Goal: Task Accomplishment & Management: Manage account settings

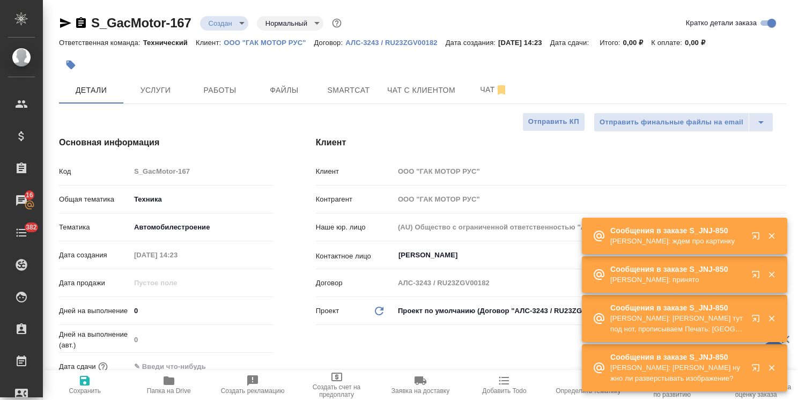
select select "RU"
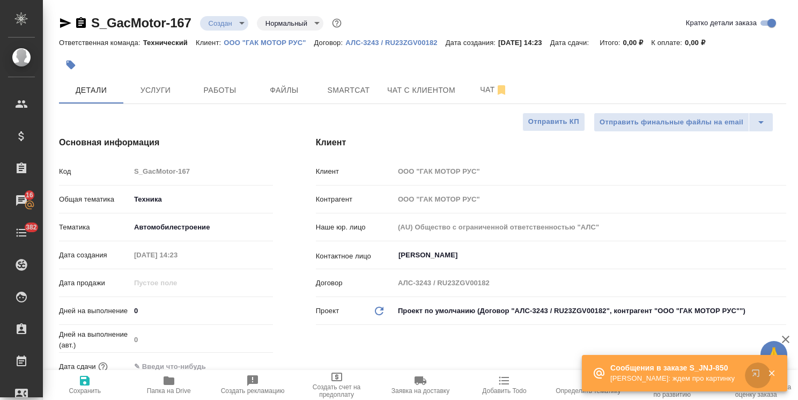
click at [751, 372] on icon "button" at bounding box center [757, 375] width 13 height 13
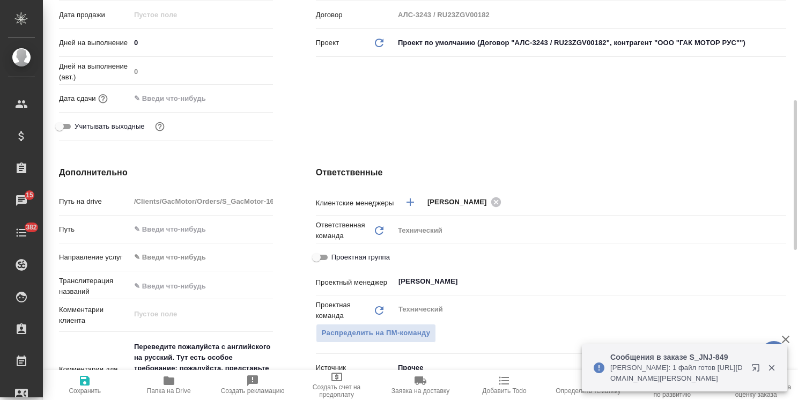
scroll to position [375, 0]
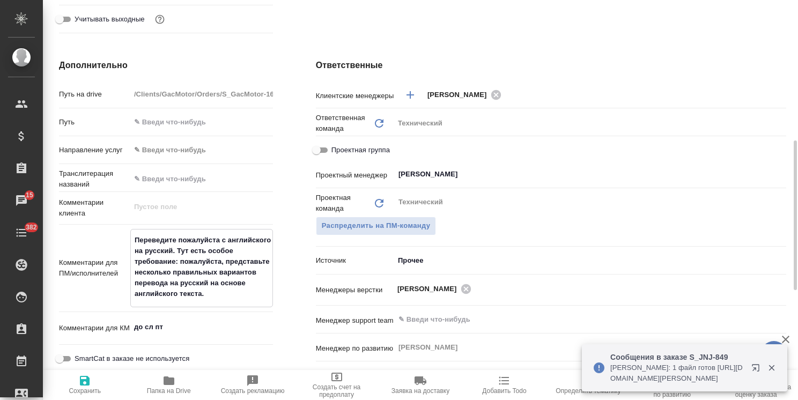
click at [218, 295] on textarea "Переведите пожалуйста с английского на русский. Тут есть особое требование: пож…" at bounding box center [202, 267] width 142 height 72
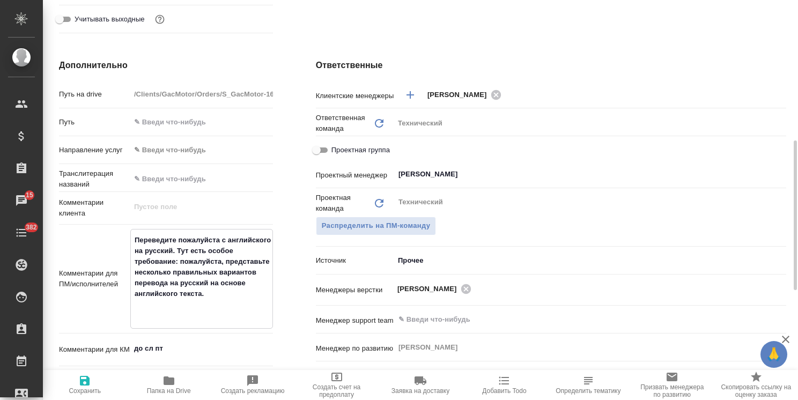
paste textarea "только колонку D переводим"
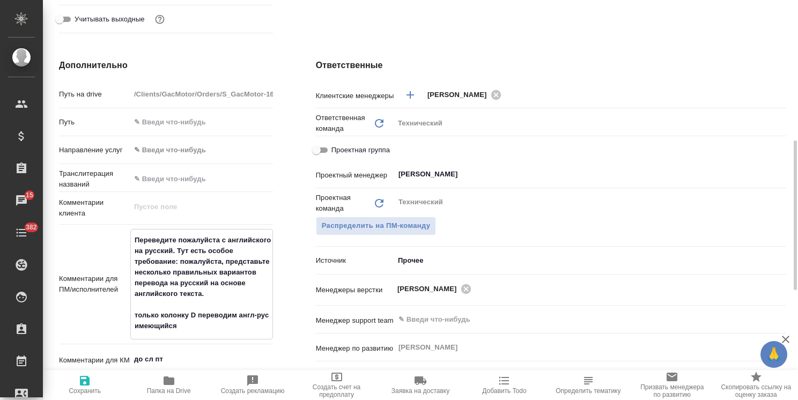
paste textarea "Удаляем вообще. Вместо нее вставим свой перевод (1ую версию), правее - вторую и…"
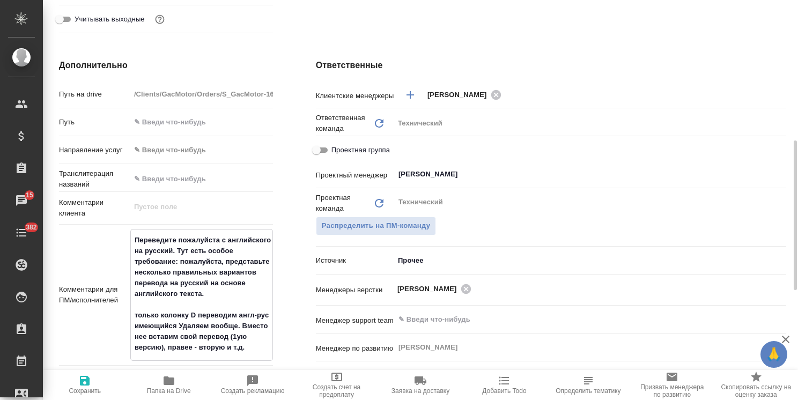
click at [179, 327] on textarea "Переведите пожалуйста с английского на русский. Тут есть особое требование: пож…" at bounding box center [202, 294] width 142 height 126
drag, startPoint x: 206, startPoint y: 337, endPoint x: 161, endPoint y: 337, distance: 45.6
click at [161, 337] on textarea "Переведите пожалуйста с английского на русский. Тут есть особое требование: пож…" at bounding box center [202, 299] width 142 height 136
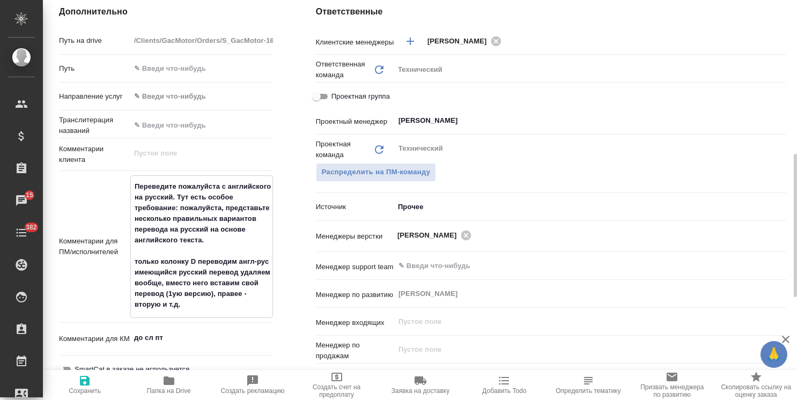
type textarea "Переведите пожалуйста с английского на русский. Тут есть особое требование: пож…"
click at [76, 384] on span "Сохранить" at bounding box center [84, 384] width 71 height 20
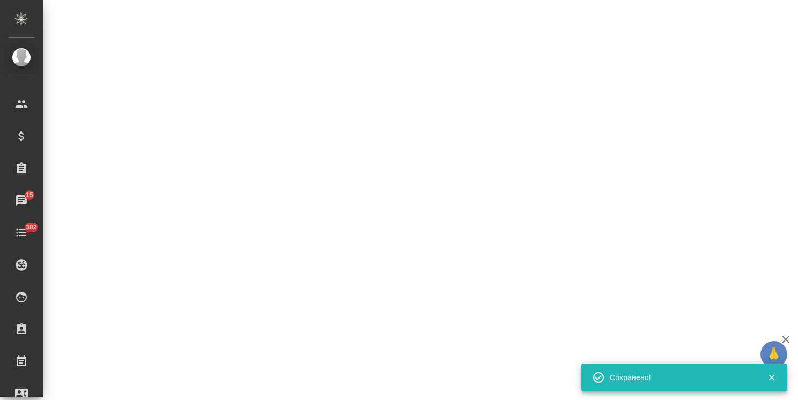
select select "RU"
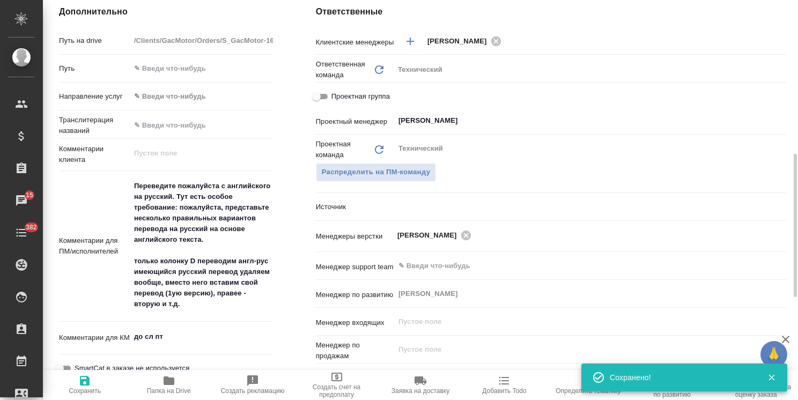
type textarea "x"
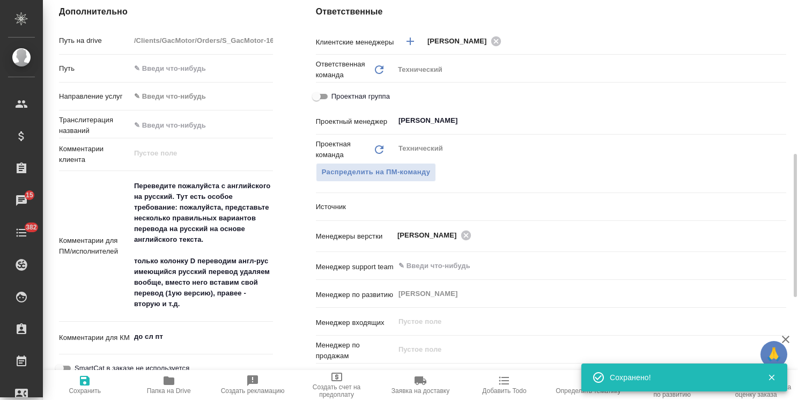
type textarea "x"
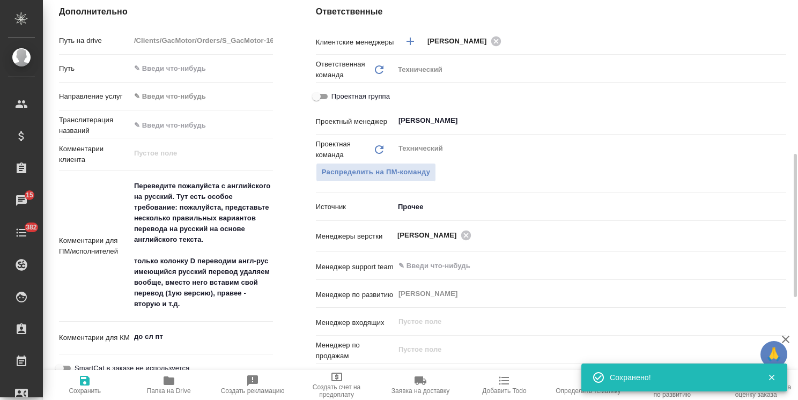
click at [221, 305] on textarea "Переведите пожалуйста с английского на русский. Тут есть особое требование: пож…" at bounding box center [201, 245] width 143 height 136
type textarea "x"
type textarea "Переведите пожалуйста с английского на русский. Тут есть особое требование: пож…"
type textarea "x"
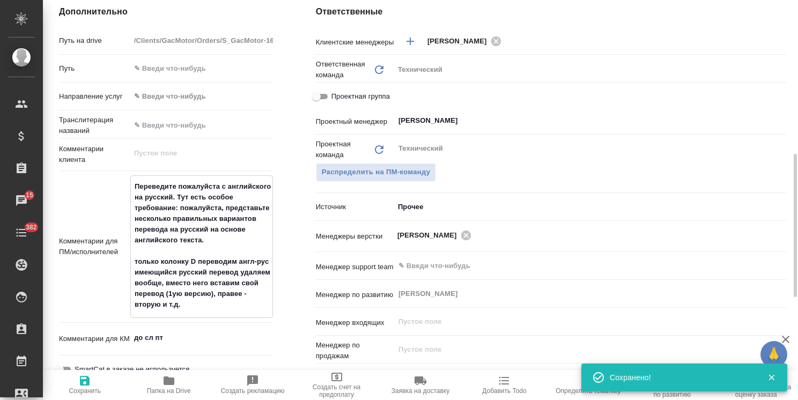
type textarea "x"
type textarea "Переведите пожалуйста с английского на русский. Тут есть особое требование: пож…"
type textarea "x"
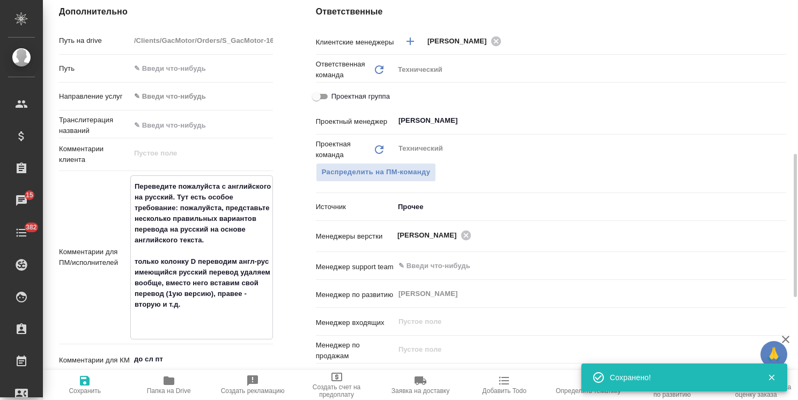
paste textarea "Попросили рассчитать 2,3,5 вариантов - они выберут"
type textarea "x"
type textarea "Переведите пожалуйста с английского на русский. Тут есть особое требование: пож…"
type textarea "x"
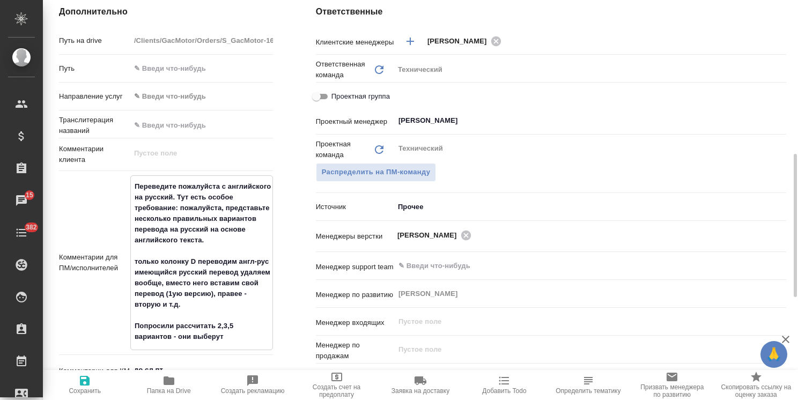
drag, startPoint x: 142, startPoint y: 325, endPoint x: 124, endPoint y: 328, distance: 17.4
click at [124, 328] on div "Комментарии для ПМ/исполнителей Переведите пожалуйста с английского на русский.…" at bounding box center [166, 262] width 214 height 175
type textarea "x"
type textarea "Переведите пожалуйста с английского на русский. Тут есть особое требование: пож…"
type textarea "x"
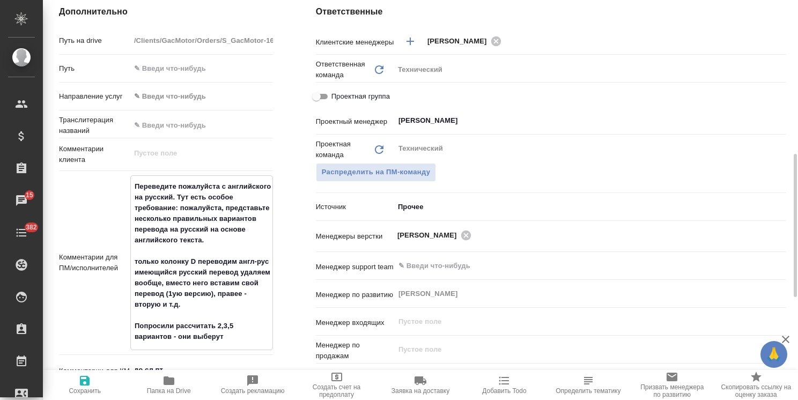
type textarea "x"
type textarea "Переведите пожалуйста с английского на русский. Тут есть особое требование: пож…"
type textarea "x"
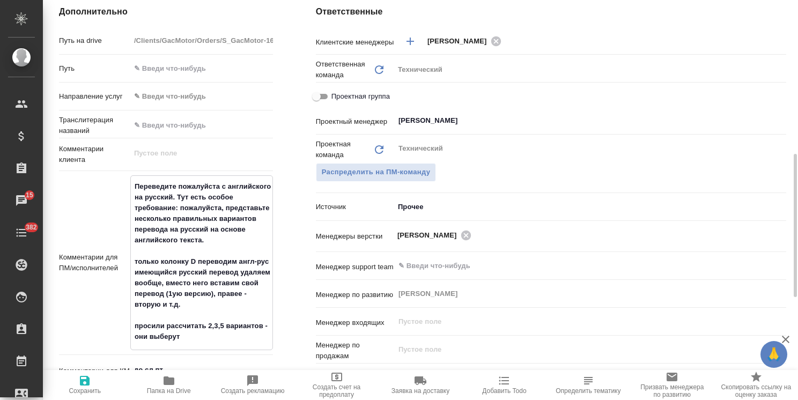
type textarea "x"
type textarea "Переведите пожалуйста с английского на русский. Тут есть особое требование: пож…"
type textarea "x"
type textarea "Переведите пожалуйста с английского на русский. Тут есть особое требование: пож…"
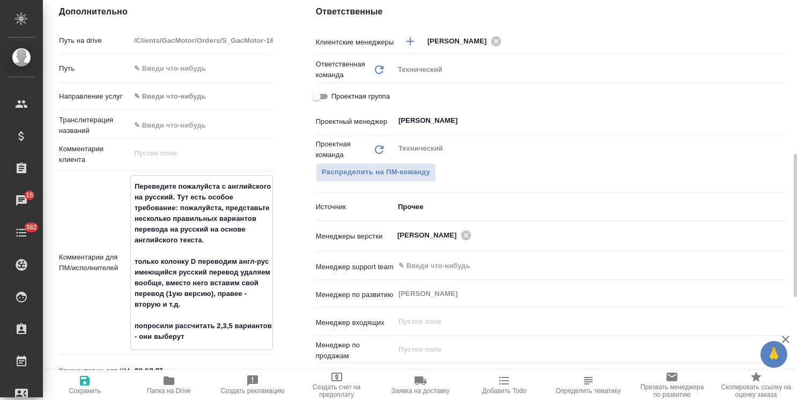
type textarea "x"
click at [270, 328] on textarea "Переведите пожалуйста с английского на русский. Тут есть особое требование: пож…" at bounding box center [202, 262] width 142 height 168
type textarea "x"
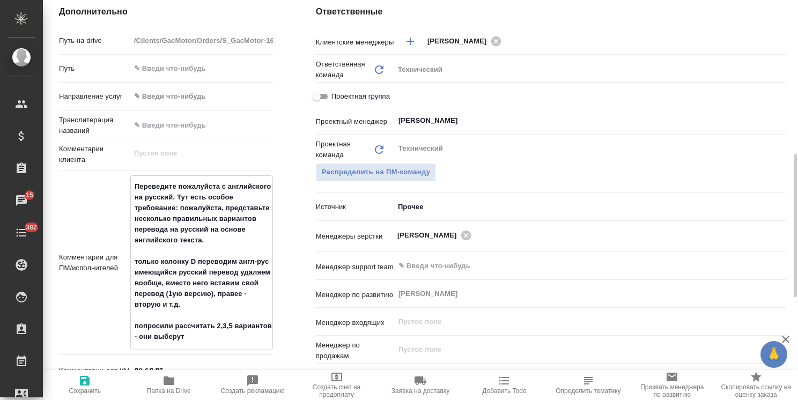
type textarea "Переведите пожалуйста с английского на русский. Тут есть особое требование: пож…"
type textarea "x"
type textarea "Переведите пожалуйста с английского на русский. Тут есть особое требование: пож…"
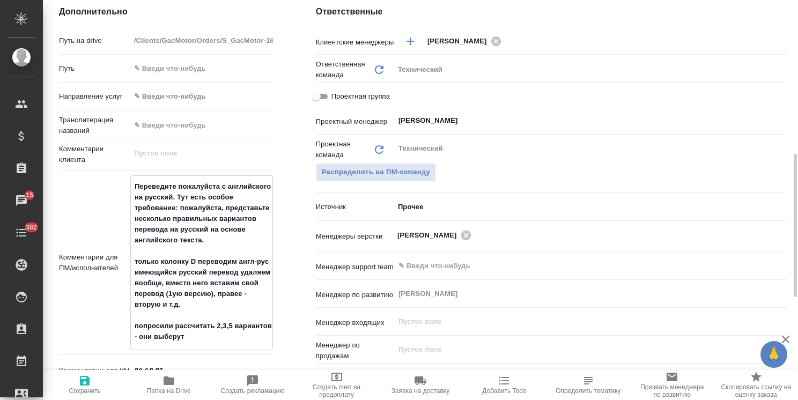
type textarea "x"
type textarea "Переведите пожалуйста с английского на русский. Тут есть особое требование: пож…"
type textarea "x"
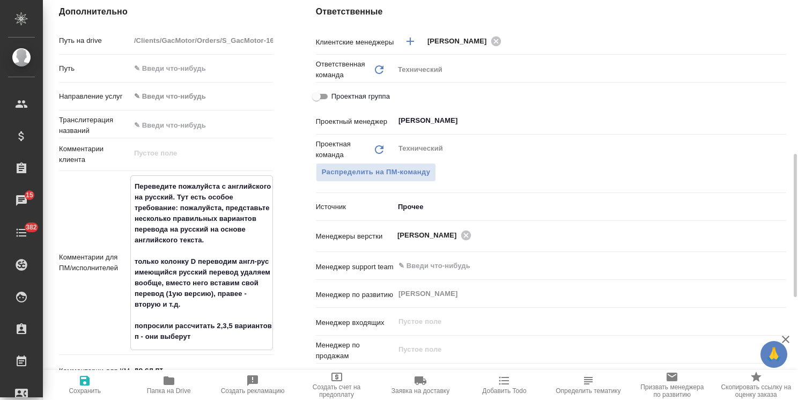
type textarea "x"
type textarea "Переведите пожалуйста с английского на русский. Тут есть особое требование: пож…"
type textarea "x"
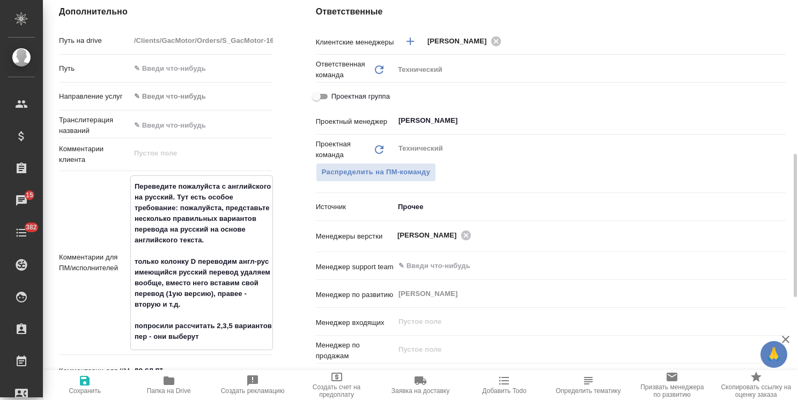
type textarea "x"
type textarea "Переведите пожалуйста с английского на русский. Тут есть особое требование: пож…"
type textarea "x"
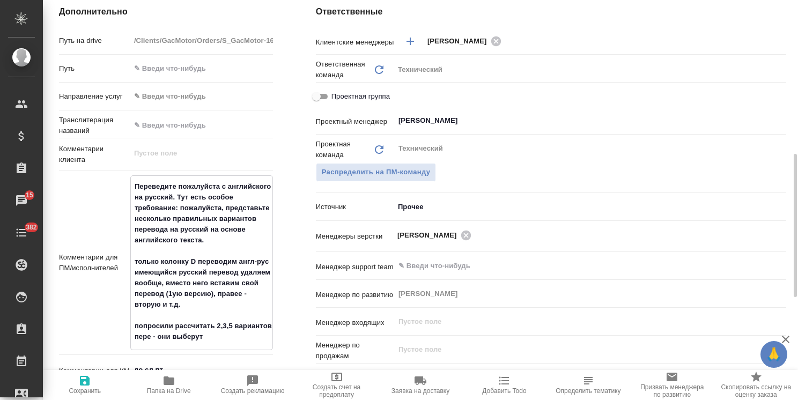
type textarea "Переведите пожалуйста с английского на русский. Тут есть особое требование: пож…"
type textarea "x"
type textarea "Переведите пожалуйста с английского на русский. Тут есть особое требование: пож…"
type textarea "x"
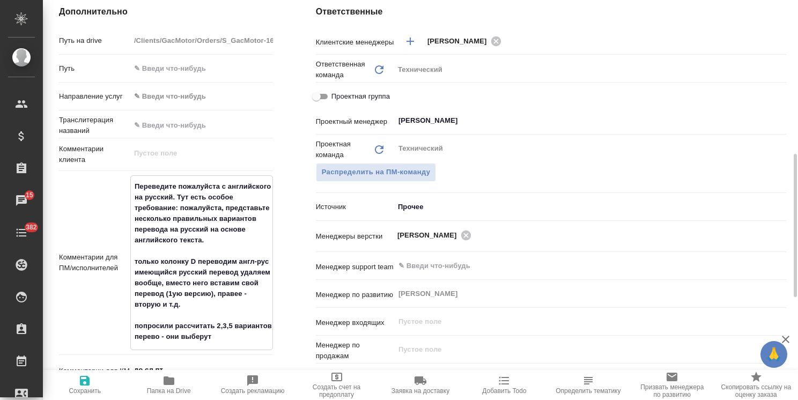
type textarea "x"
type textarea "Переведите пожалуйста с английского на русский. Тут есть особое требование: пож…"
type textarea "x"
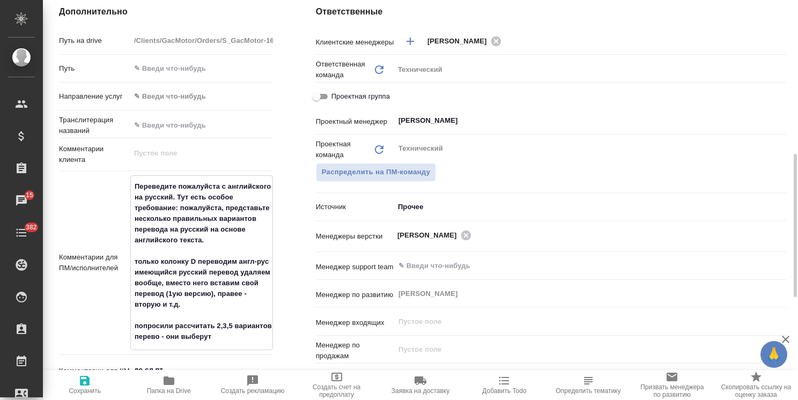
type textarea "x"
type textarea "Переведите пожалуйста с английского на русский. Тут есть особое требование: пож…"
type textarea "x"
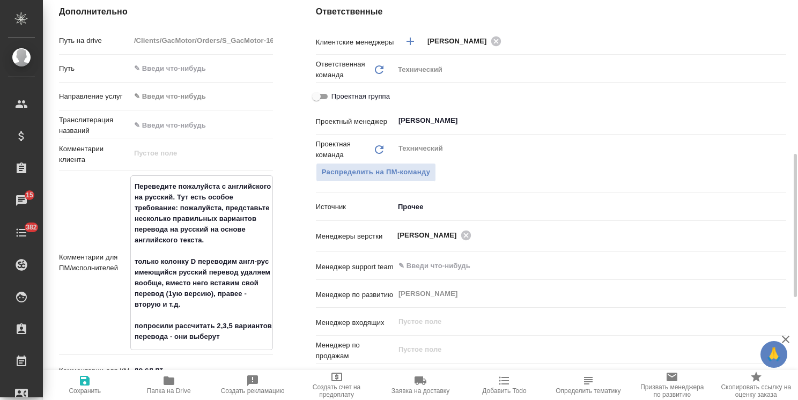
click at [233, 340] on textarea "Переведите пожалуйста с английского на русский. Тут есть особое требование: пож…" at bounding box center [202, 262] width 142 height 168
type textarea "x"
type textarea "Переведите пожалуйста с английского на русский. Тут есть особое требование: пож…"
type textarea "x"
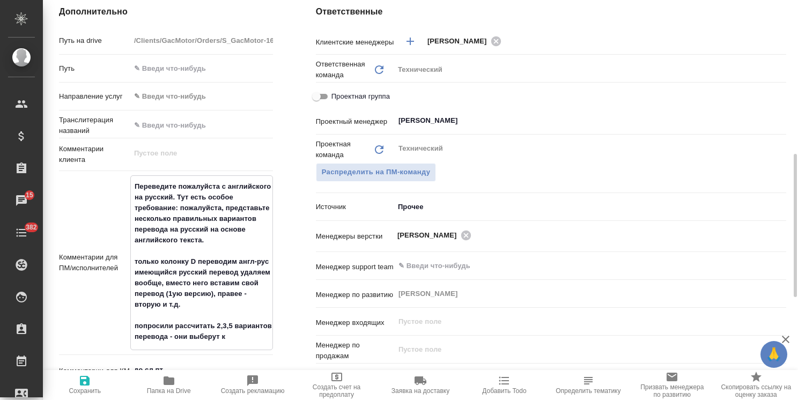
type textarea "x"
type textarea "Переведите пожалуйста с английского на русский. Тут есть особое требование: пож…"
type textarea "x"
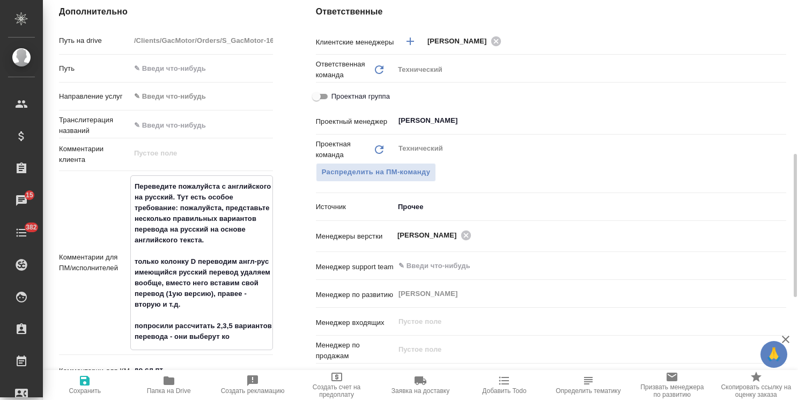
type textarea "Переведите пожалуйста с английского на русский. Тут есть особое требование: пож…"
type textarea "x"
type textarea "Переведите пожалуйста с английского на русский. Тут есть особое требование: пож…"
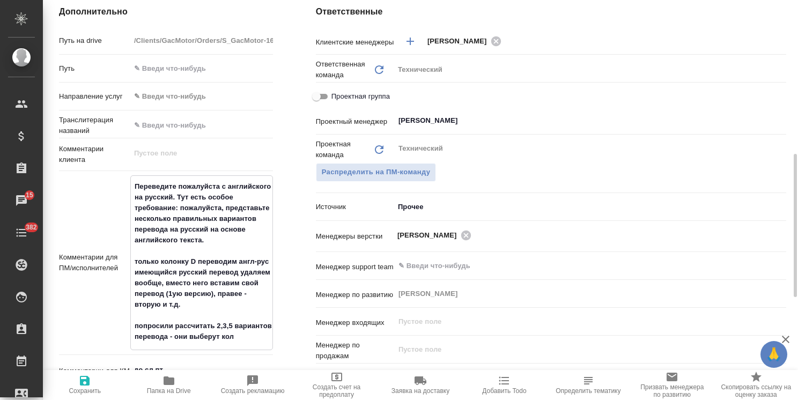
type textarea "x"
type textarea "Переведите пожалуйста с английского на русский. Тут есть особое требование: пож…"
type textarea "x"
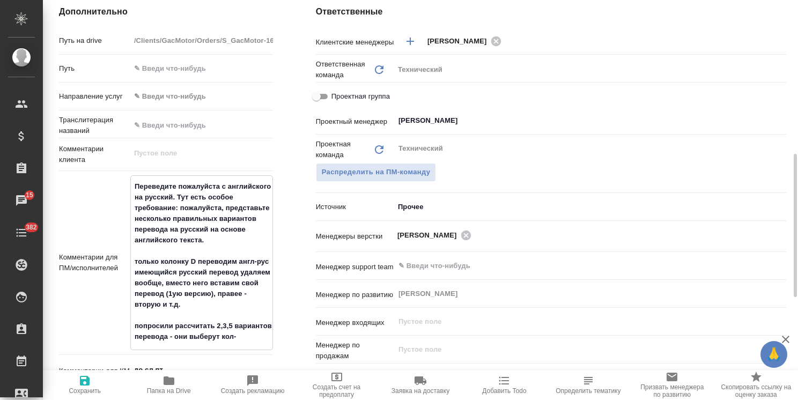
type textarea "x"
type textarea "Переведите пожалуйста с английского на русский. Тут есть особое требование: пож…"
type textarea "x"
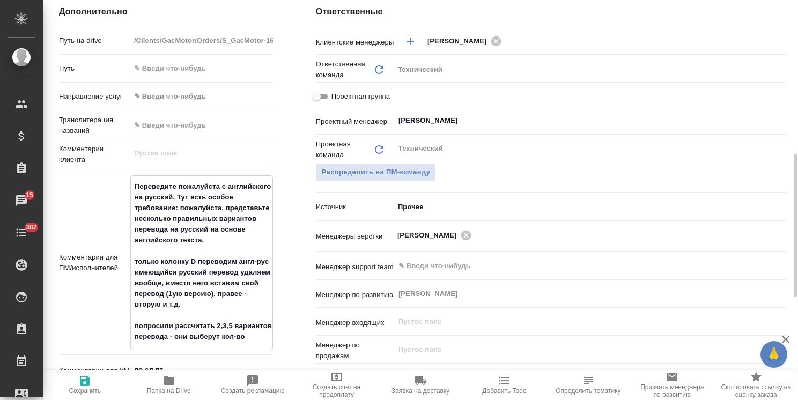
type textarea "x"
type textarea "Переведите пожалуйста с английского на русский. Тут есть особое требование: пож…"
type textarea "x"
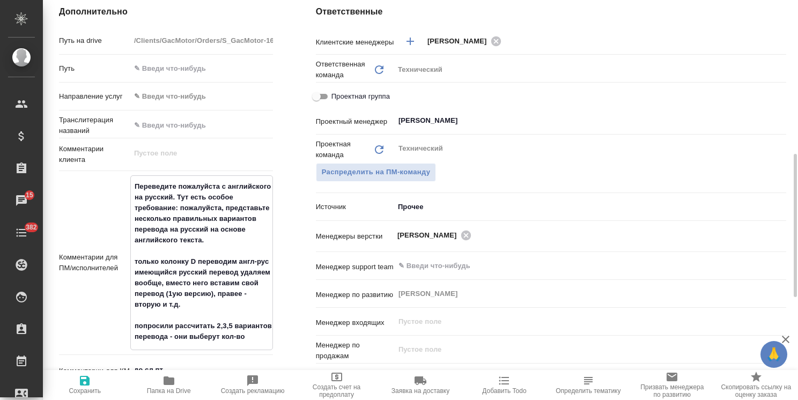
type textarea "Переведите пожалуйста с английского на русский. Тут есть особое требование: пож…"
type textarea "x"
type textarea "Переведите пожалуйста с английского на русский. Тут есть особое требование: пож…"
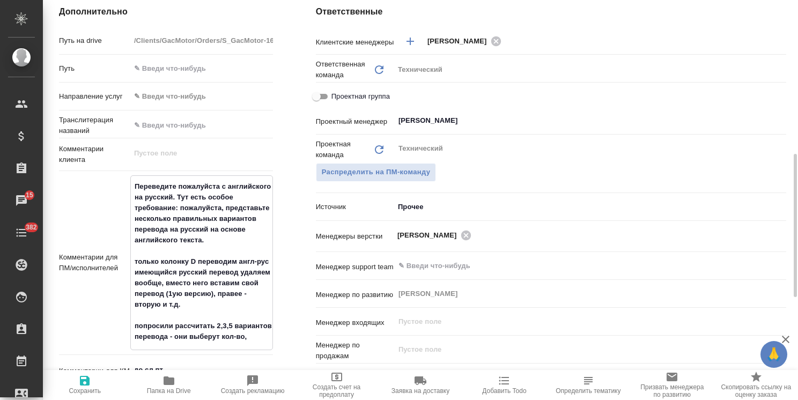
type textarea "x"
type textarea "Переведите пожалуйста с английского на русский. Тут есть особое требование: пож…"
type textarea "x"
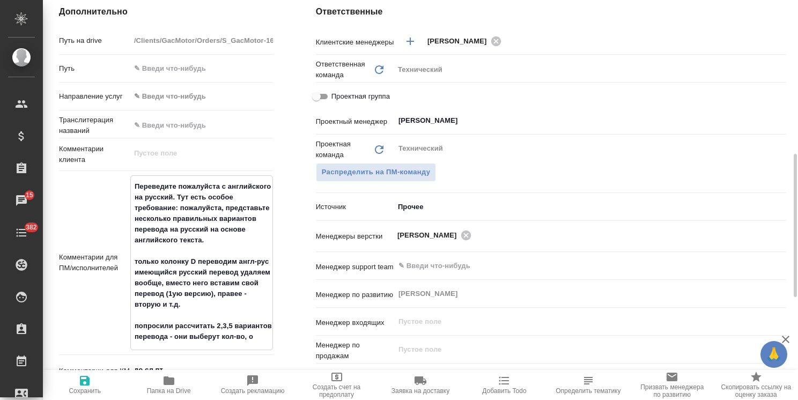
type textarea "x"
type textarea "Переведите пожалуйста с английского на русский. Тут есть особое требование: пож…"
type textarea "x"
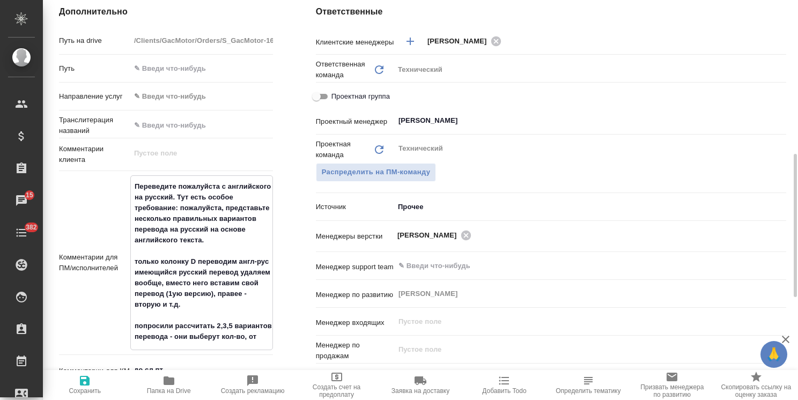
type textarea "x"
type textarea "Переведите пожалуйста с английского на русский. Тут есть особое требование: пож…"
type textarea "x"
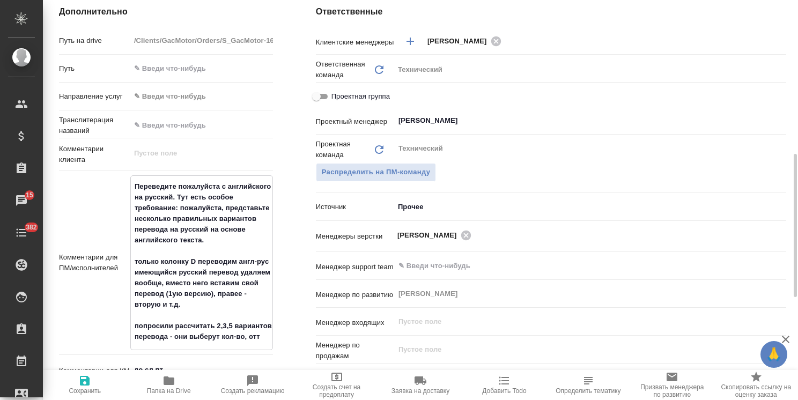
type textarea "Переведите пожалуйста с английского на русский. Тут есть особое требование: пож…"
type textarea "x"
type textarea "Переведите пожалуйста с английского на русский. Тут есть особое требование: пож…"
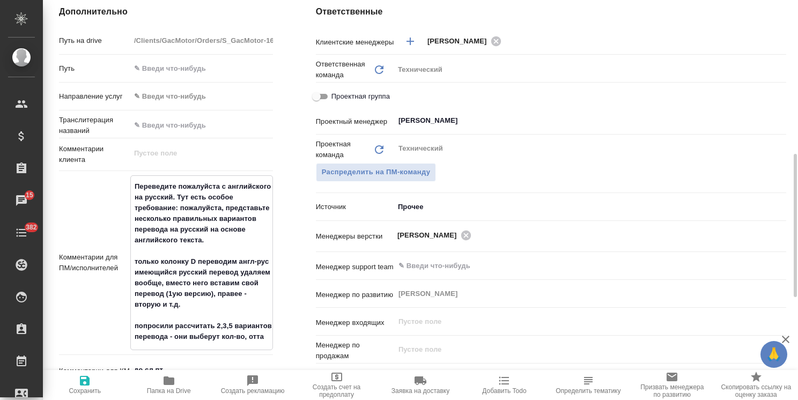
type textarea "x"
type textarea "Переведите пожалуйста с английского на русский. Тут есть особое требование: пож…"
type textarea "x"
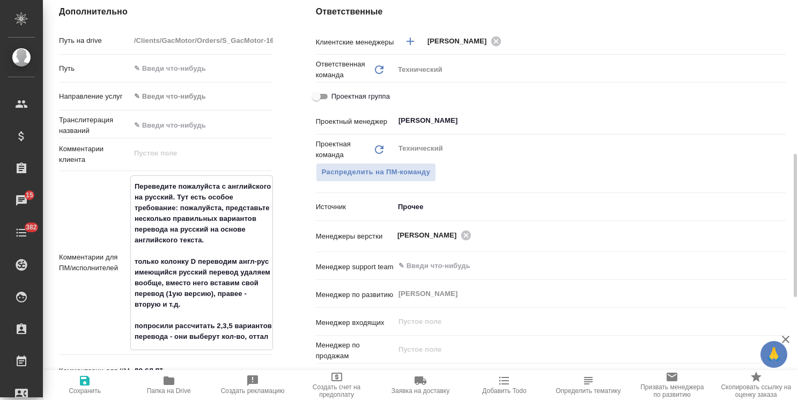
type textarea "x"
type textarea "Переведите пожалуйста с английского на русский. Тут есть особое требование: пож…"
type textarea "x"
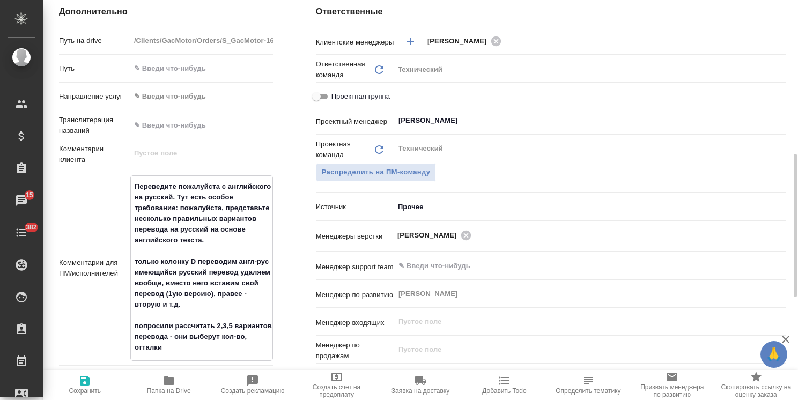
type textarea "x"
type textarea "Переведите пожалуйста с английского на русский. Тут есть особое требование: пож…"
type textarea "x"
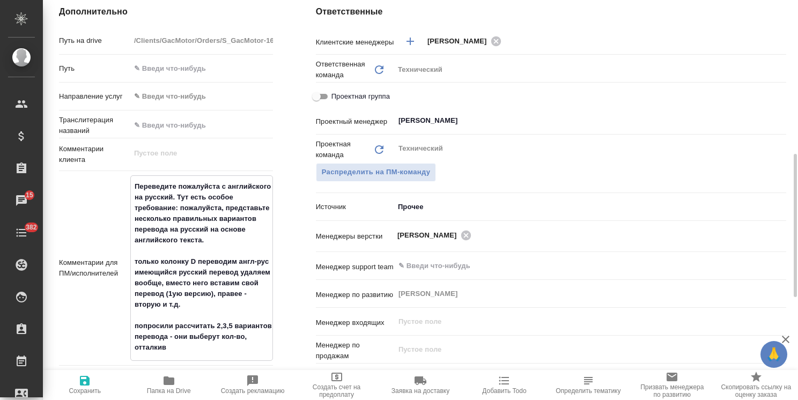
type textarea "Переведите пожалуйста с английского на русский. Тут есть особое требование: пож…"
type textarea "x"
type textarea "Переведите пожалуйста с английского на русский. Тут есть особое требование: пож…"
type textarea "x"
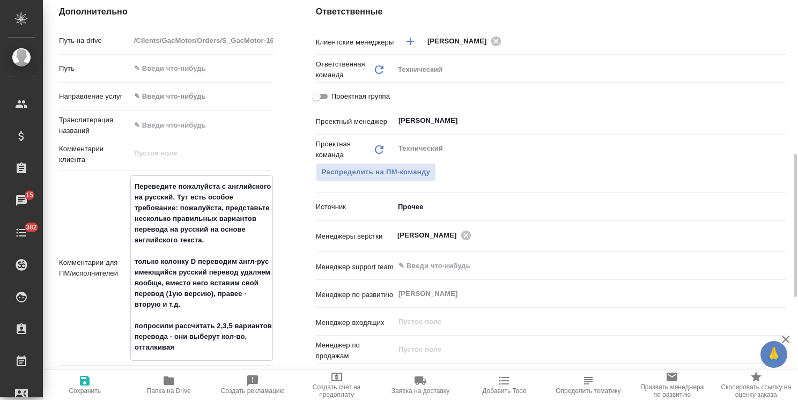
type textarea "x"
type textarea "Переведите пожалуйста с английского на русский. Тут есть особое требование: пож…"
type textarea "x"
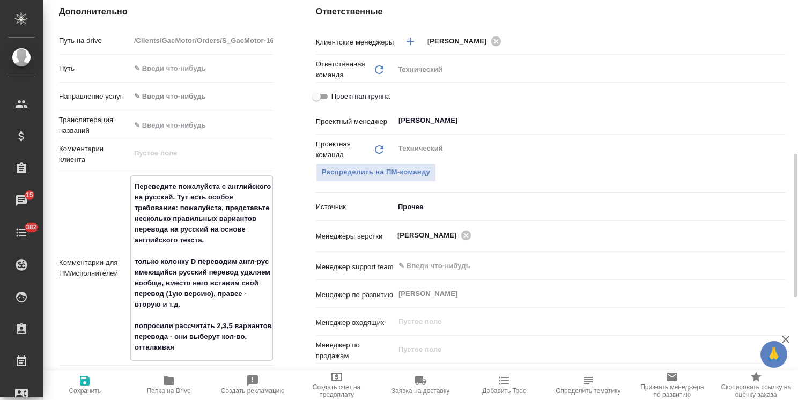
type textarea "x"
type textarea "Переведите пожалуйста с английского на русский. Тут есть особое требование: пож…"
type textarea "x"
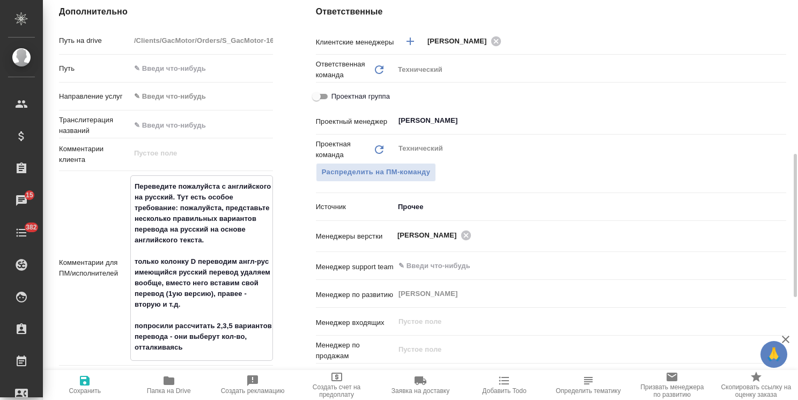
type textarea "x"
type textarea "Переведите пожалуйста с английского на русский. Тут есть особое требование: пож…"
type textarea "x"
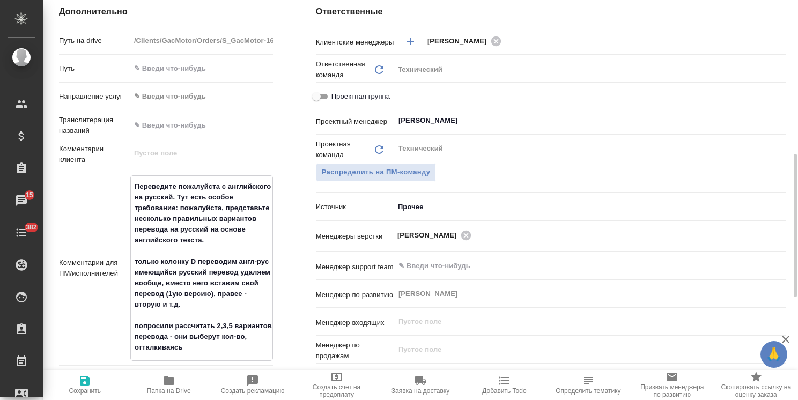
type textarea "Переведите пожалуйста с английского на русский. Тут есть особое требование: пож…"
type textarea "x"
type textarea "Переведите пожалуйста с английского на русский. Тут есть особое требование: пож…"
type textarea "x"
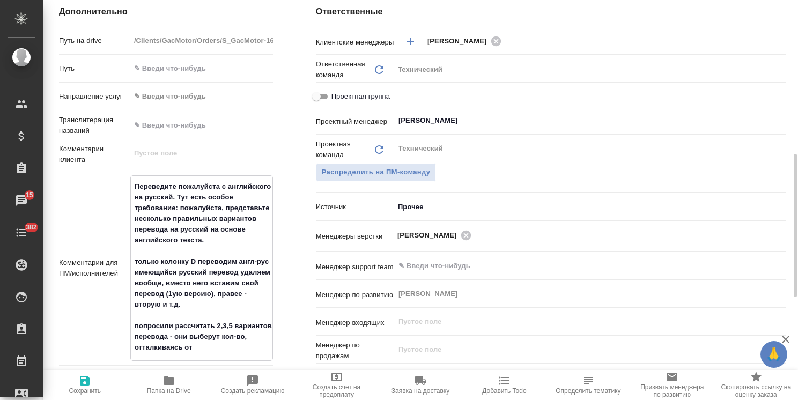
type textarea "Переведите пожалуйста с английского на русский. Тут есть особое требование: пож…"
type textarea "x"
type textarea "Переведите пожалуйста с английского на русский. Тут есть особое требование: пож…"
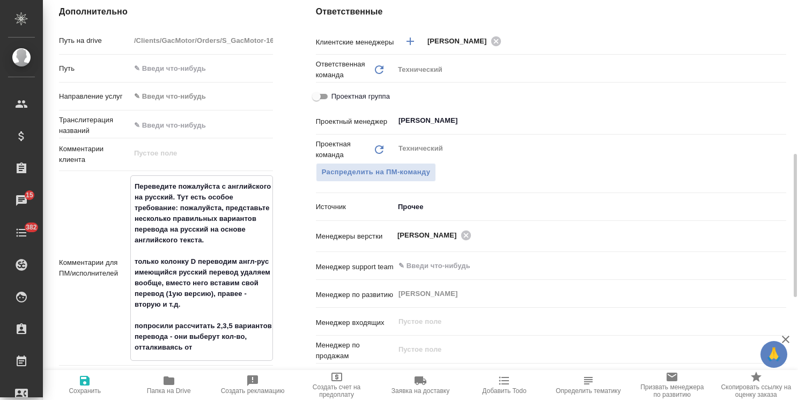
type textarea "x"
type textarea "Переведите пожалуйста с английского на русский. Тут есть особое требование: пож…"
type textarea "x"
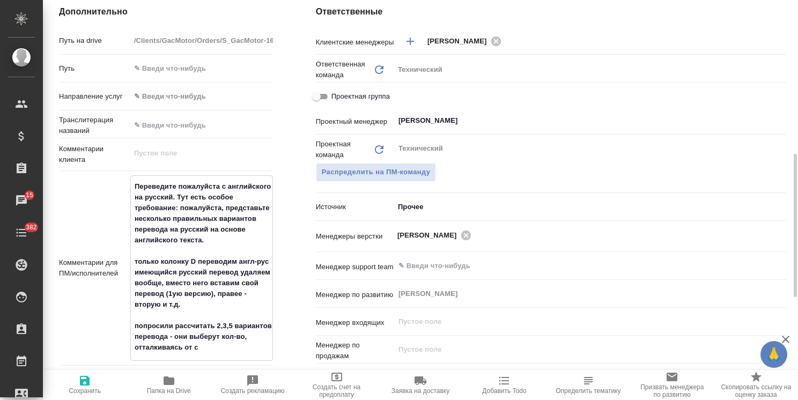
type textarea "x"
type textarea "Переведите пожалуйста с английского на русский. Тут есть особое требование: пож…"
type textarea "x"
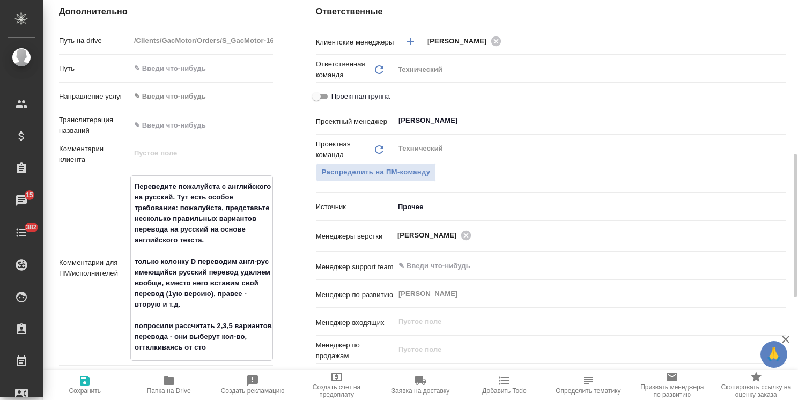
type textarea "x"
type textarea "Переведите пожалуйста с английского на русский. Тут есть особое требование: пож…"
type textarea "x"
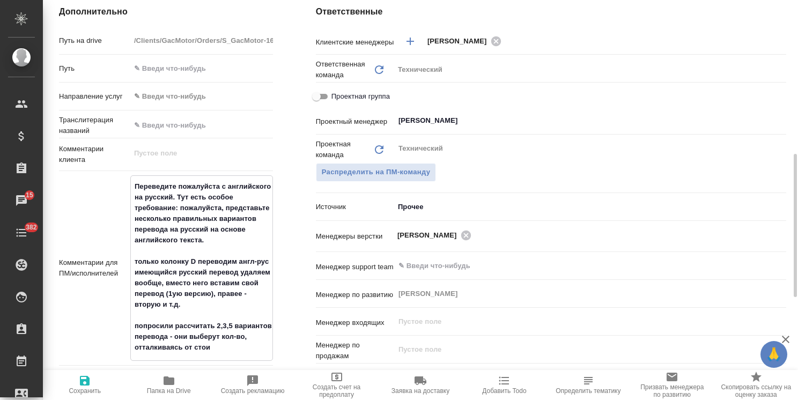
type textarea "Переведите пожалуйста с английского на русский. Тут есть особое требование: пож…"
type textarea "x"
type textarea "Переведите пожалуйста с английского на русский. Тут есть особое требование: пож…"
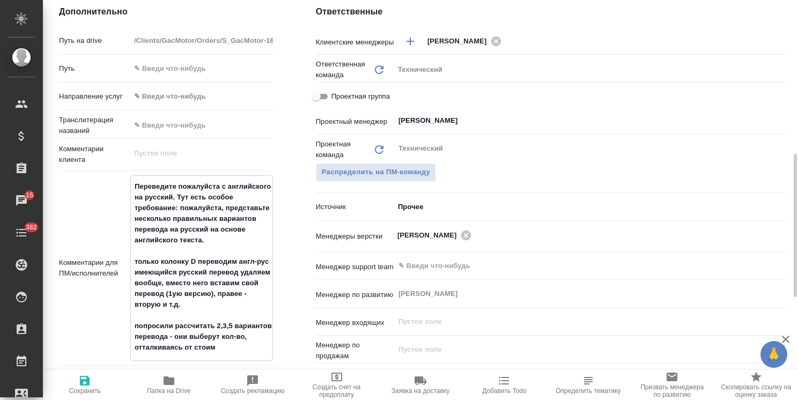
type textarea "x"
type textarea "Переведите пожалуйста с английского на русский. Тут есть особое требование: пож…"
click at [82, 393] on span "Сохранить" at bounding box center [85, 391] width 32 height 8
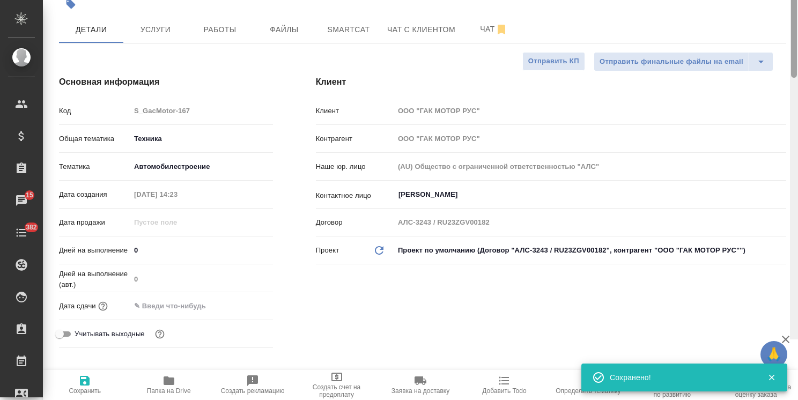
scroll to position [0, 0]
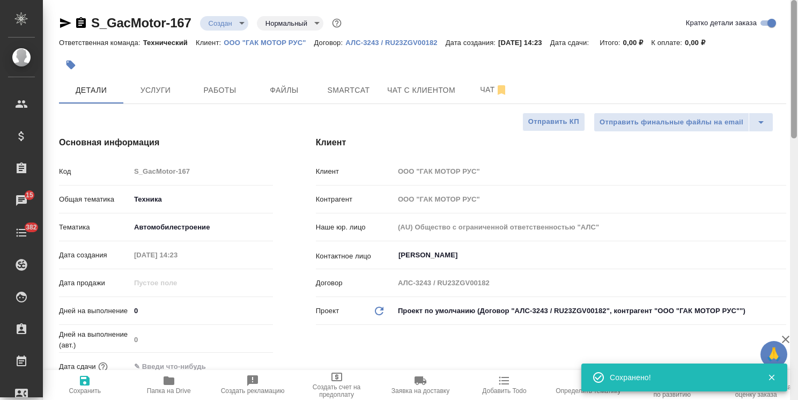
drag, startPoint x: 792, startPoint y: 233, endPoint x: 751, endPoint y: 55, distance: 183.3
click at [762, 59] on div "S_GacMotor-167 Создан new Нормальный normal Кратко детали заказа Ответственная …" at bounding box center [420, 200] width 755 height 400
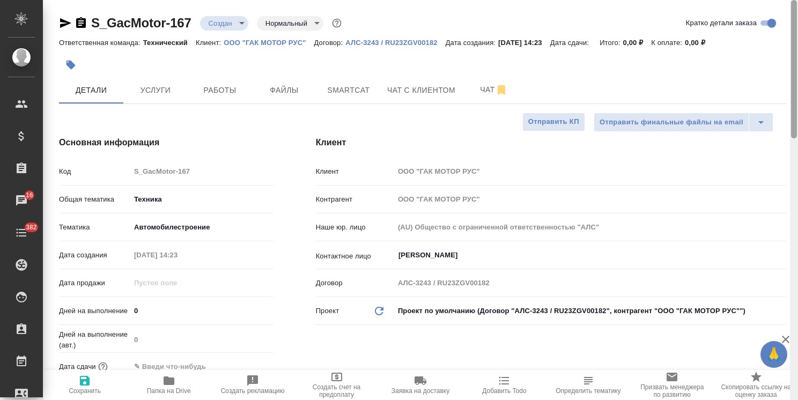
drag, startPoint x: 796, startPoint y: 123, endPoint x: 775, endPoint y: 32, distance: 93.1
click at [775, 32] on div "S_GacMotor-167 Создан new Нормальный normal Кратко детали заказа Ответственная …" at bounding box center [420, 200] width 755 height 400
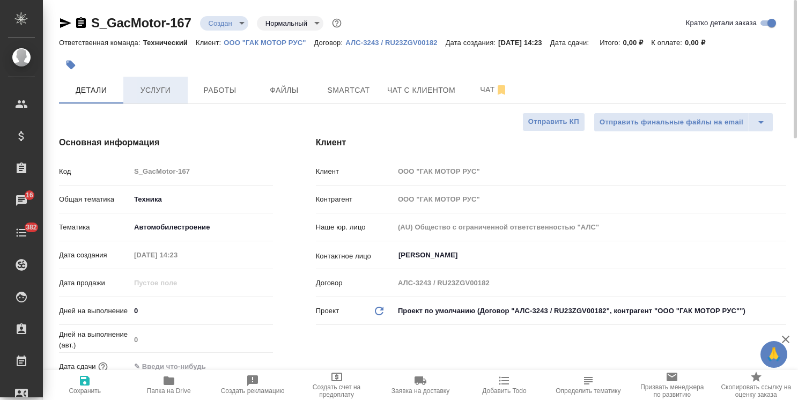
click at [156, 97] on button "Услуги" at bounding box center [155, 90] width 64 height 27
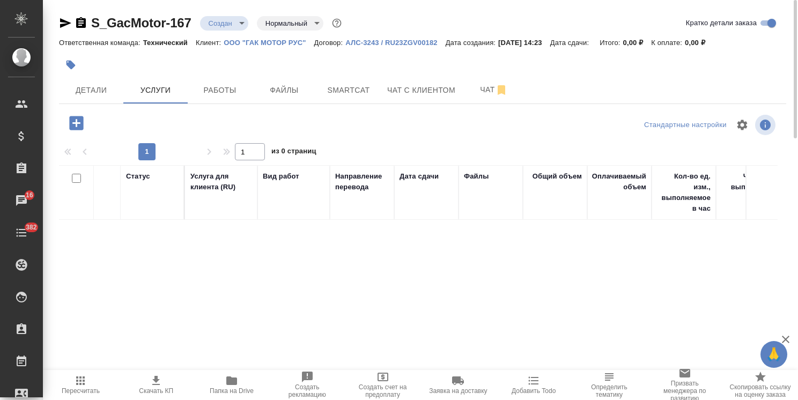
click at [74, 126] on icon "button" at bounding box center [76, 123] width 14 height 14
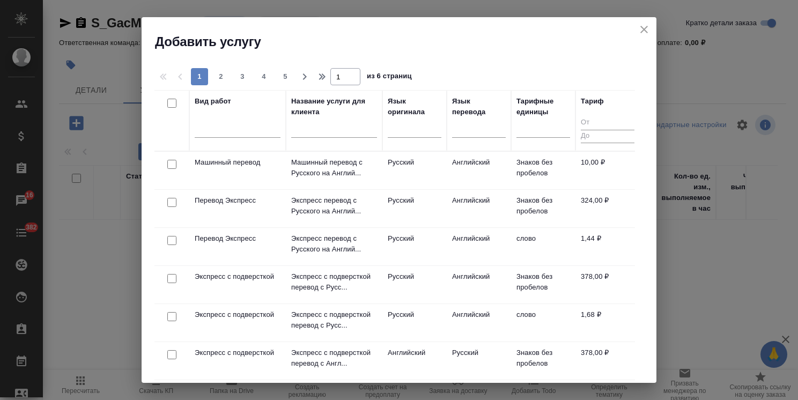
click at [319, 136] on input "text" at bounding box center [334, 130] width 86 height 13
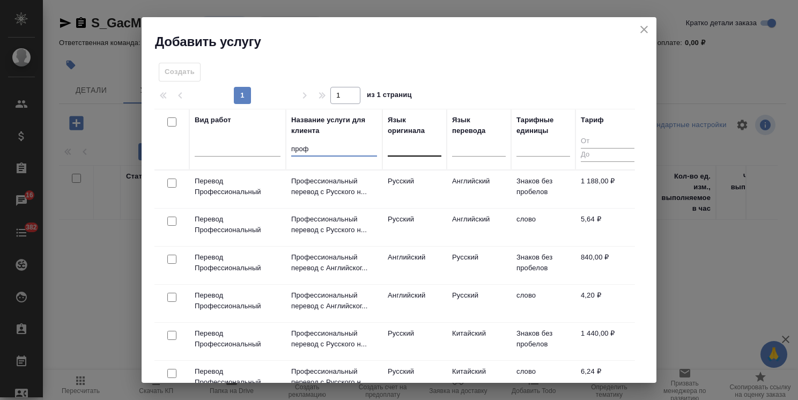
click at [397, 149] on div at bounding box center [415, 146] width 54 height 16
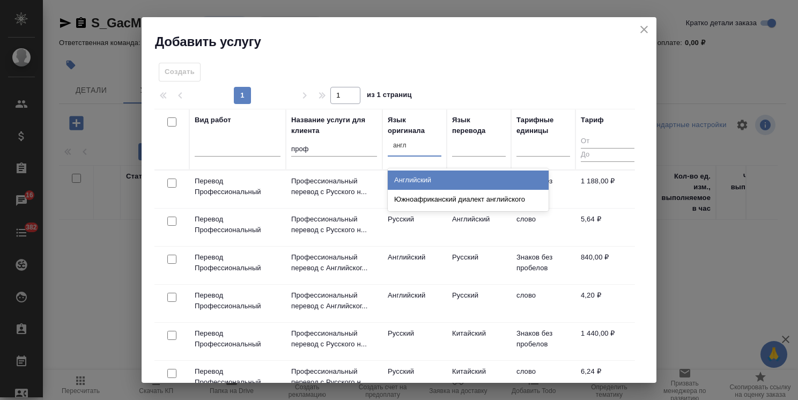
click at [405, 186] on div "Английский" at bounding box center [468, 180] width 161 height 19
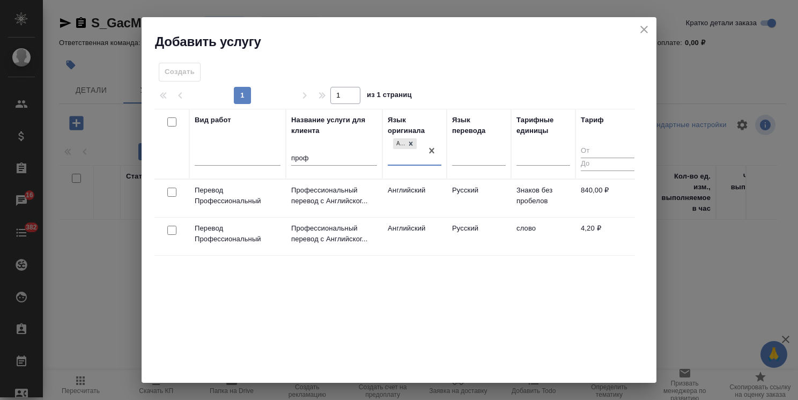
click at [172, 230] on input "checkbox" at bounding box center [171, 230] width 9 height 9
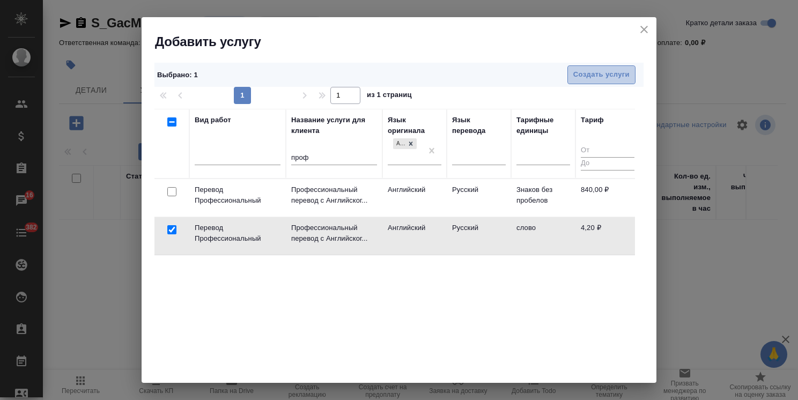
click at [599, 67] on button "Создать услуги" at bounding box center [601, 74] width 68 height 19
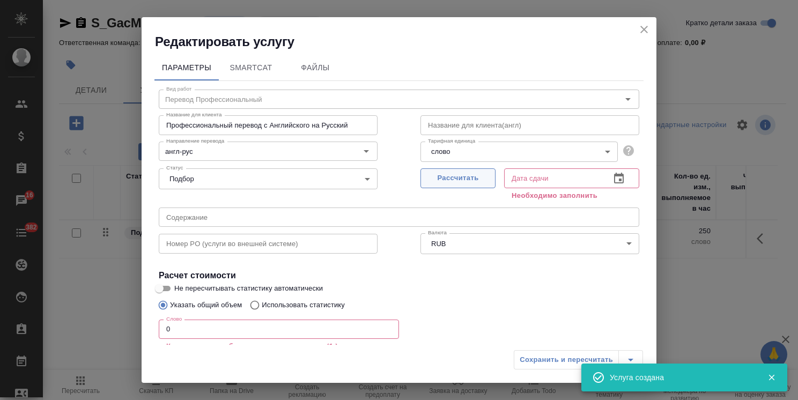
click at [442, 178] on span "Рассчитать" at bounding box center [457, 178] width 63 height 12
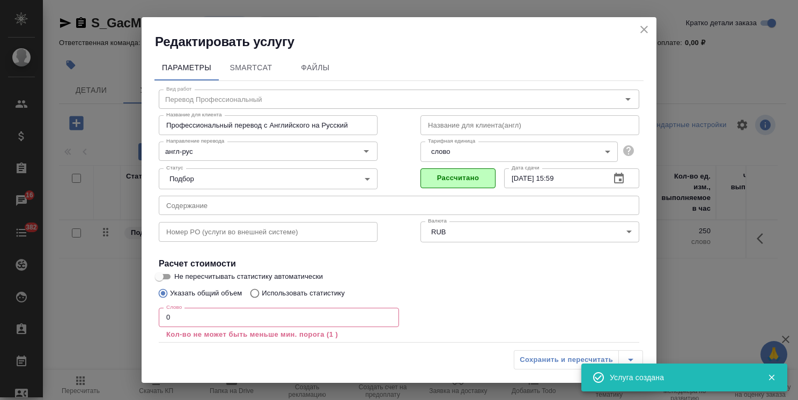
click at [133, 304] on div "Редактировать услугу Параметры SmartCat Файлы Вид работ Перевод Профессиональны…" at bounding box center [399, 200] width 798 height 400
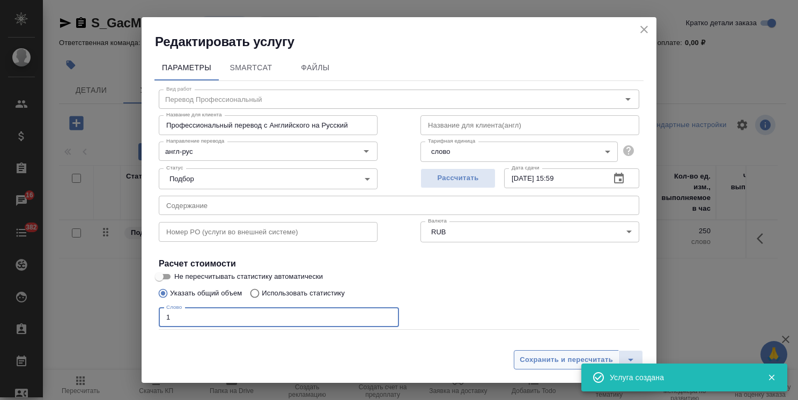
click at [566, 360] on span "Сохранить и пересчитать" at bounding box center [566, 360] width 93 height 12
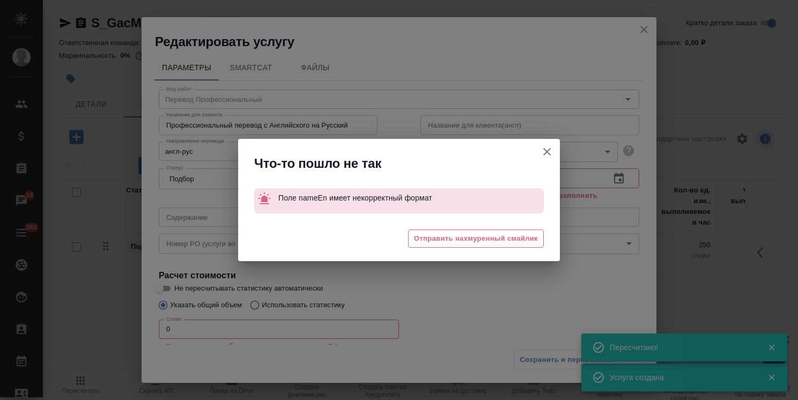
click at [554, 149] on button "Не пересчитывать статистику автоматически" at bounding box center [547, 152] width 26 height 26
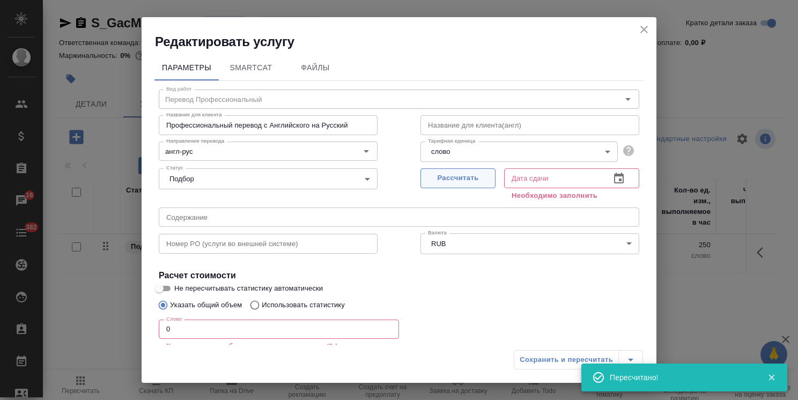
click at [461, 179] on span "Рассчитать" at bounding box center [457, 178] width 63 height 12
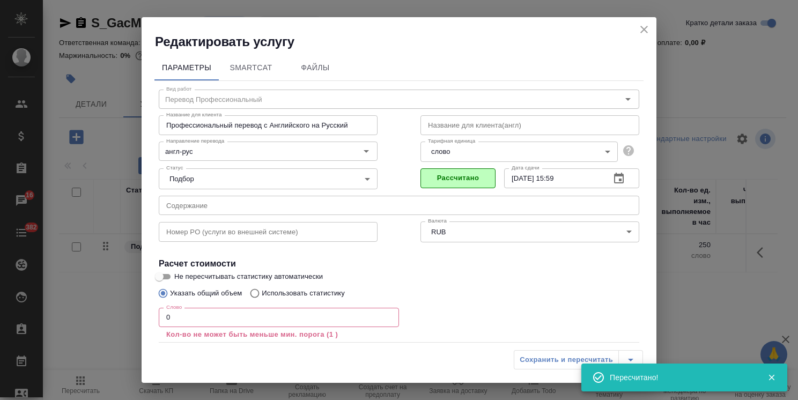
drag, startPoint x: 194, startPoint y: 319, endPoint x: 129, endPoint y: 307, distance: 66.0
click at [122, 305] on div "Редактировать услугу Параметры SmartCat Файлы Вид работ Перевод Профессиональны…" at bounding box center [399, 200] width 798 height 400
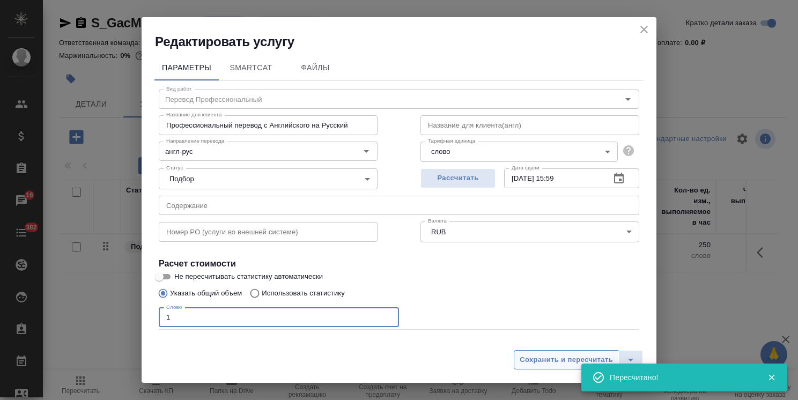
click at [557, 360] on span "Сохранить и пересчитать" at bounding box center [566, 360] width 93 height 12
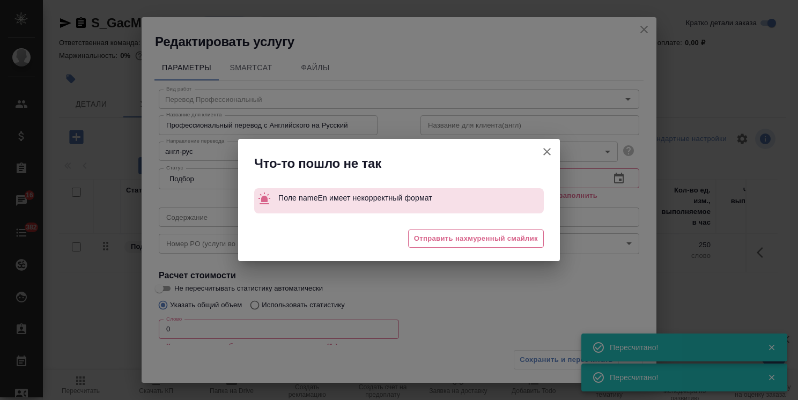
click at [543, 143] on button "Не пересчитывать статистику автоматически" at bounding box center [547, 152] width 26 height 26
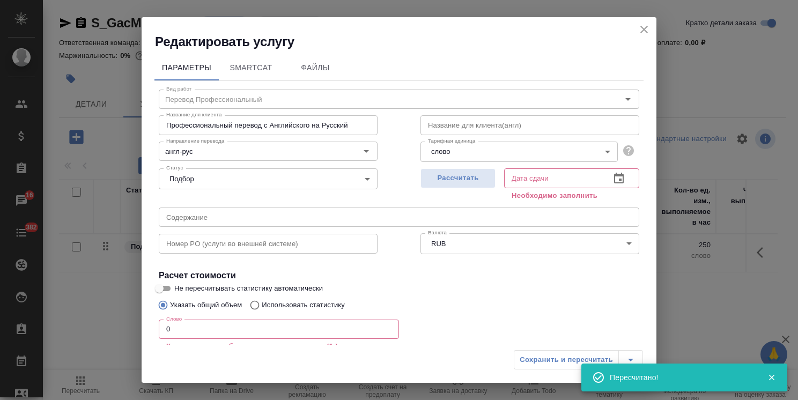
click at [638, 17] on div "Редактировать услугу" at bounding box center [399, 33] width 515 height 33
click at [641, 27] on icon "close" at bounding box center [644, 29] width 13 height 13
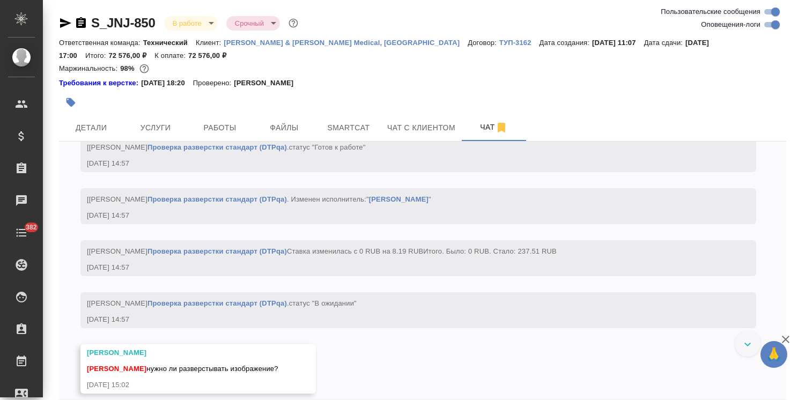
scroll to position [3659, 0]
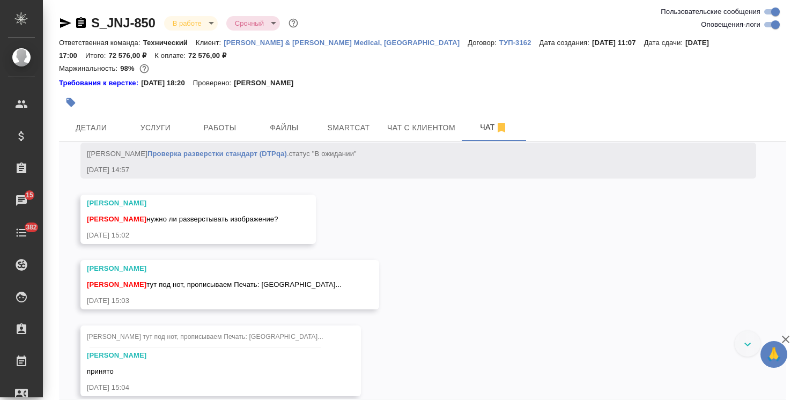
click at [786, 337] on icon "button" at bounding box center [785, 339] width 13 height 13
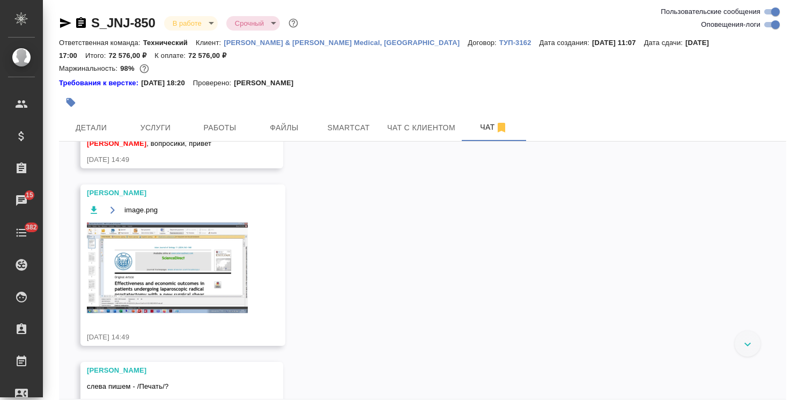
scroll to position [3243, 0]
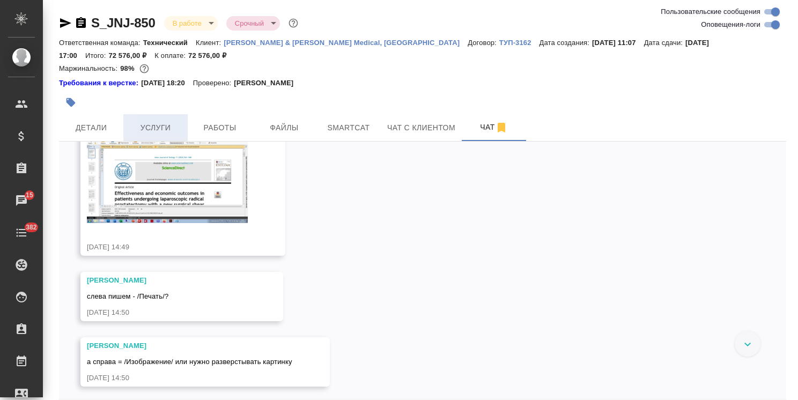
click at [168, 128] on span "Услуги" at bounding box center [155, 127] width 51 height 13
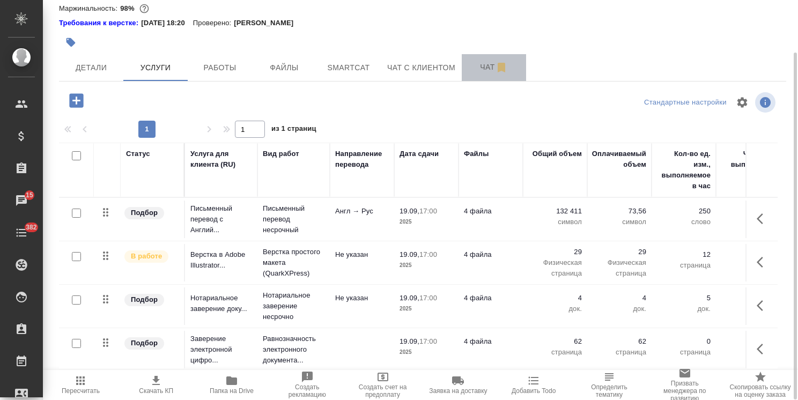
click at [484, 69] on span "Чат" at bounding box center [493, 67] width 51 height 13
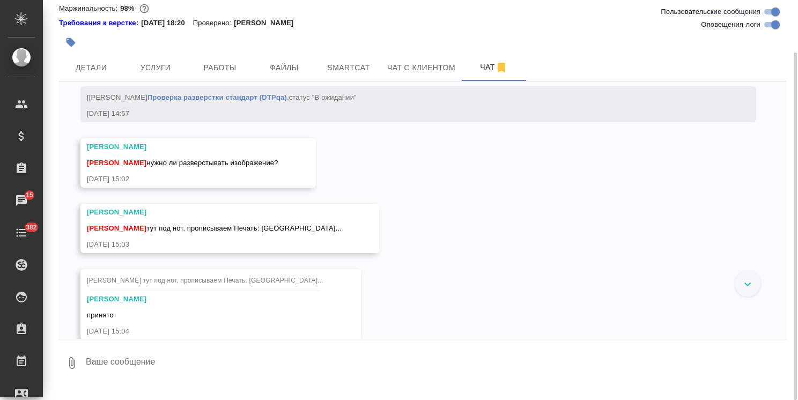
scroll to position [3678, 0]
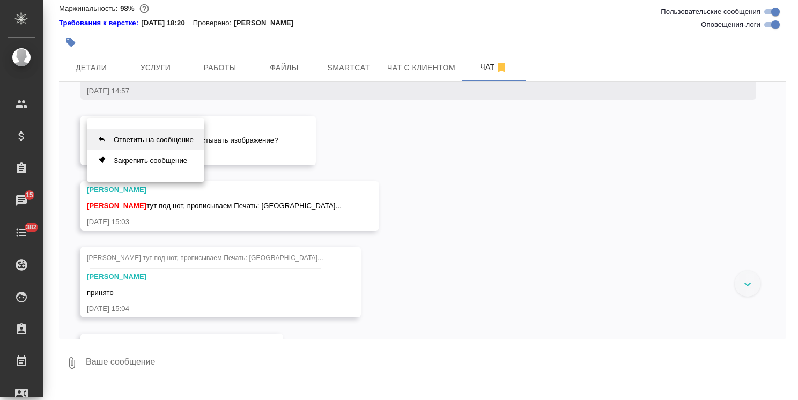
click at [164, 139] on button "Ответить на сообщение" at bounding box center [145, 139] width 117 height 21
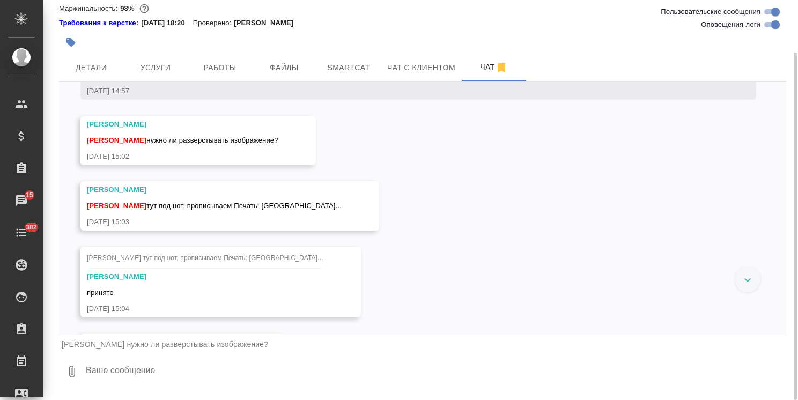
click at [135, 371] on textarea at bounding box center [436, 371] width 702 height 36
type textarea "нужно, да"
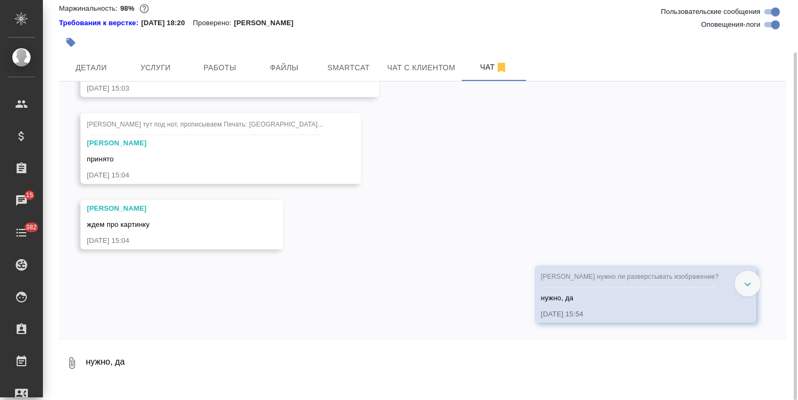
scroll to position [3875, 0]
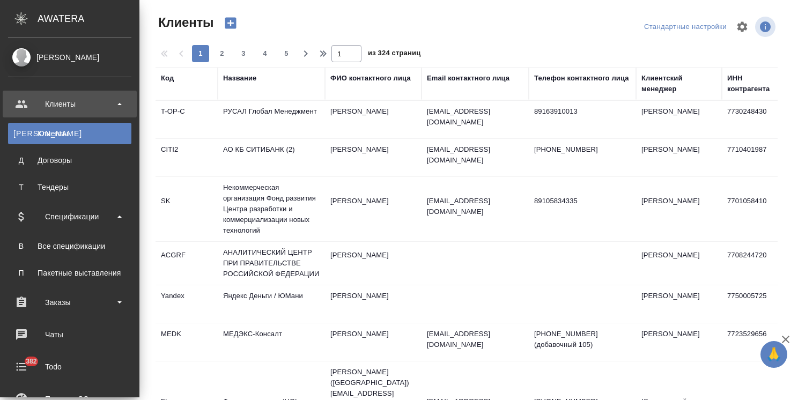
select select "RU"
click at [83, 247] on div "Все спецификации" at bounding box center [69, 246] width 113 height 11
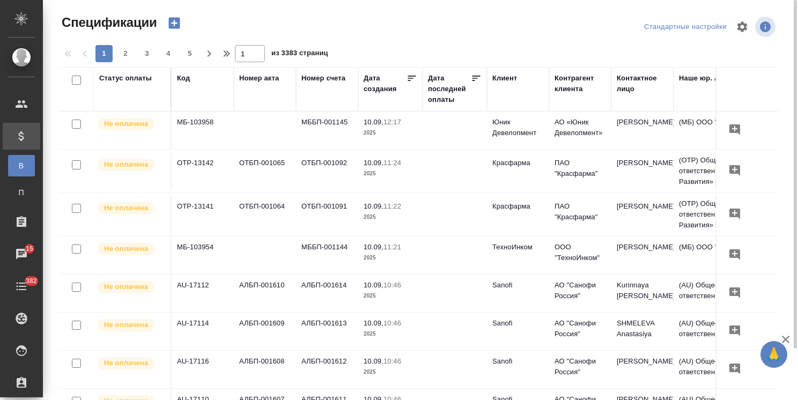
click at [260, 78] on div "Номер акта" at bounding box center [259, 78] width 40 height 11
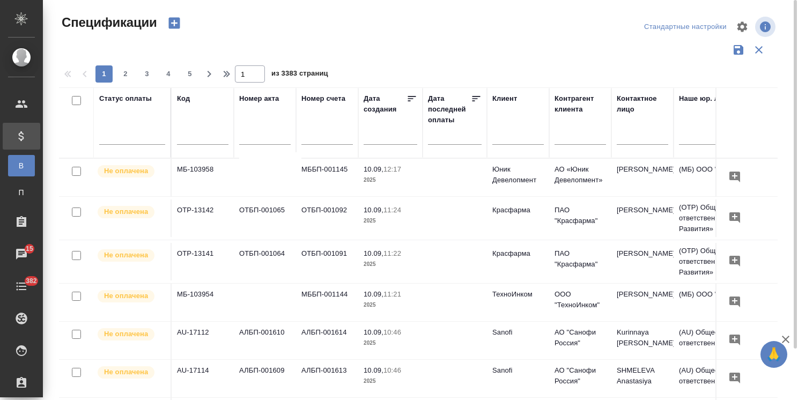
click at [191, 137] on input "text" at bounding box center [202, 137] width 51 height 13
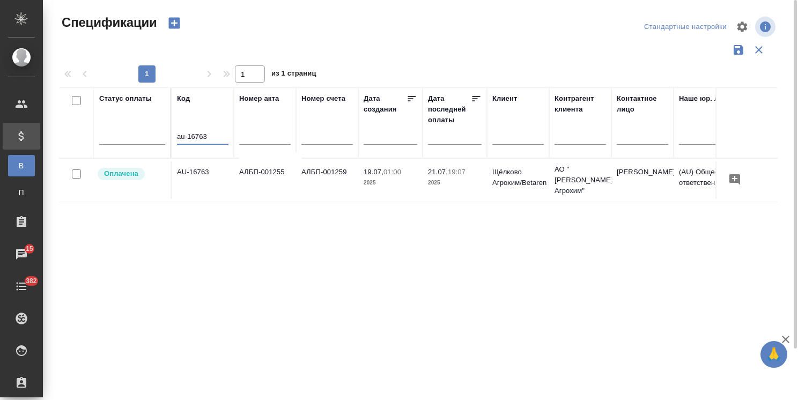
click at [197, 168] on td "AU-16763" at bounding box center [203, 180] width 62 height 38
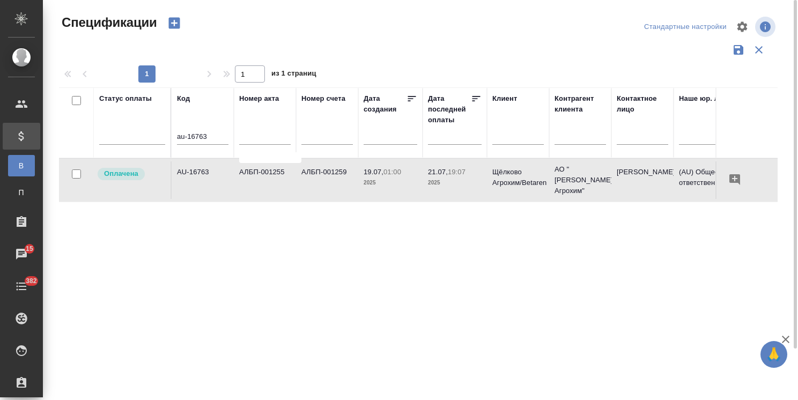
click at [208, 165] on td "AU-16763" at bounding box center [203, 180] width 62 height 38
drag, startPoint x: 210, startPoint y: 133, endPoint x: 196, endPoint y: 139, distance: 15.6
click at [196, 139] on div "au-16763" at bounding box center [202, 139] width 51 height 26
drag, startPoint x: 207, startPoint y: 138, endPoint x: 197, endPoint y: 137, distance: 10.2
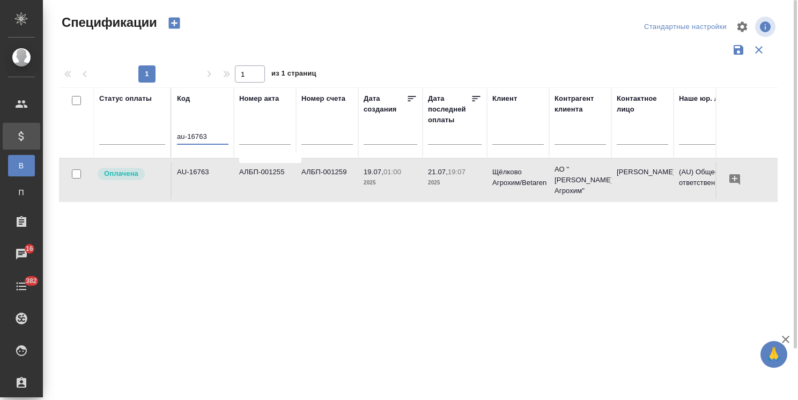
click at [197, 137] on input "au-16763" at bounding box center [202, 137] width 51 height 13
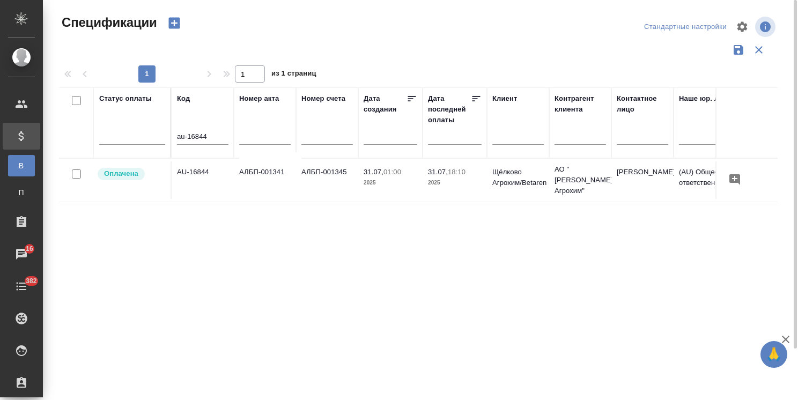
click at [195, 168] on td "AU-16844" at bounding box center [203, 180] width 62 height 38
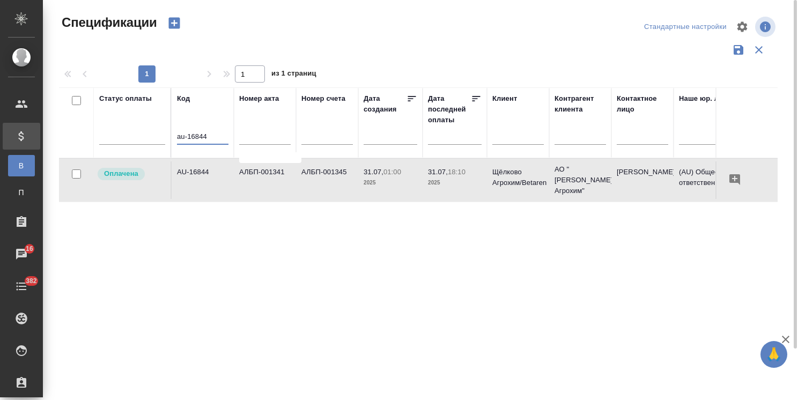
drag, startPoint x: 212, startPoint y: 141, endPoint x: 193, endPoint y: 144, distance: 19.7
click at [193, 144] on input "au-16844" at bounding box center [202, 137] width 51 height 13
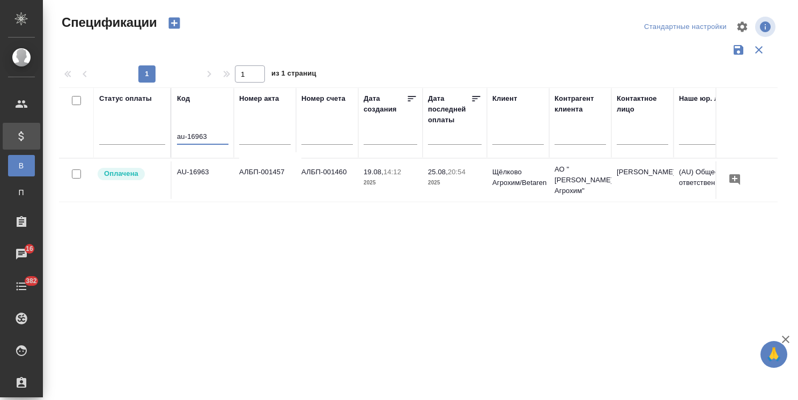
type input "au-16963"
click at [201, 167] on td "AU-16963" at bounding box center [203, 180] width 62 height 38
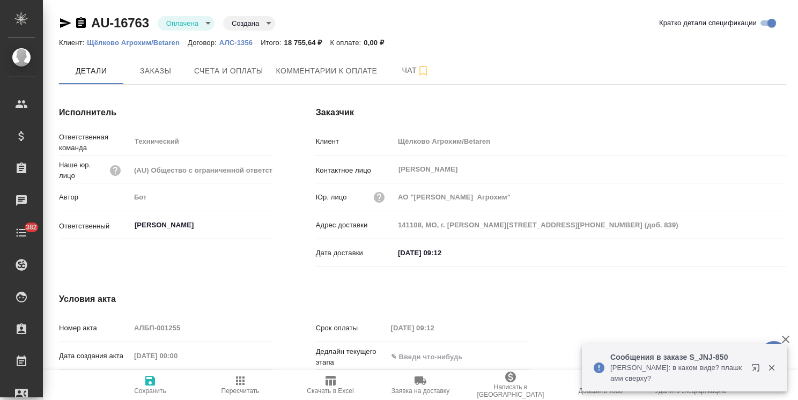
type input "141108, МО, г. [PERSON_NAME][STREET_ADDRESS][PHONE_NUMBER] (доб. 839)"
type input "141108, МО, г. Щелково, ул. Заводская, д.2, стр. 3а+7 (495) 745-05-51 (доб. 839)"
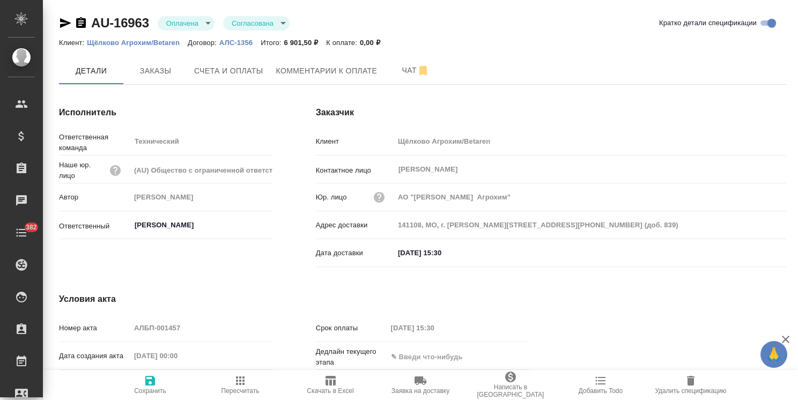
type input "141108, МО, г. [PERSON_NAME][STREET_ADDRESS][PHONE_NUMBER] (доб. 839)"
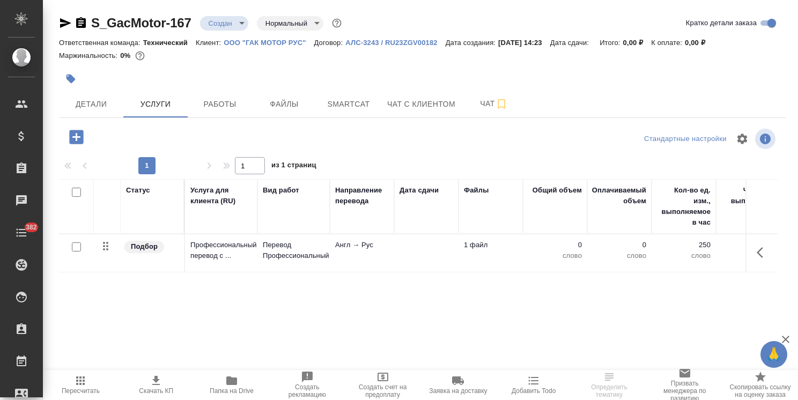
click at [340, 253] on td "Англ → Рус" at bounding box center [362, 253] width 64 height 38
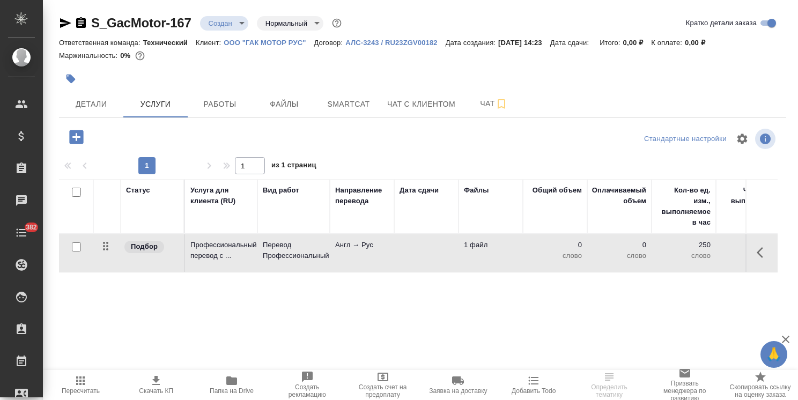
click at [340, 253] on td "Англ → Рус" at bounding box center [362, 253] width 64 height 38
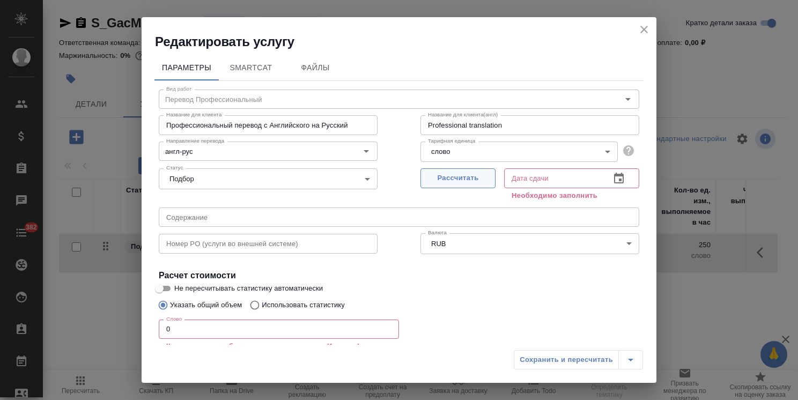
click at [453, 175] on span "Рассчитать" at bounding box center [457, 178] width 63 height 12
type input "10.09.2025 15:59"
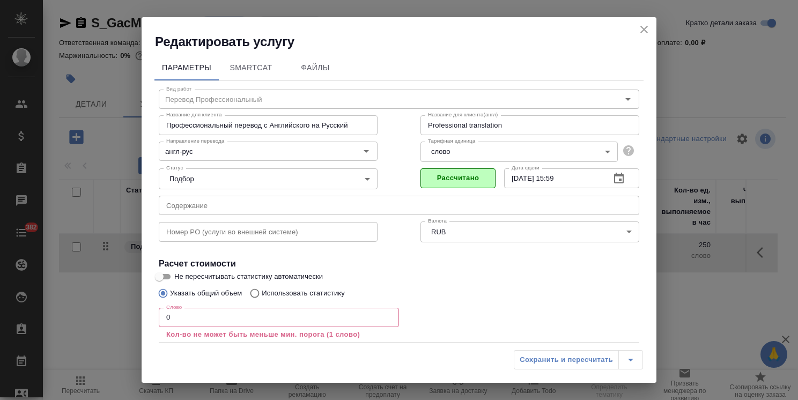
drag, startPoint x: 197, startPoint y: 314, endPoint x: 105, endPoint y: 308, distance: 92.5
click at [105, 308] on div "Редактировать услугу Параметры SmartCat Файлы Вид работ Перевод Профессиональны…" at bounding box center [399, 200] width 798 height 400
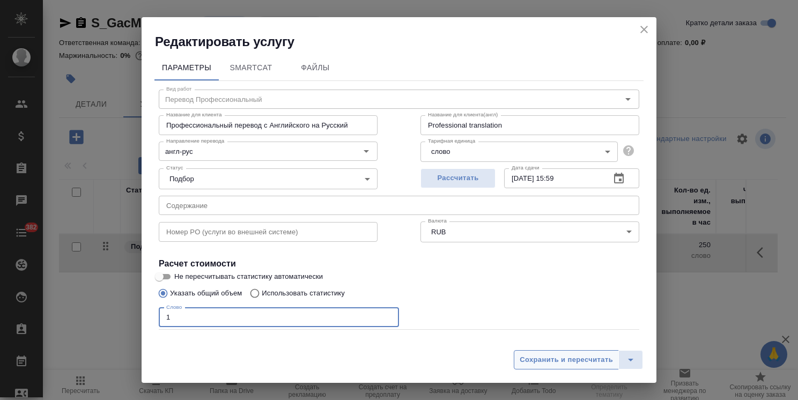
type input "1"
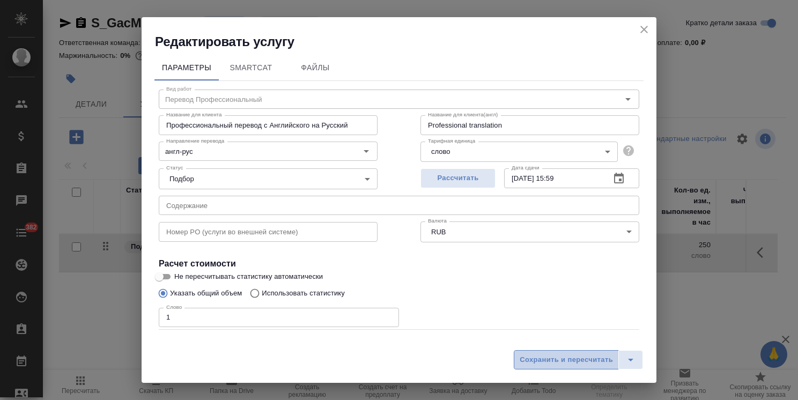
click at [549, 355] on span "Сохранить и пересчитать" at bounding box center [566, 360] width 93 height 12
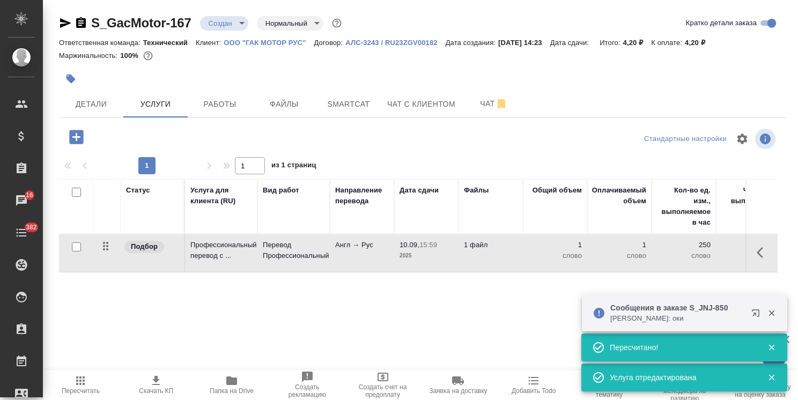
click at [224, 392] on span "Папка на Drive" at bounding box center [232, 391] width 44 height 8
click at [75, 248] on input "checkbox" at bounding box center [76, 246] width 9 height 9
checkbox input "true"
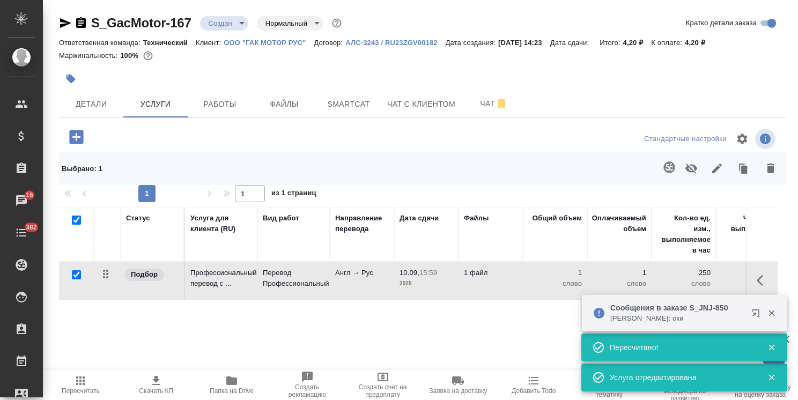
click at [676, 168] on button "button" at bounding box center [670, 167] width 26 height 26
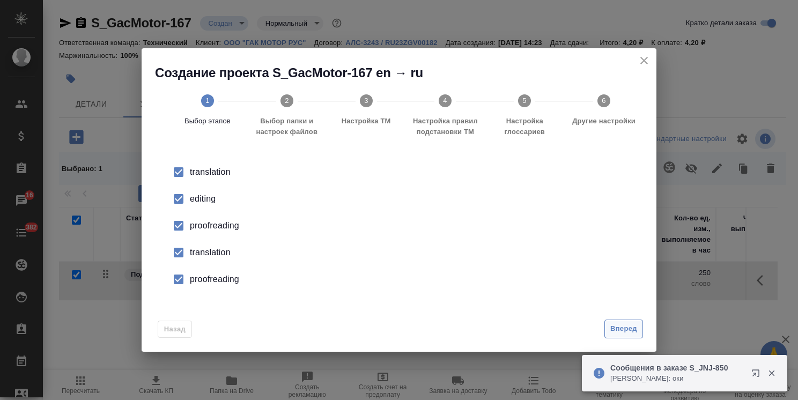
click at [625, 327] on span "Вперед" at bounding box center [623, 329] width 27 height 12
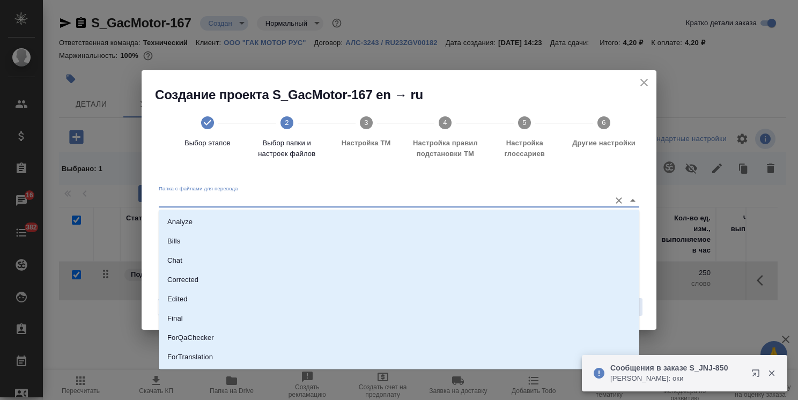
click at [277, 200] on input "Папка с файлами для перевода" at bounding box center [382, 200] width 446 height 13
click at [640, 78] on icon "close" at bounding box center [644, 82] width 13 height 13
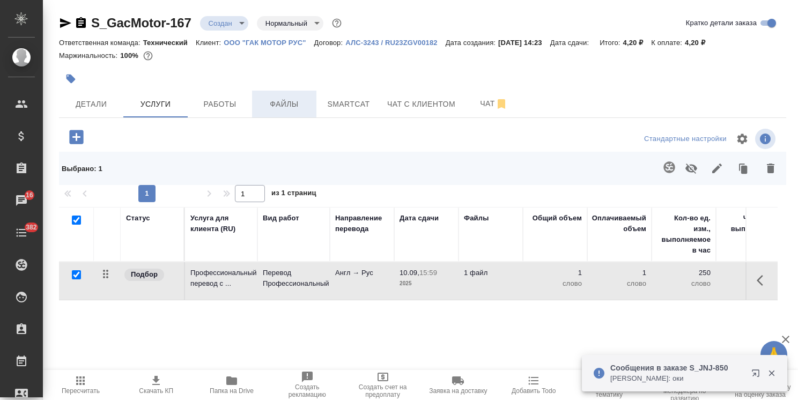
click at [270, 108] on span "Файлы" at bounding box center [284, 104] width 51 height 13
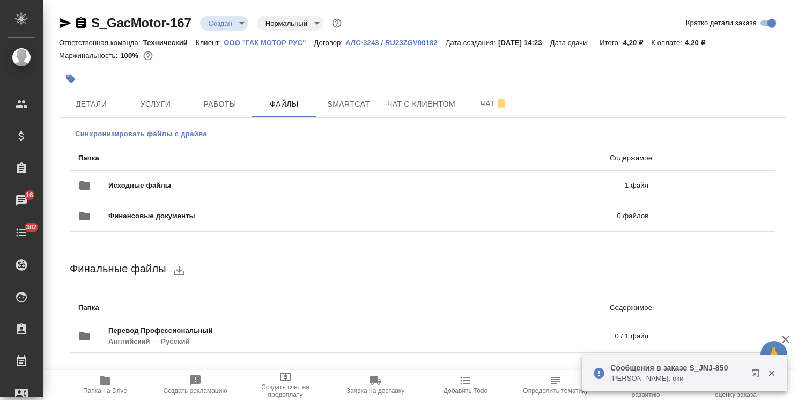
click at [131, 127] on button "Синхронизировать файлы с драйва" at bounding box center [141, 134] width 143 height 16
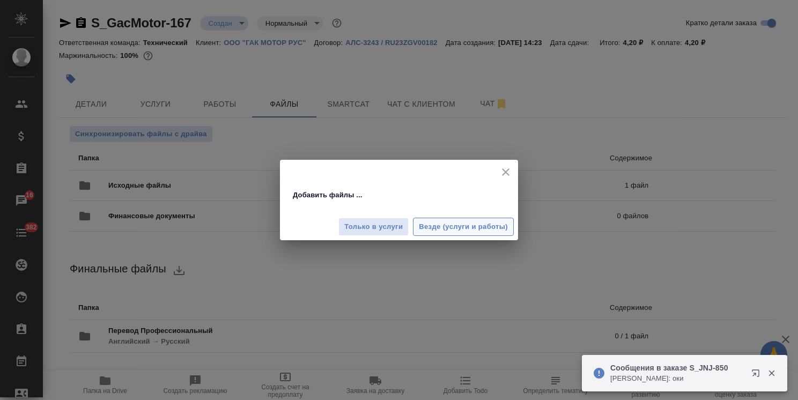
click at [459, 224] on span "Везде (услуги и работы)" at bounding box center [463, 227] width 89 height 12
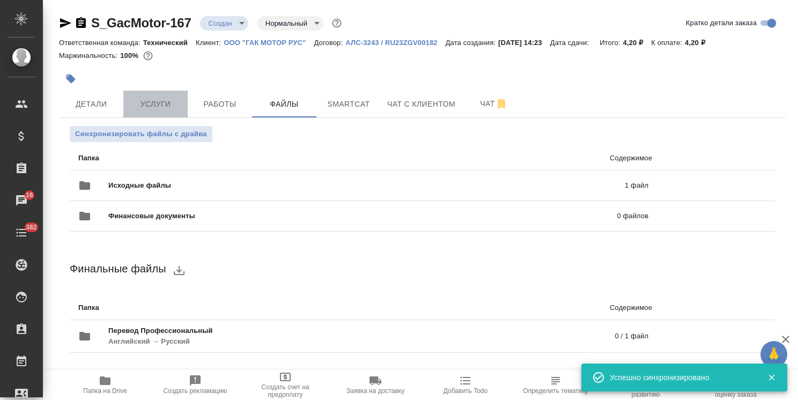
click at [166, 106] on span "Услуги" at bounding box center [155, 104] width 51 height 13
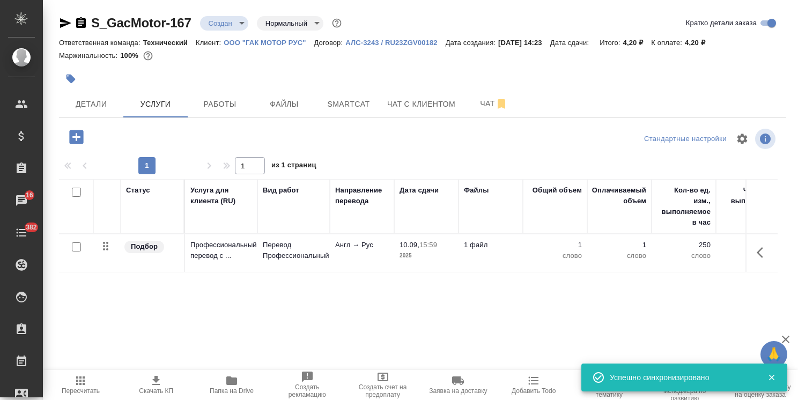
click at [82, 250] on div at bounding box center [76, 247] width 24 height 15
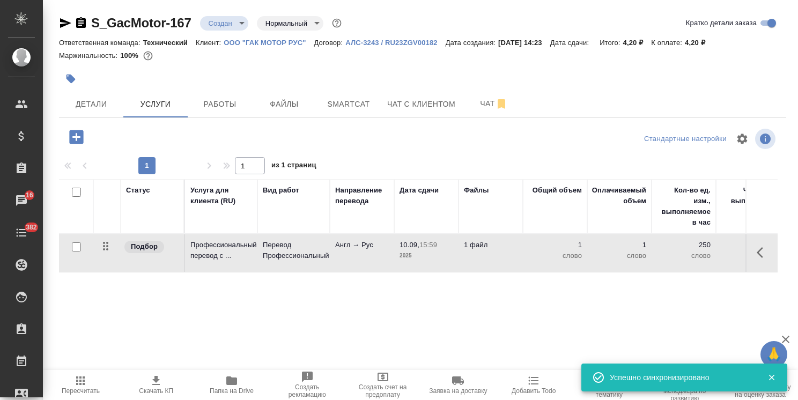
click at [79, 248] on input "checkbox" at bounding box center [76, 246] width 9 height 9
checkbox input "true"
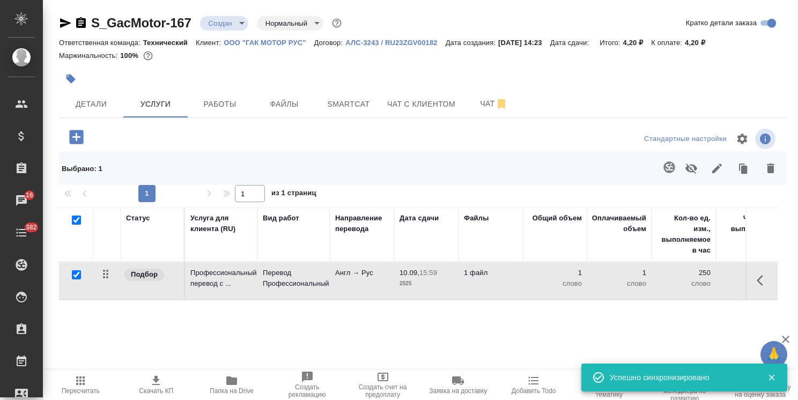
click at [659, 168] on button "button" at bounding box center [670, 167] width 26 height 26
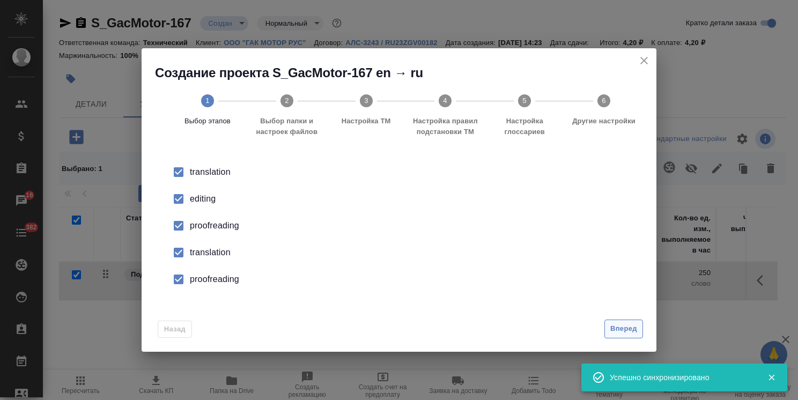
click at [631, 331] on span "Вперед" at bounding box center [623, 329] width 27 height 12
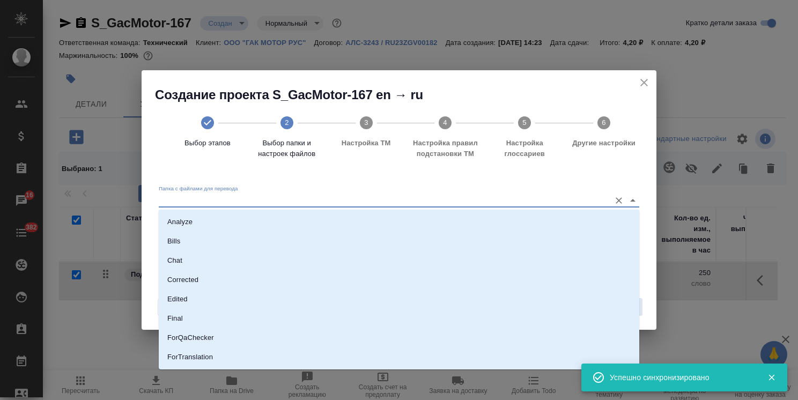
click at [223, 199] on input "Папка с файлами для перевода" at bounding box center [382, 200] width 446 height 13
click at [209, 218] on li "Analyze" at bounding box center [399, 221] width 481 height 19
type input "Analyze"
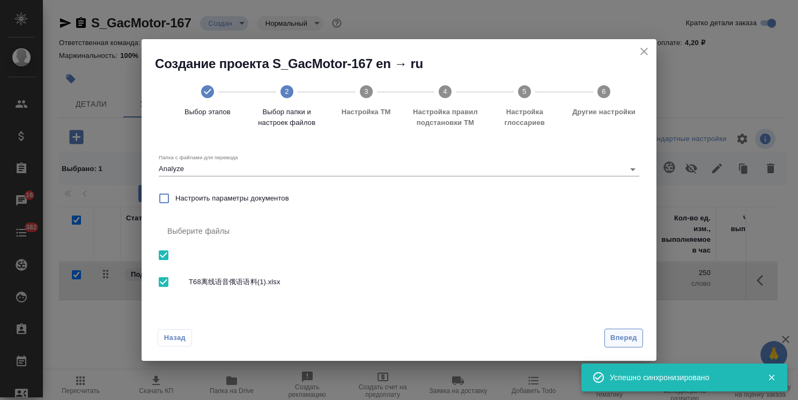
drag, startPoint x: 613, startPoint y: 326, endPoint x: 622, endPoint y: 344, distance: 20.6
click at [613, 327] on div "Назад Вперед" at bounding box center [399, 336] width 515 height 50
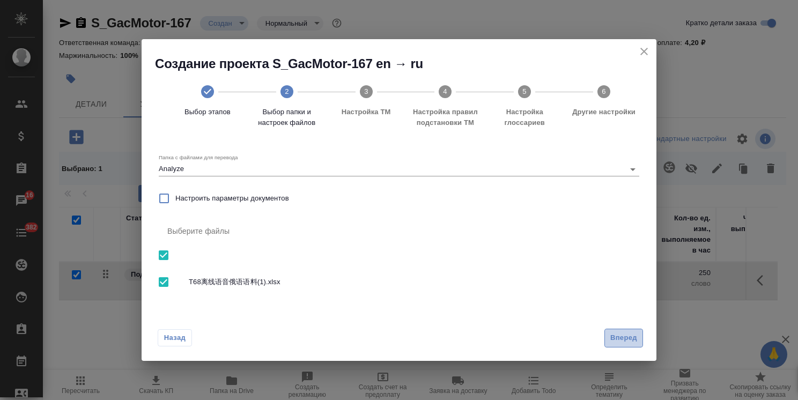
click at [622, 344] on button "Вперед" at bounding box center [623, 338] width 39 height 19
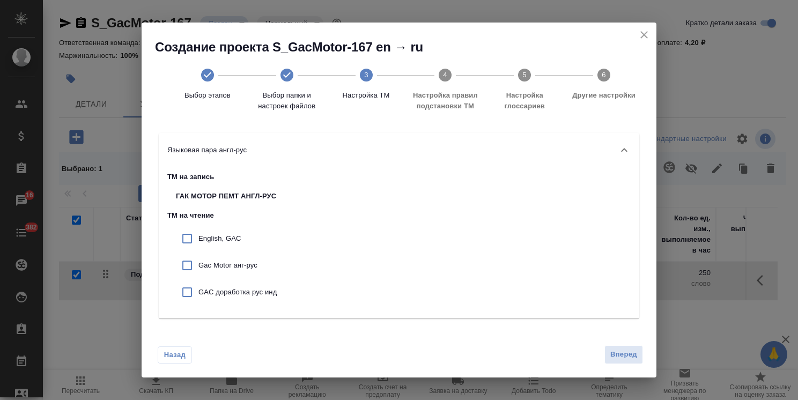
click at [235, 242] on p "English, GAC" at bounding box center [237, 238] width 78 height 11
checkbox input "true"
click at [234, 279] on div "GAC доработка рус инд" at bounding box center [226, 292] width 118 height 27
click at [237, 289] on p "GAC доработка рус инд" at bounding box center [237, 292] width 78 height 11
checkbox input "false"
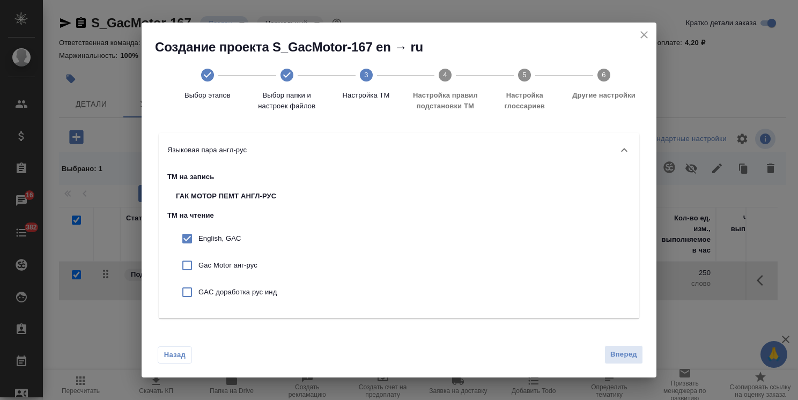
click at [232, 262] on p "Gac Motor анг-рус" at bounding box center [237, 265] width 78 height 11
checkbox input "true"
click at [232, 287] on p "GAC доработка рус инд" at bounding box center [237, 292] width 78 height 11
checkbox input "true"
click at [623, 356] on span "Вперед" at bounding box center [623, 355] width 27 height 12
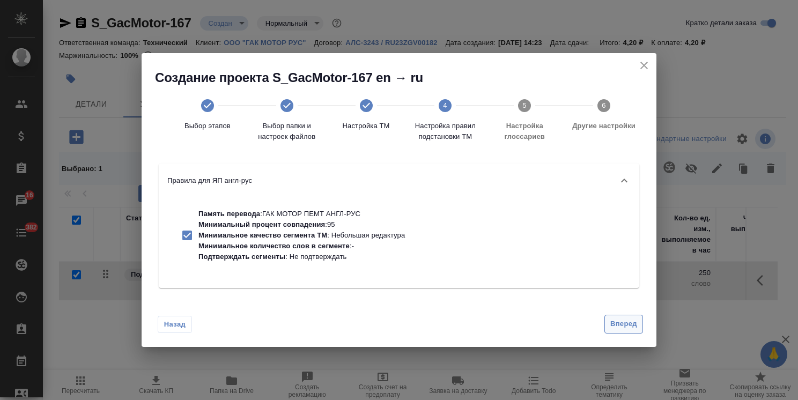
click at [614, 324] on span "Вперед" at bounding box center [623, 324] width 27 height 12
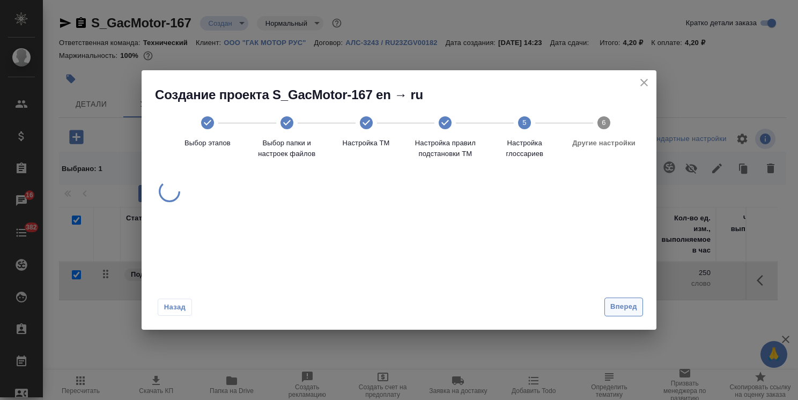
click at [619, 303] on span "Вперед" at bounding box center [623, 307] width 27 height 12
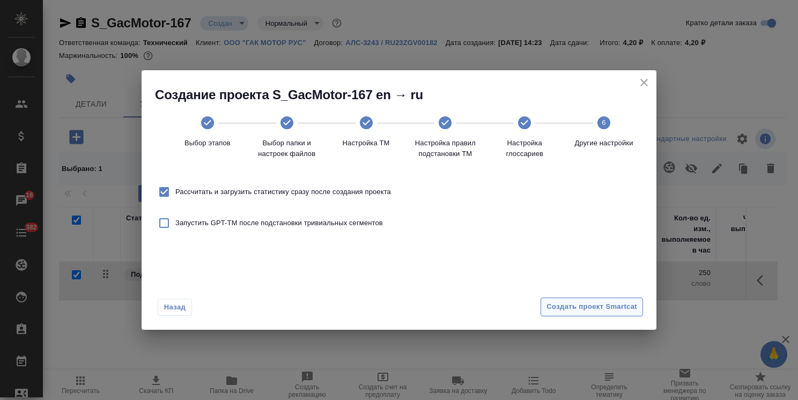
click at [605, 304] on span "Создать проект Smartcat" at bounding box center [592, 307] width 91 height 12
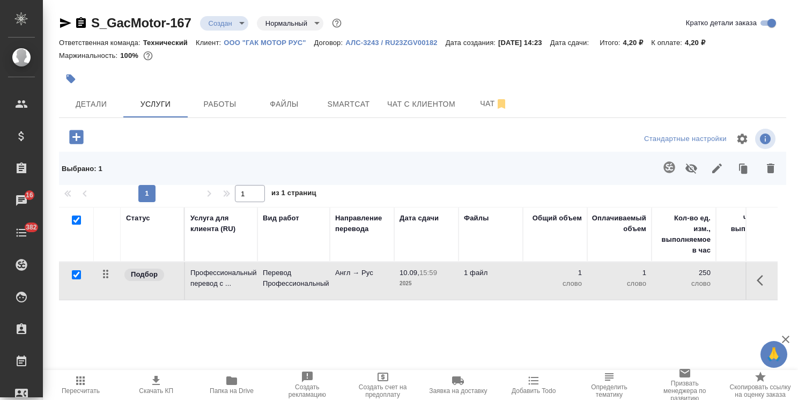
click at [78, 222] on input "checkbox" at bounding box center [76, 220] width 9 height 9
checkbox input "false"
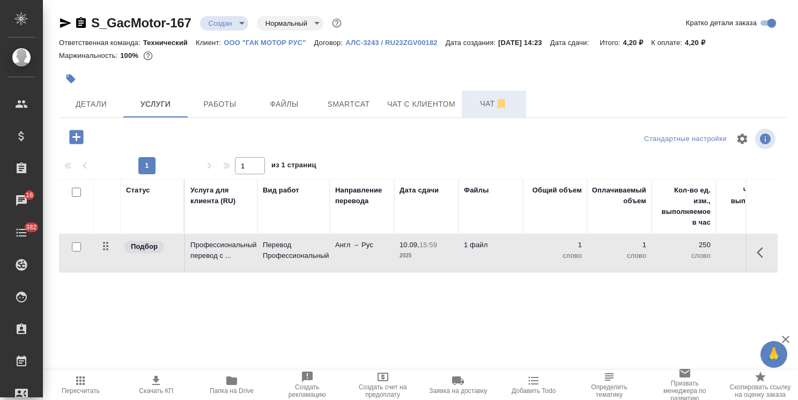
click at [463, 112] on button "Чат" at bounding box center [494, 104] width 64 height 27
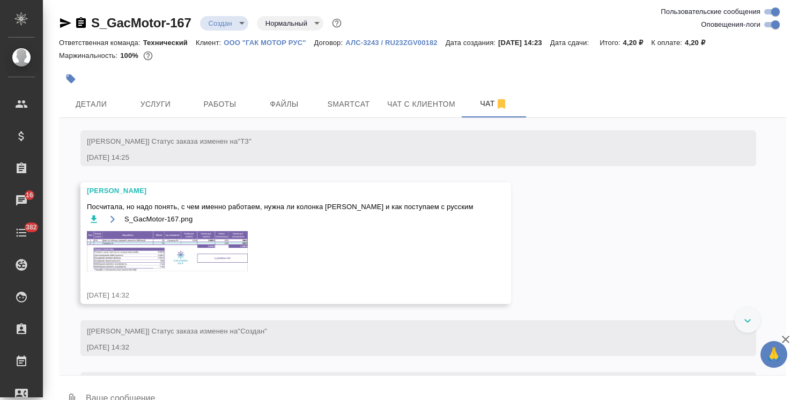
scroll to position [283, 0]
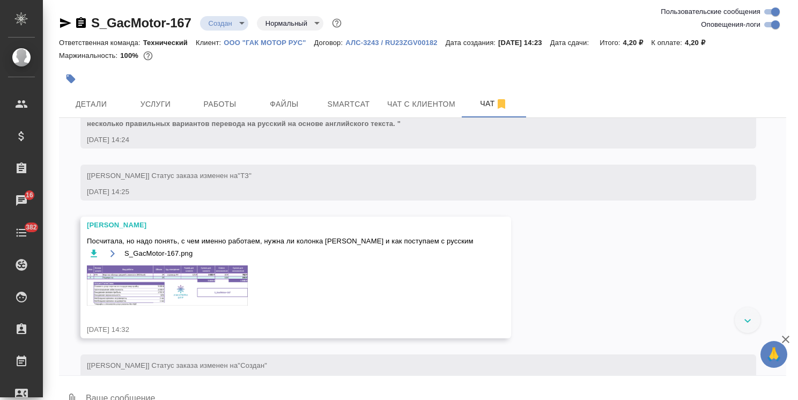
click at [174, 285] on img at bounding box center [167, 285] width 161 height 40
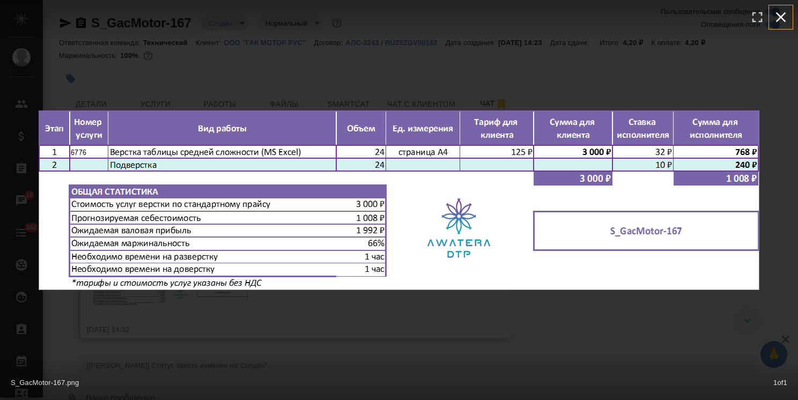
click at [788, 14] on icon "button" at bounding box center [780, 17] width 17 height 17
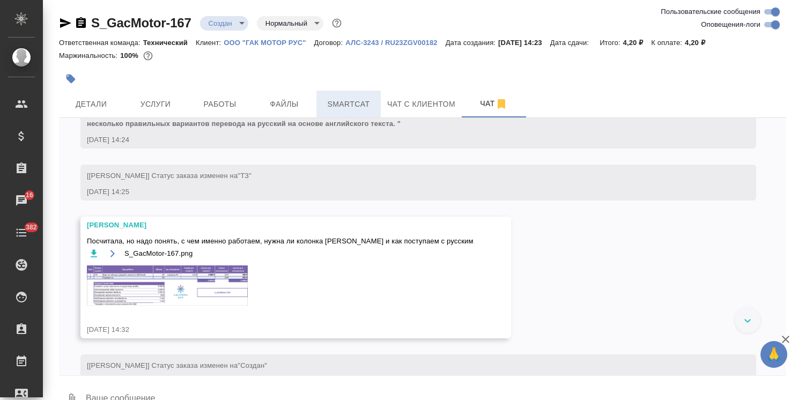
click at [332, 101] on span "Smartcat" at bounding box center [348, 104] width 51 height 13
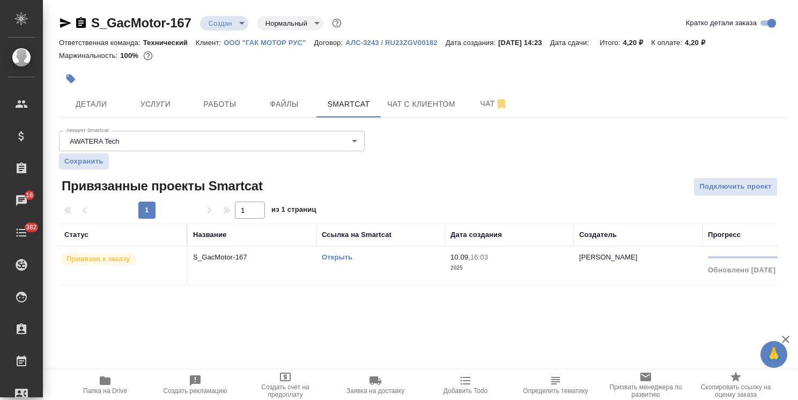
click at [348, 256] on link "Открыть" at bounding box center [337, 257] width 31 height 8
click at [345, 254] on link "Открыть" at bounding box center [337, 257] width 31 height 8
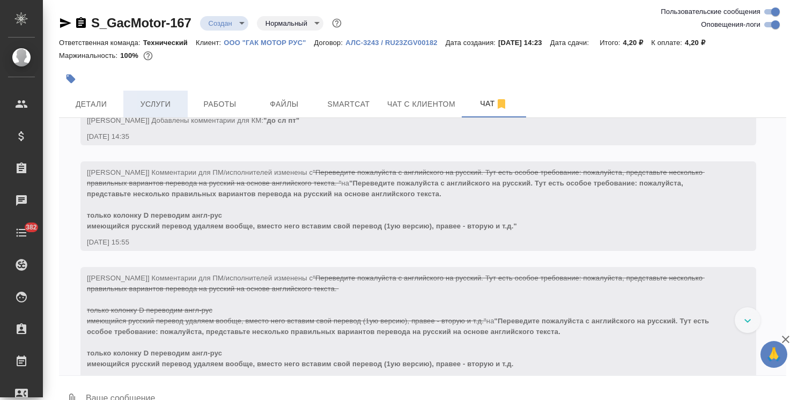
scroll to position [580, 0]
click at [152, 108] on span "Услуги" at bounding box center [155, 104] width 51 height 13
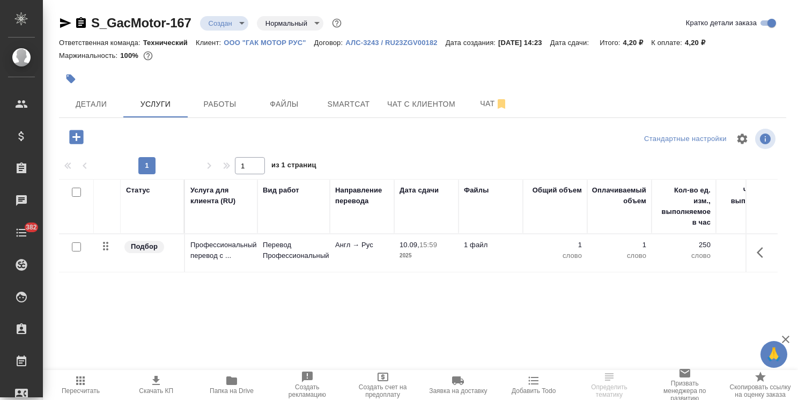
click at [87, 144] on button "button" at bounding box center [76, 137] width 29 height 22
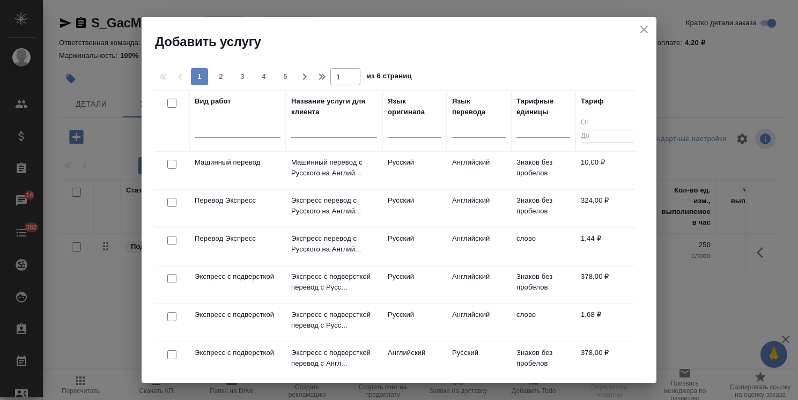
click at [303, 136] on input "text" at bounding box center [334, 130] width 86 height 13
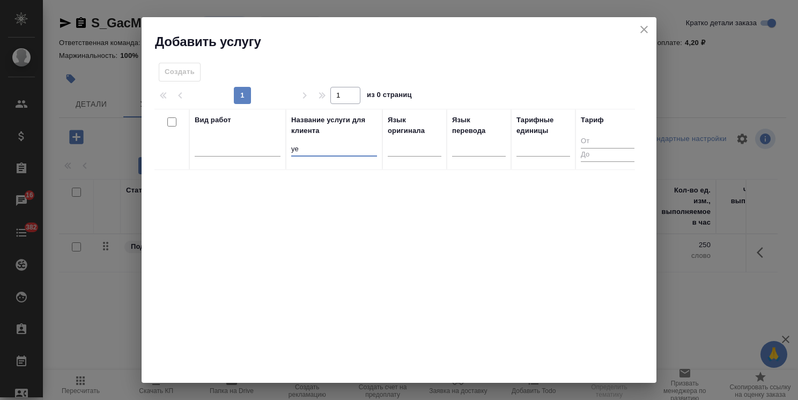
type input "у"
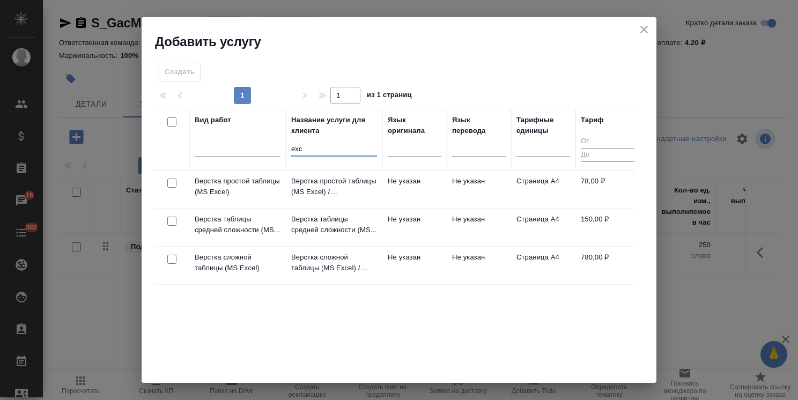
type input "exc"
click at [174, 220] on input "checkbox" at bounding box center [171, 221] width 9 height 9
checkbox input "true"
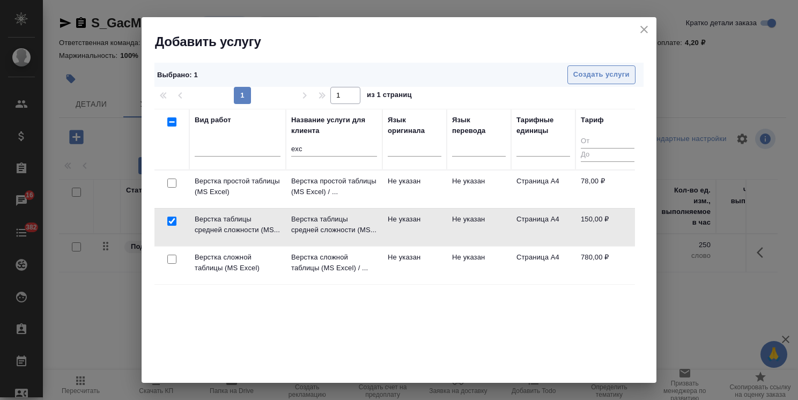
click at [578, 76] on span "Создать услуги" at bounding box center [601, 75] width 56 height 12
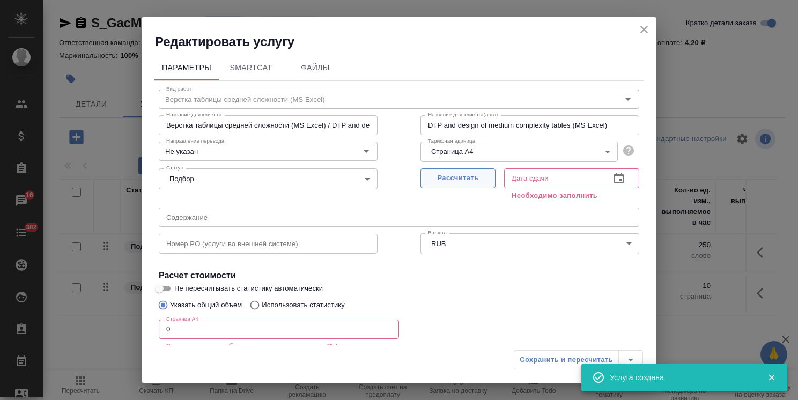
click at [465, 173] on span "Рассчитать" at bounding box center [457, 178] width 63 height 12
type input "10.09.2025 16:04"
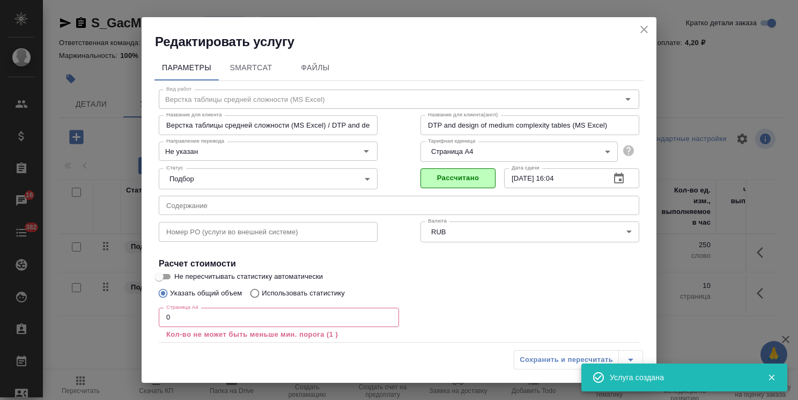
drag, startPoint x: 189, startPoint y: 314, endPoint x: 121, endPoint y: 309, distance: 67.8
click at [126, 309] on div "Редактировать услугу Параметры SmartCat Файлы Вид работ Верстка таблицы средней…" at bounding box center [399, 200] width 798 height 400
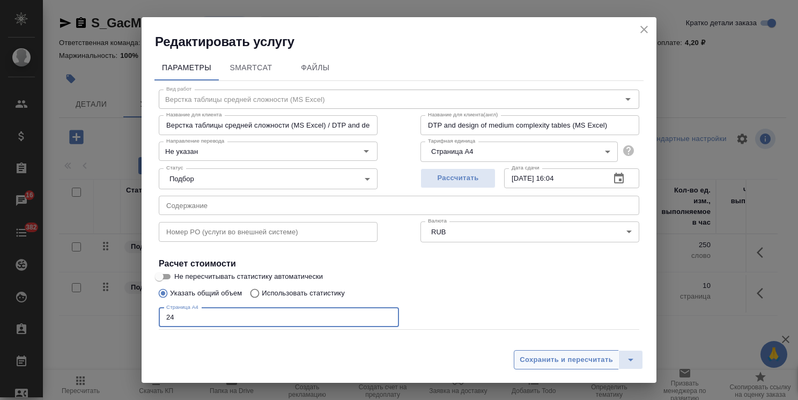
type input "24"
click at [586, 359] on span "Сохранить и пересчитать" at bounding box center [566, 360] width 93 height 12
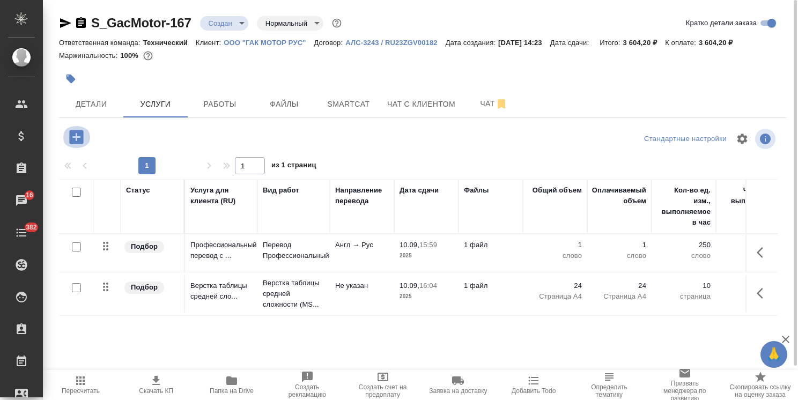
click at [77, 134] on icon "button" at bounding box center [76, 137] width 14 height 14
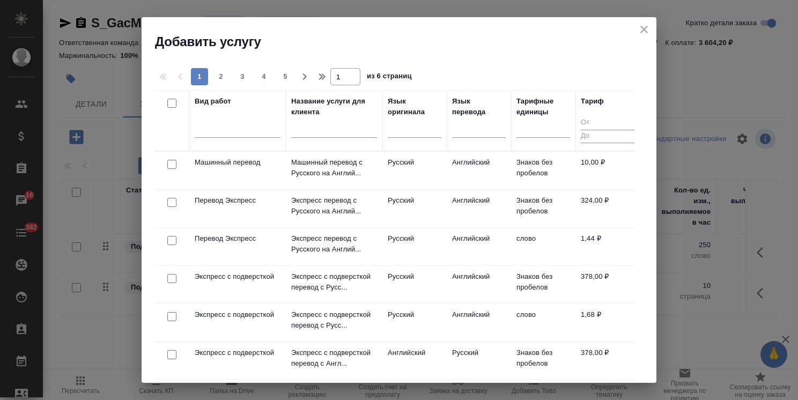
click at [326, 132] on input "text" at bounding box center [334, 130] width 86 height 13
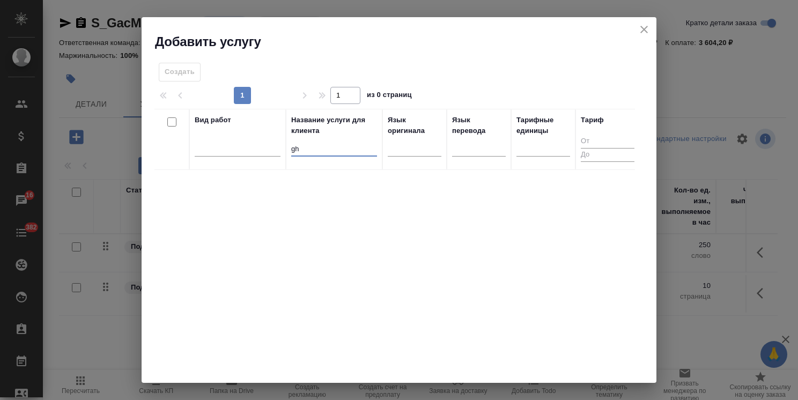
type input "g"
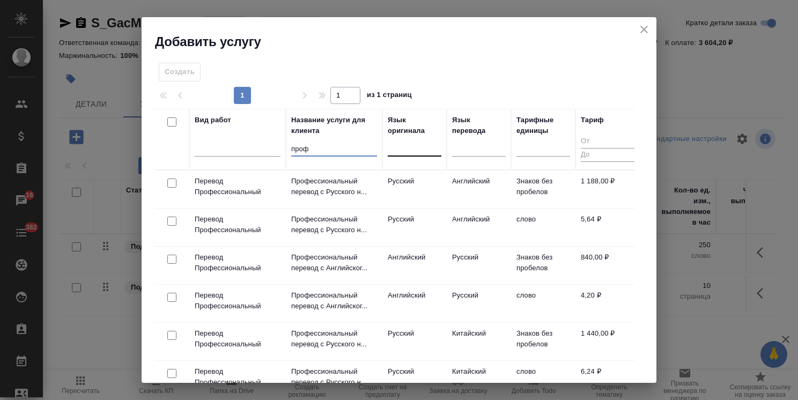
type input "проф"
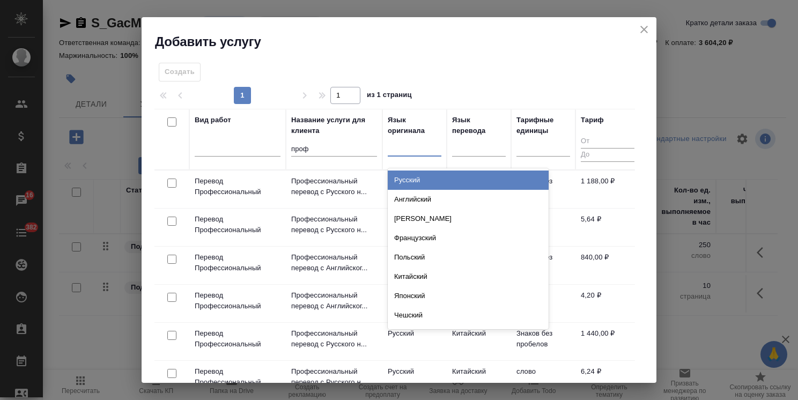
click at [410, 150] on div at bounding box center [415, 146] width 54 height 16
click at [645, 25] on icon "close" at bounding box center [644, 29] width 13 height 13
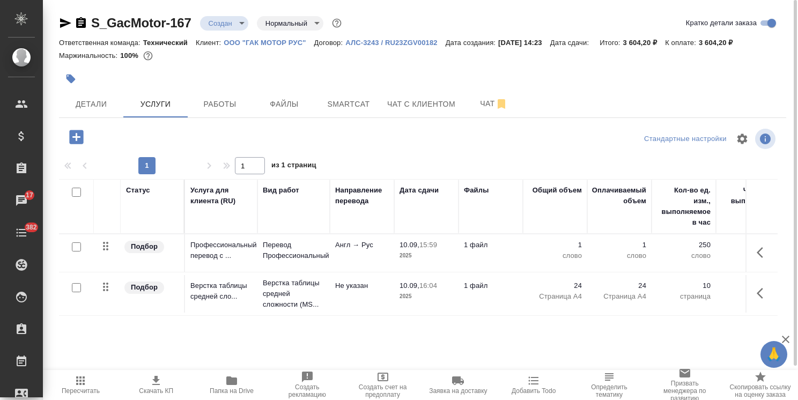
click at [94, 385] on span "Пересчитать" at bounding box center [80, 384] width 63 height 20
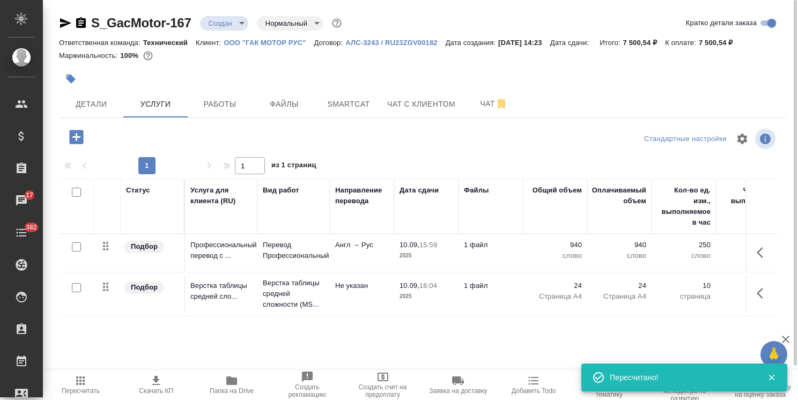
click at [94, 385] on span "Пересчитать" at bounding box center [80, 384] width 63 height 20
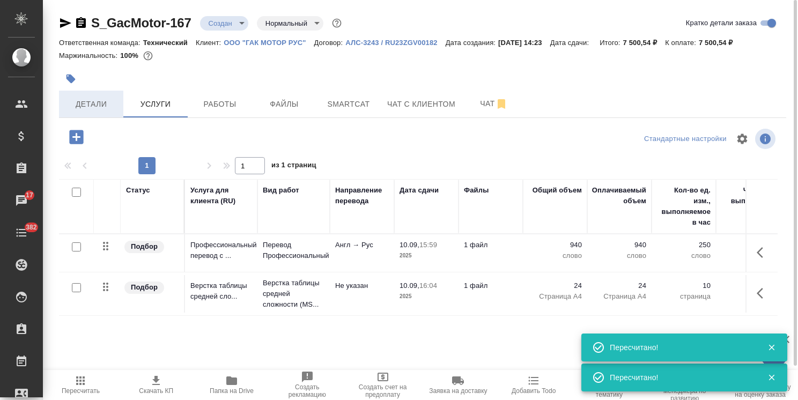
click at [103, 107] on span "Детали" at bounding box center [90, 104] width 51 height 13
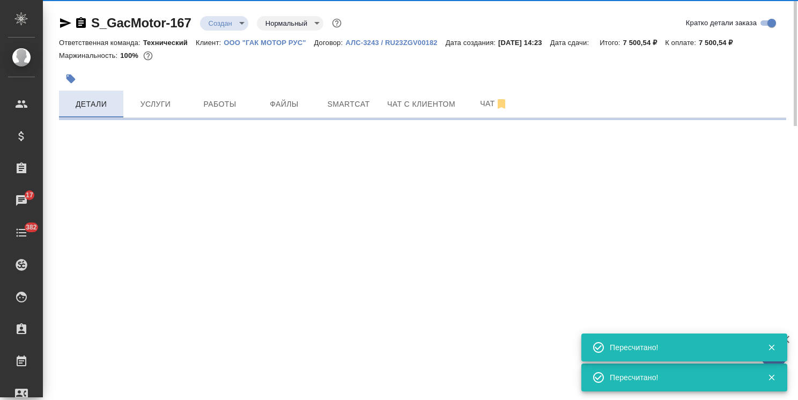
select select "RU"
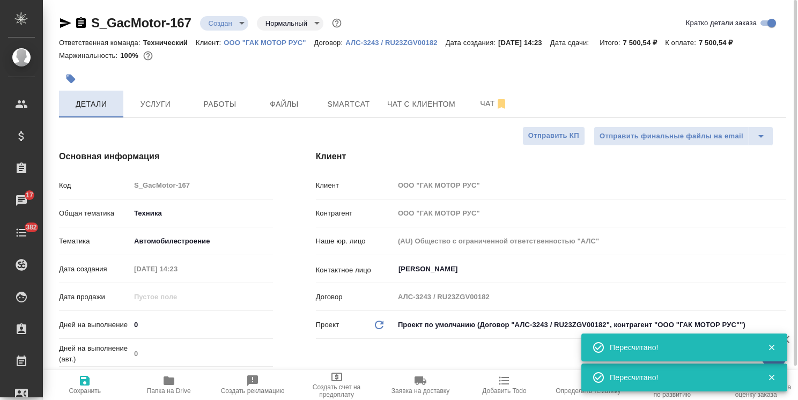
type textarea "x"
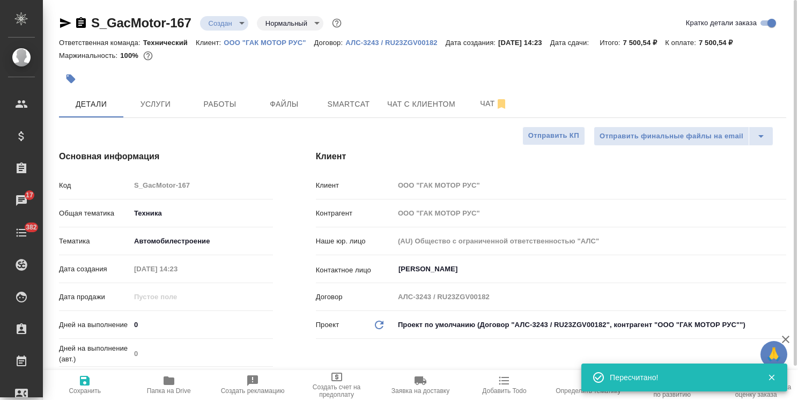
scroll to position [54, 0]
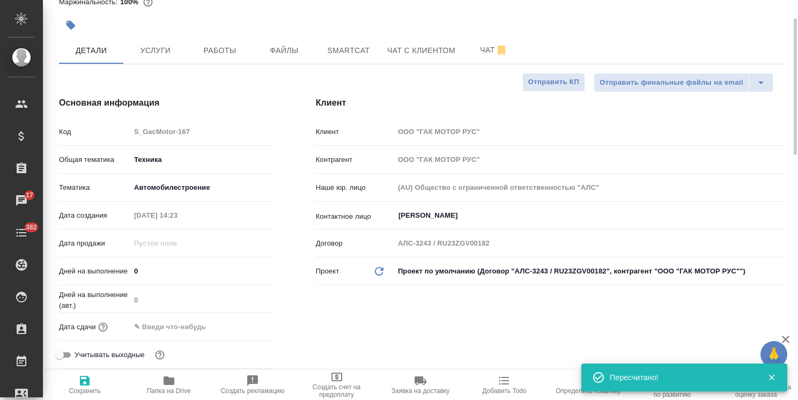
click at [168, 279] on div "Дней на выполнение 0" at bounding box center [166, 271] width 214 height 19
drag, startPoint x: 160, startPoint y: 276, endPoint x: 121, endPoint y: 267, distance: 40.6
click at [121, 267] on div "Дней на выполнение 0" at bounding box center [166, 271] width 214 height 19
type input "5"
type textarea "x"
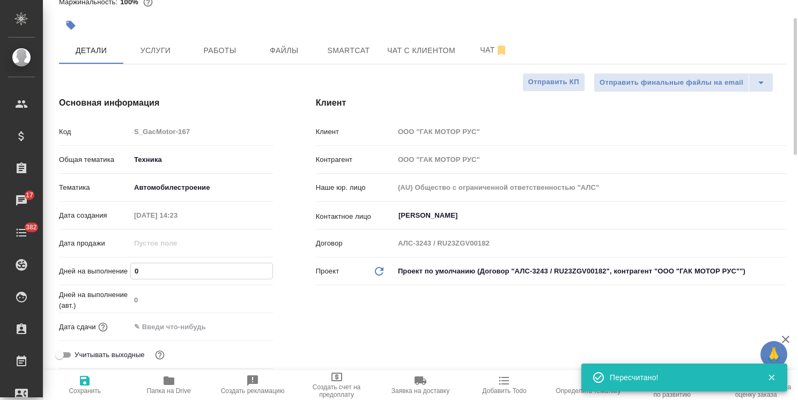
type textarea "x"
type input "5"
click at [86, 387] on icon "button" at bounding box center [84, 380] width 13 height 13
type textarea "x"
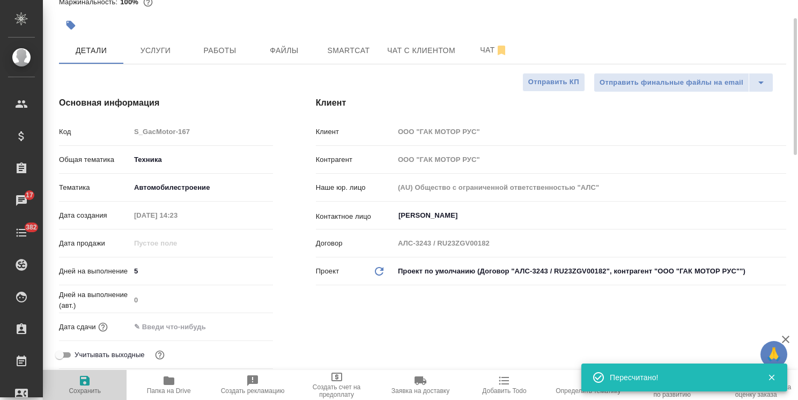
type textarea "x"
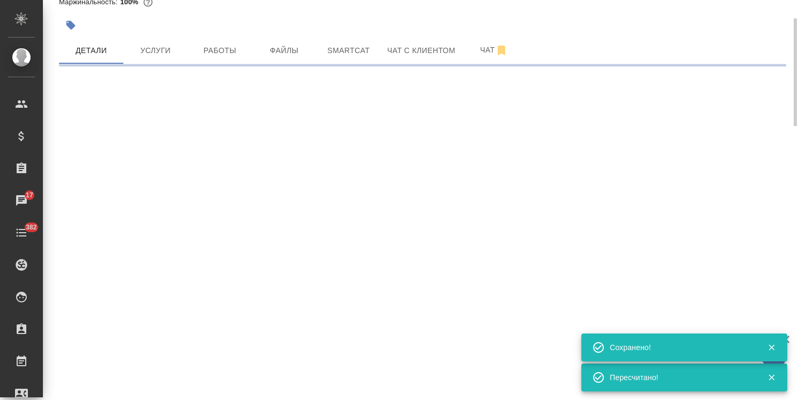
select select "RU"
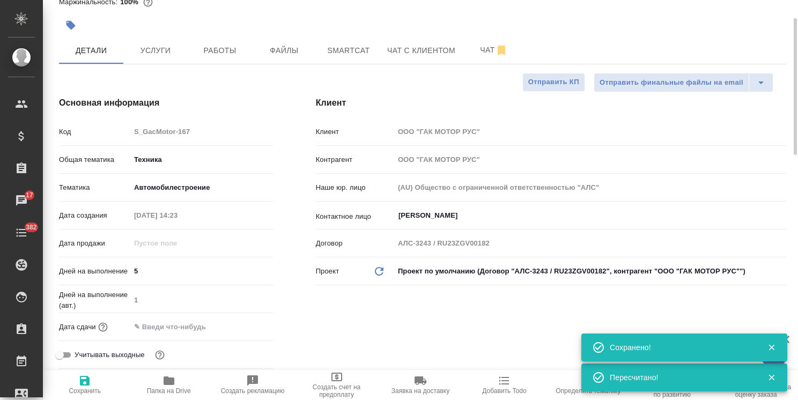
type textarea "x"
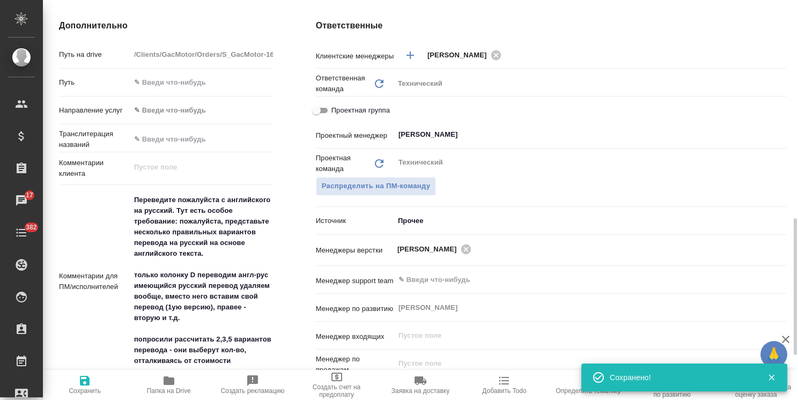
scroll to position [483, 0]
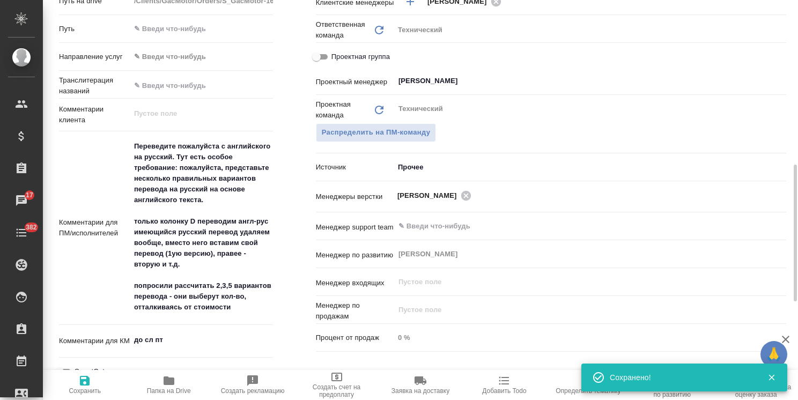
type textarea "x"
drag, startPoint x: 172, startPoint y: 340, endPoint x: 131, endPoint y: 339, distance: 41.3
click at [142, 339] on textarea "до сл пт" at bounding box center [202, 340] width 142 height 18
type textarea "x"
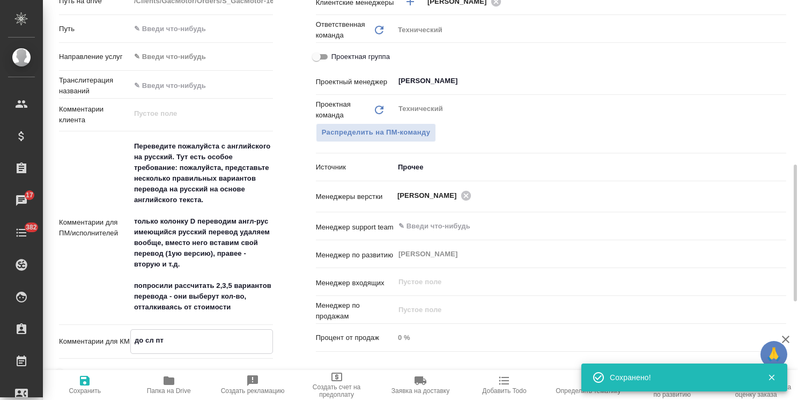
type textarea "до"
type textarea "x"
type textarea "д"
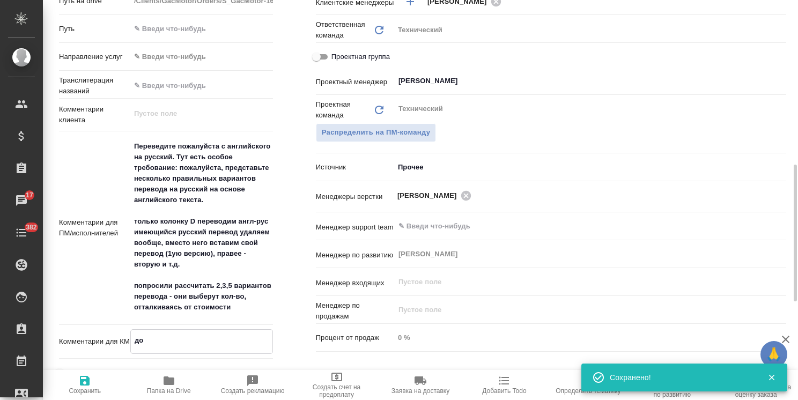
type textarea "x"
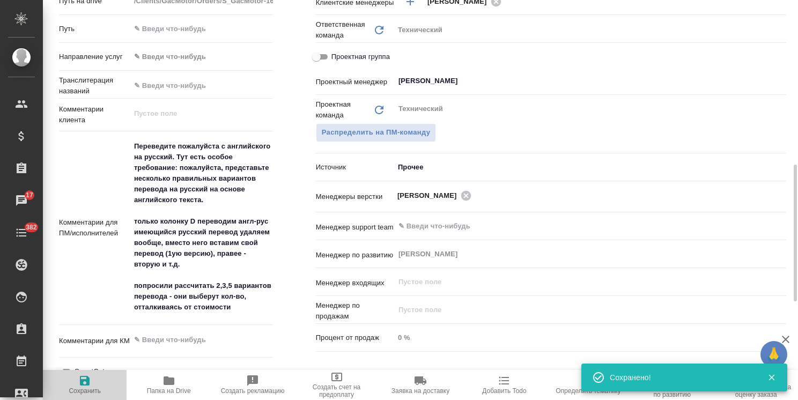
click at [78, 385] on icon "button" at bounding box center [84, 380] width 13 height 13
type textarea "x"
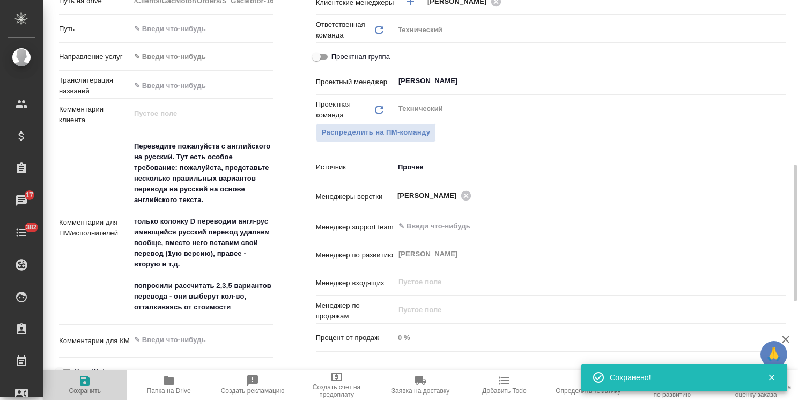
type textarea "x"
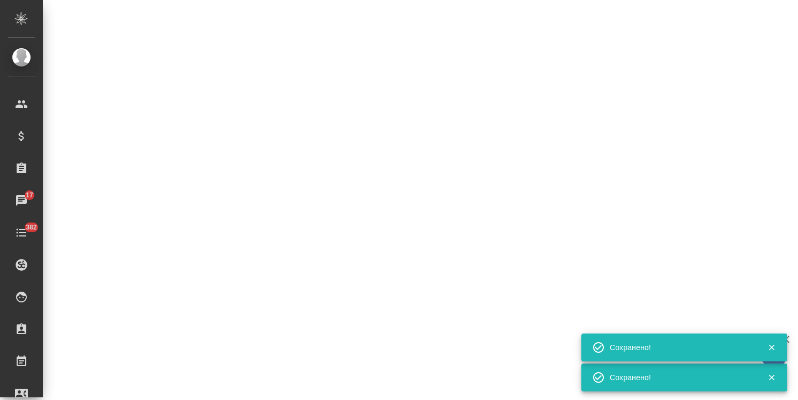
select select "RU"
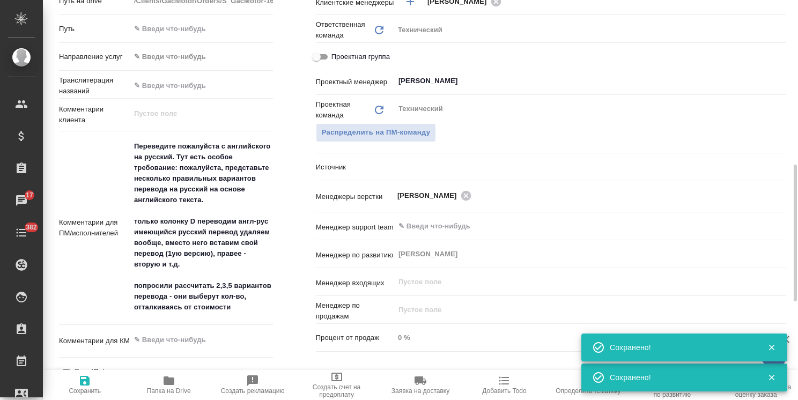
type textarea "x"
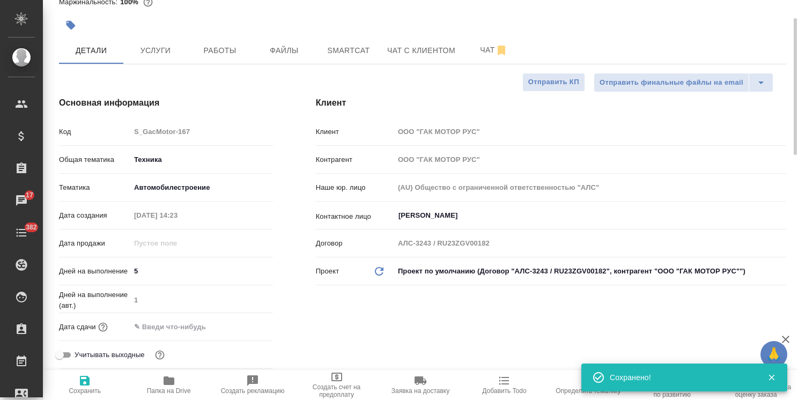
scroll to position [0, 0]
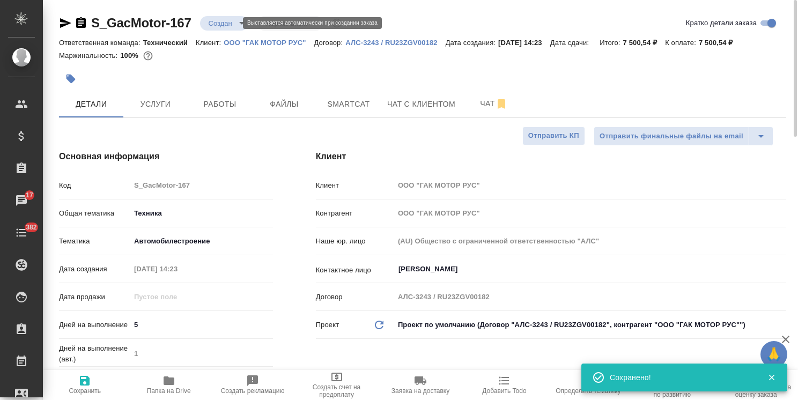
click at [225, 25] on body "🙏 .cls-1 fill:#fff; AWATERA Usmanova Olga Клиенты Спецификации Заказы 17 Чаты 3…" at bounding box center [399, 200] width 798 height 400
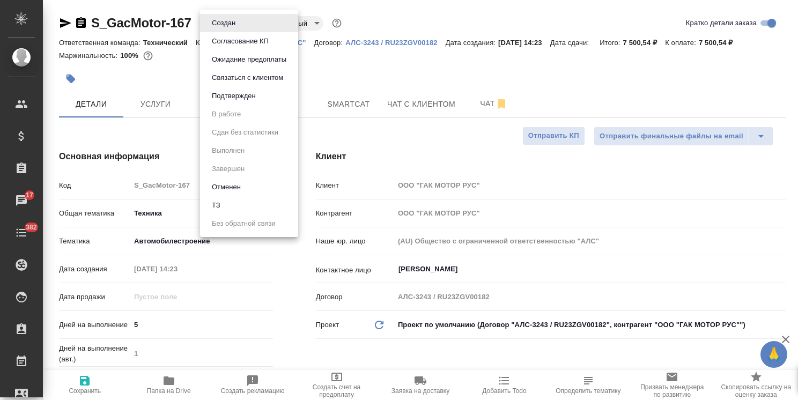
click at [231, 37] on button "Согласование КП" at bounding box center [240, 41] width 63 height 12
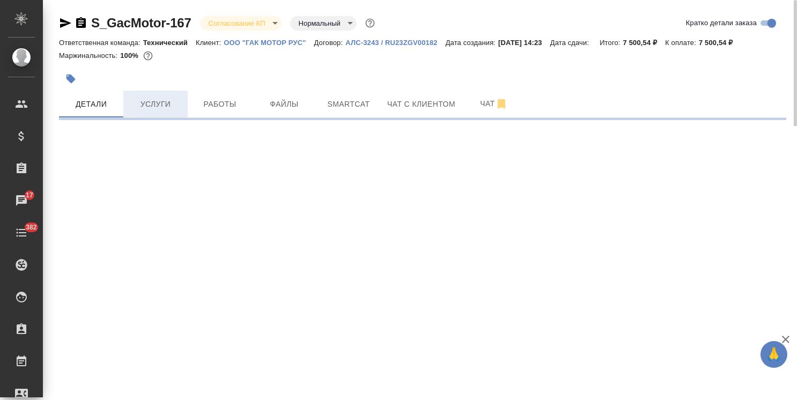
click at [153, 101] on span "Услуги" at bounding box center [155, 104] width 51 height 13
select select "RU"
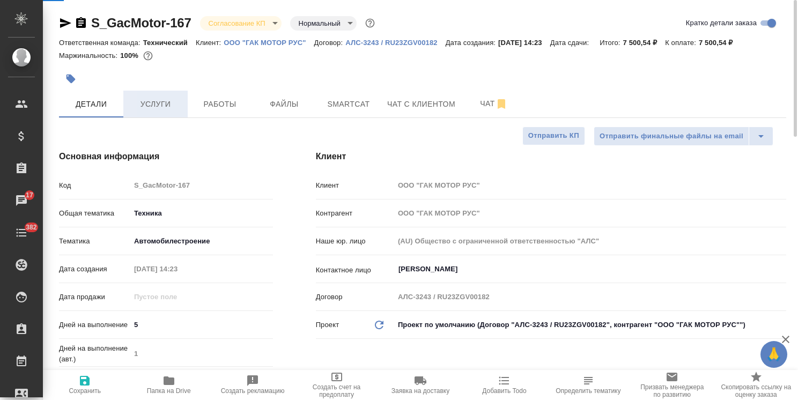
type textarea "x"
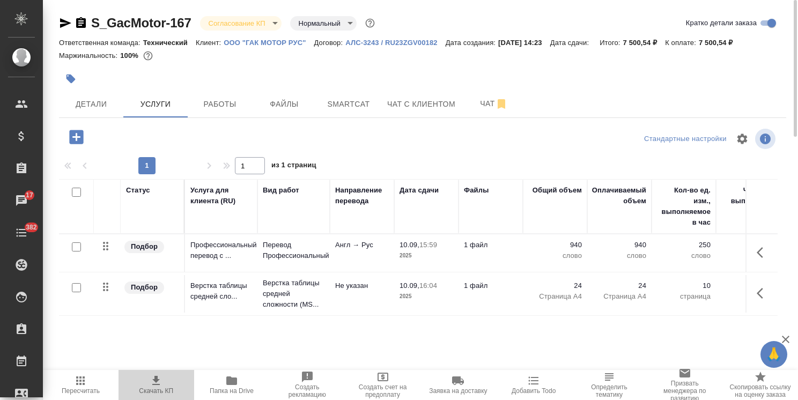
click at [159, 393] on span "Скачать КП" at bounding box center [156, 391] width 34 height 8
click at [172, 322] on div "Статус Услуга для клиента (RU) Вид работ Направление перевода Дата сдачи Файлы …" at bounding box center [418, 294] width 719 height 231
click at [82, 143] on icon "button" at bounding box center [76, 137] width 14 height 14
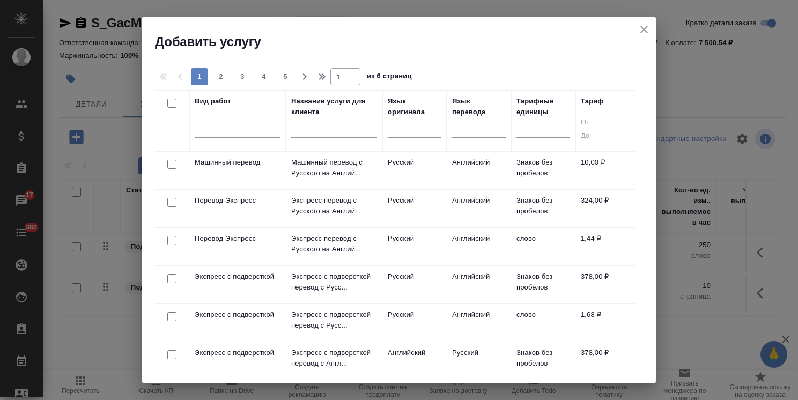
click at [346, 124] on input "text" at bounding box center [334, 130] width 86 height 13
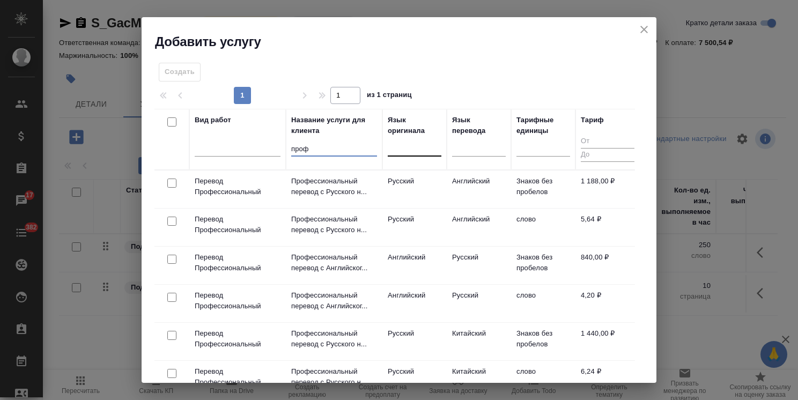
type input "проф"
click at [394, 146] on input "text" at bounding box center [393, 146] width 1 height 8
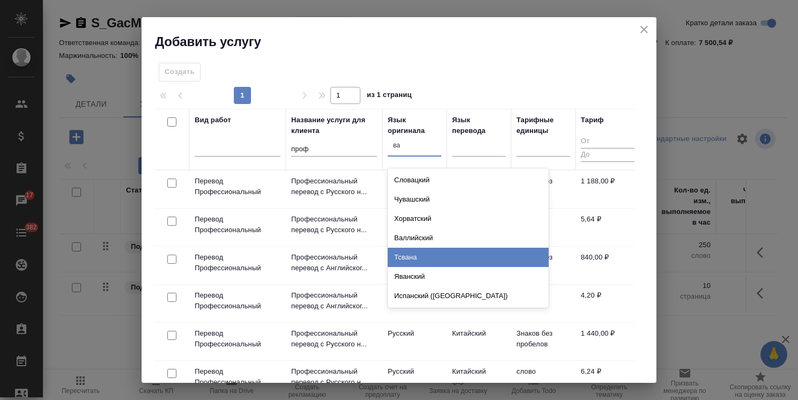
type input "в"
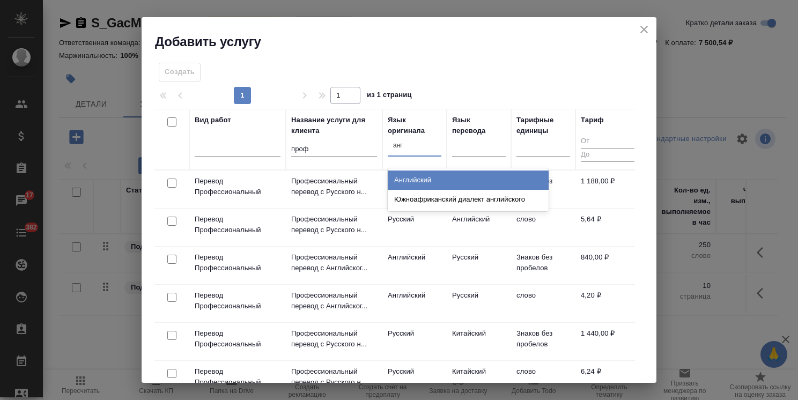
type input "англ"
click at [418, 173] on div "Английский" at bounding box center [468, 180] width 161 height 19
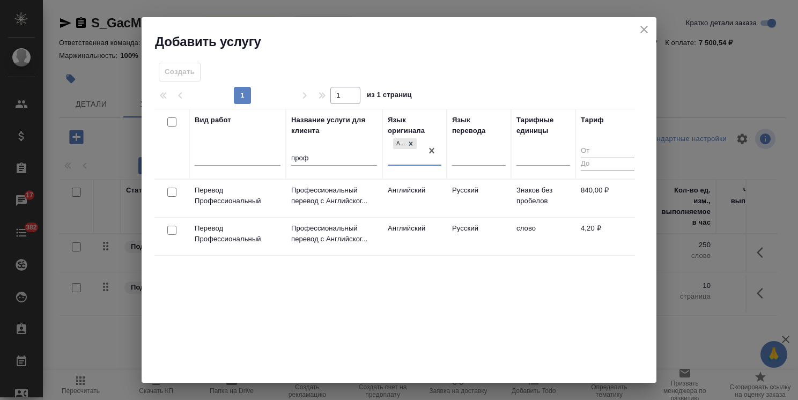
click at [171, 231] on input "checkbox" at bounding box center [171, 230] width 9 height 9
checkbox input "true"
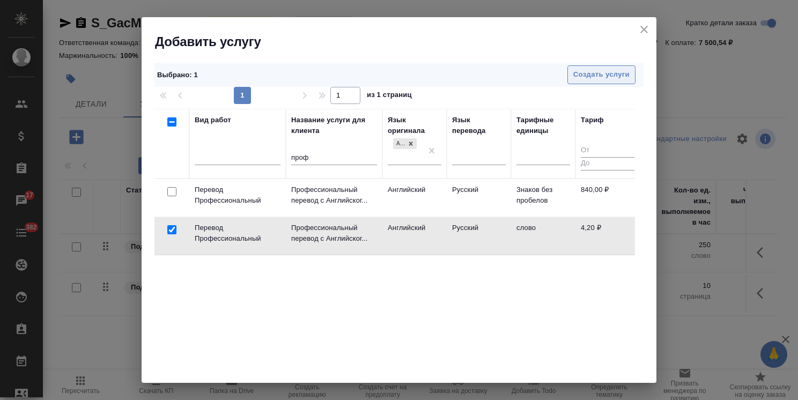
click at [595, 83] on button "Создать услуги" at bounding box center [601, 74] width 68 height 19
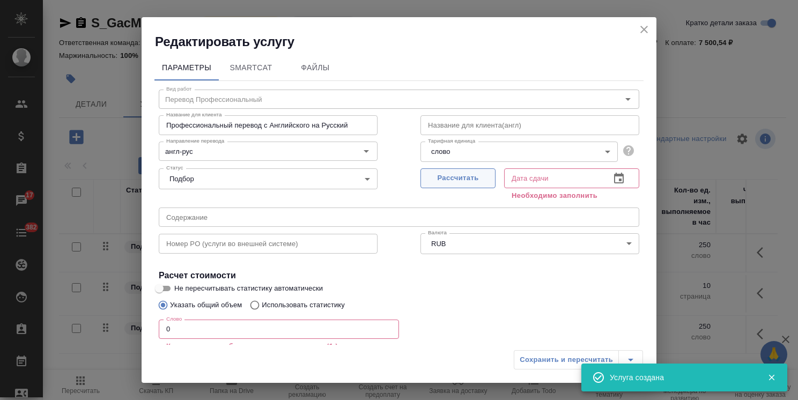
click at [437, 176] on span "Рассчитать" at bounding box center [457, 178] width 63 height 12
type input "16.09.2025 16:08"
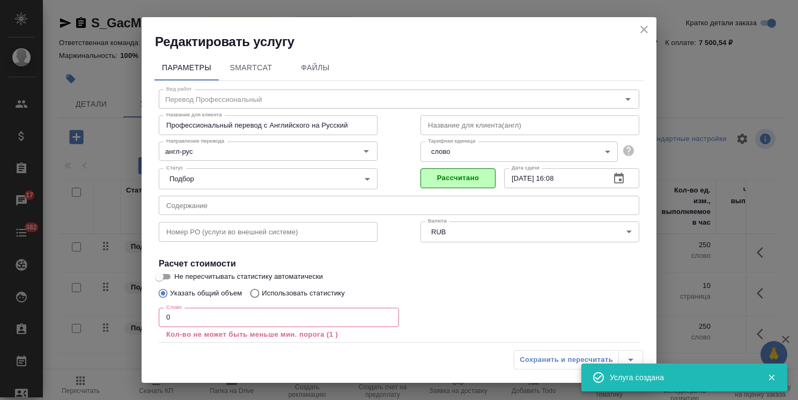
drag, startPoint x: 185, startPoint y: 319, endPoint x: 152, endPoint y: 317, distance: 32.8
click at [152, 317] on div "Параметры SmartCat Файлы Вид работ Перевод Профессиональный Вид работ Название …" at bounding box center [399, 197] width 515 height 294
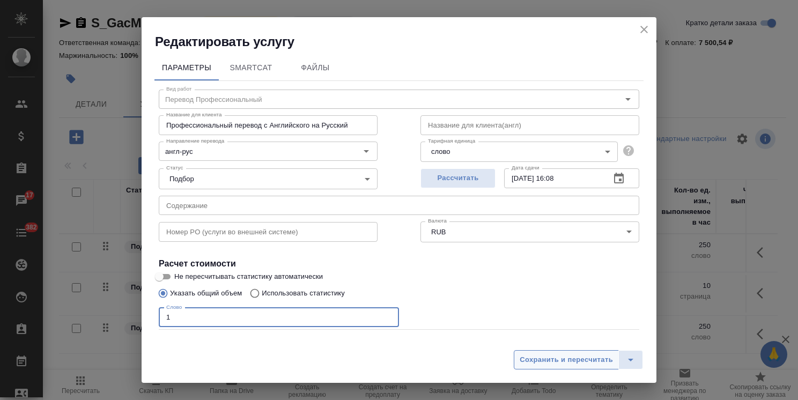
type input "1"
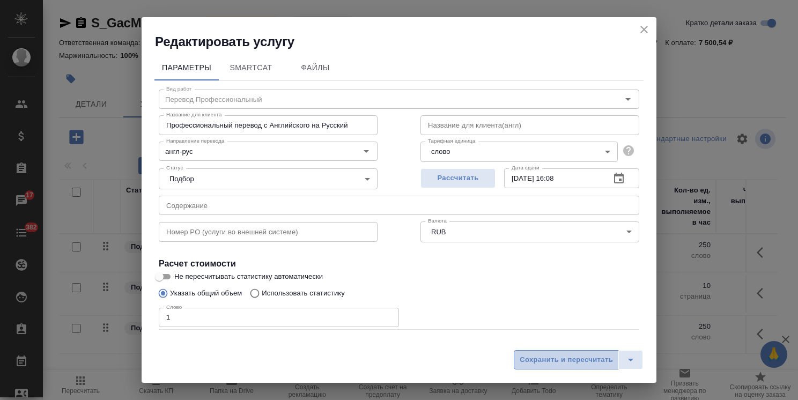
click at [543, 357] on span "Сохранить и пересчитать" at bounding box center [566, 360] width 93 height 12
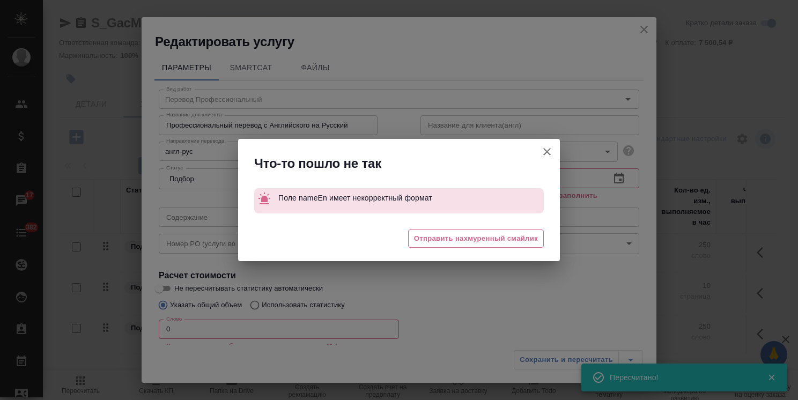
click at [543, 154] on icon "button" at bounding box center [547, 151] width 13 height 13
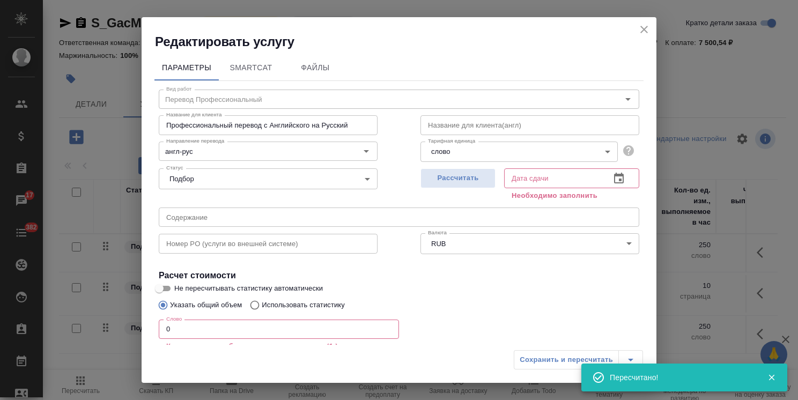
click at [650, 31] on icon "close" at bounding box center [644, 29] width 13 height 13
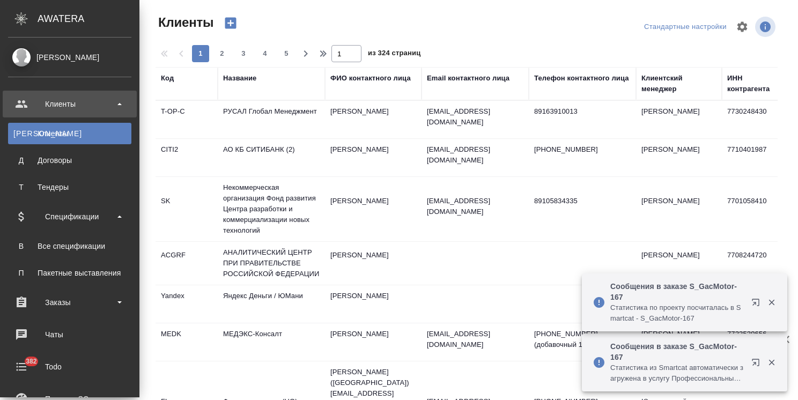
select select "RU"
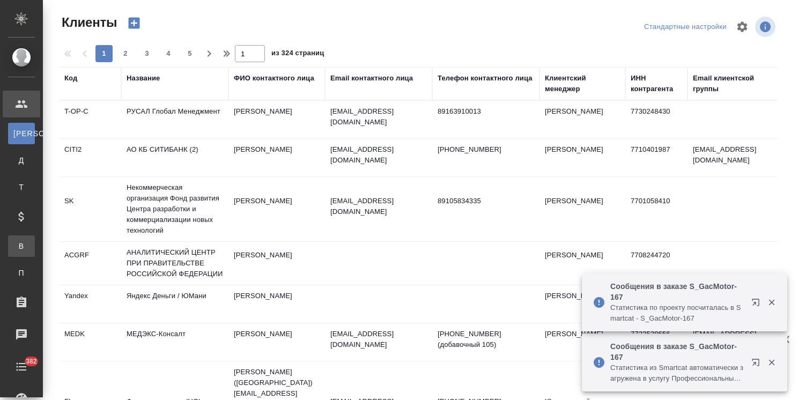
click at [35, 239] on link "В Все спецификации" at bounding box center [21, 245] width 27 height 21
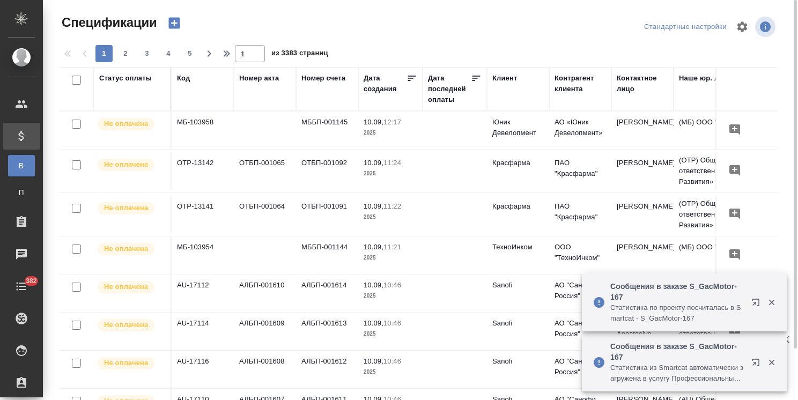
click at [135, 79] on div "Статус оплаты" at bounding box center [125, 78] width 53 height 11
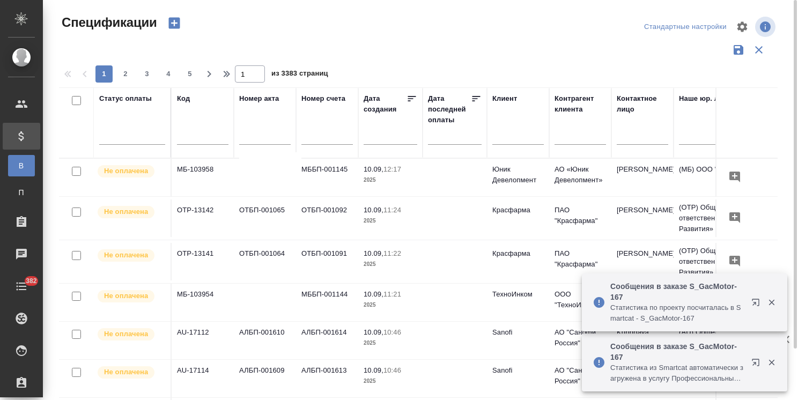
click at [191, 141] on input "text" at bounding box center [202, 137] width 51 height 13
paste input "TUP-16541"
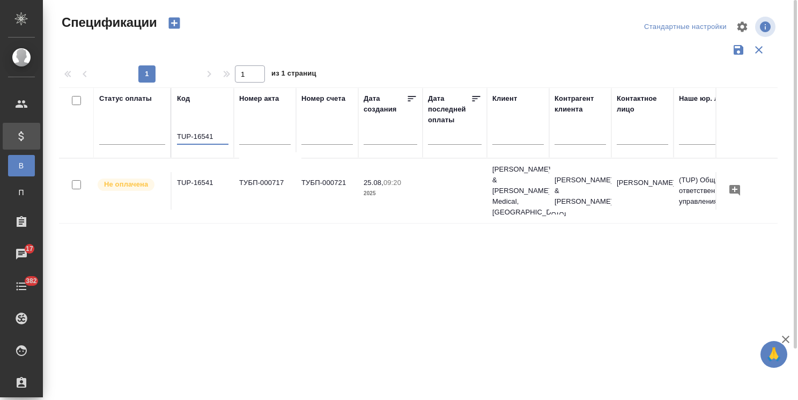
type input "TUP-16541"
click at [197, 172] on td "TUP-16541" at bounding box center [203, 191] width 62 height 38
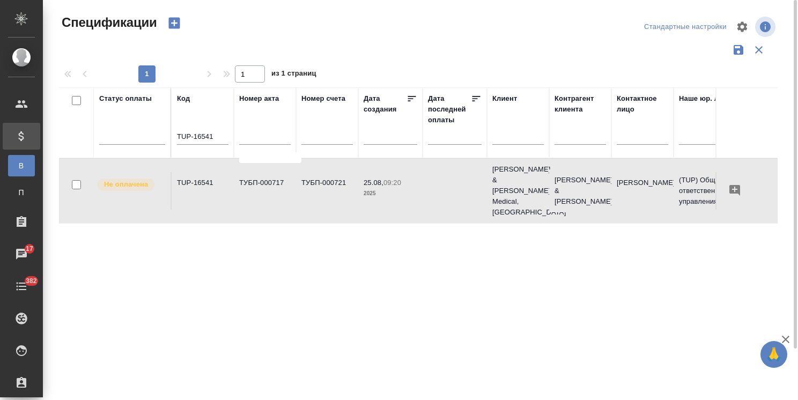
click at [195, 172] on td "TUP-16541" at bounding box center [203, 191] width 62 height 38
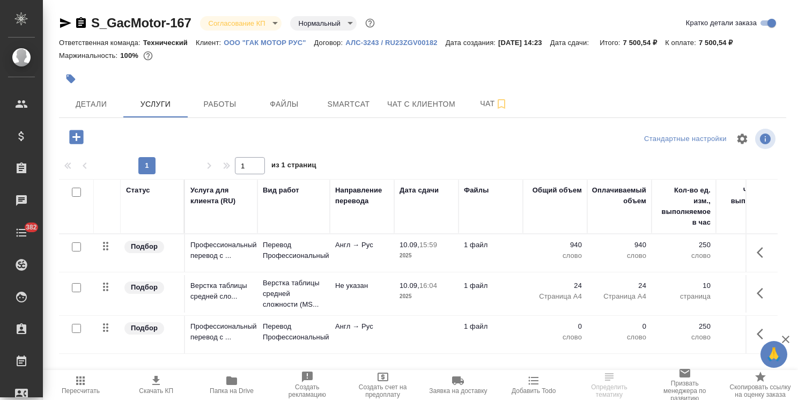
scroll to position [36, 0]
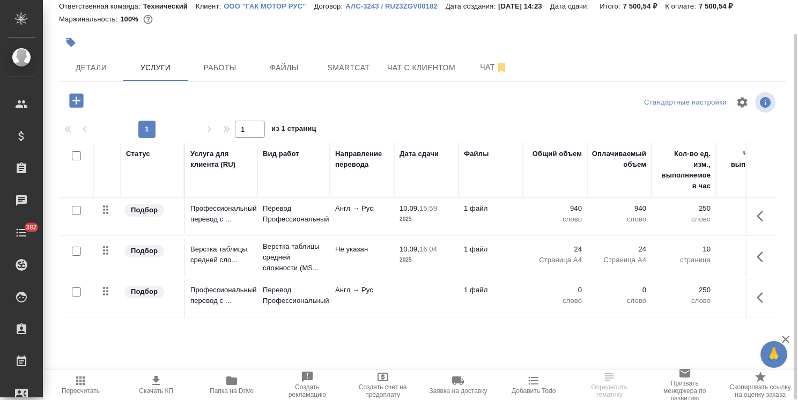
click at [453, 288] on td at bounding box center [426, 298] width 64 height 38
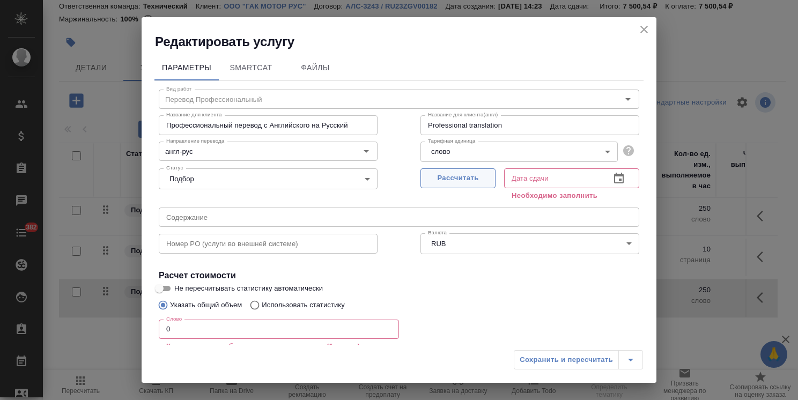
click at [434, 175] on span "Рассчитать" at bounding box center [457, 178] width 63 height 12
type input "[DATE] 16:09"
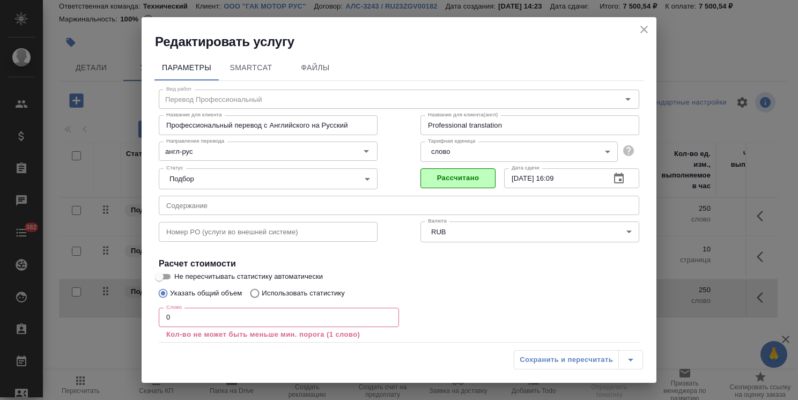
drag, startPoint x: 182, startPoint y: 312, endPoint x: 151, endPoint y: 315, distance: 30.7
click at [151, 315] on div "Параметры SmartCat Файлы Вид работ Перевод Профессиональный Вид работ Название …" at bounding box center [399, 197] width 515 height 294
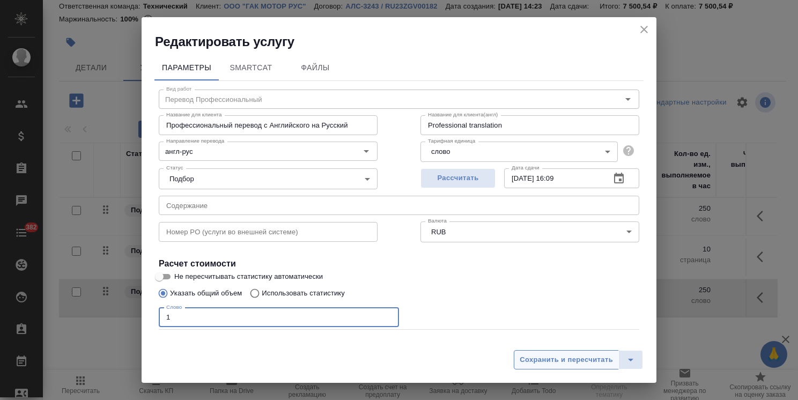
type input "1"
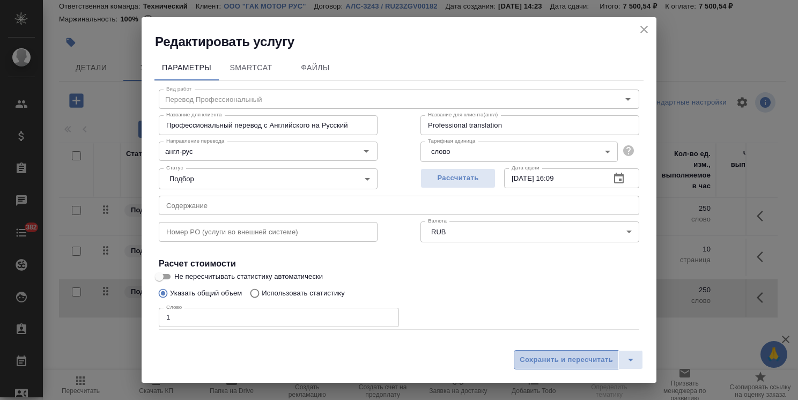
click at [552, 358] on span "Сохранить и пересчитать" at bounding box center [566, 360] width 93 height 12
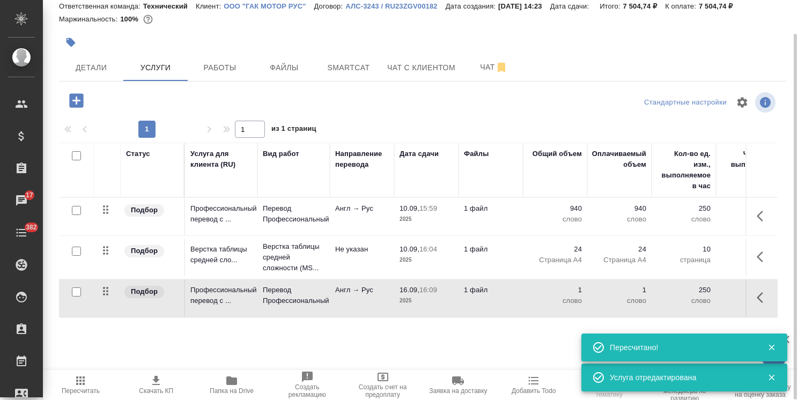
click at [490, 301] on td "1 файл" at bounding box center [491, 298] width 64 height 38
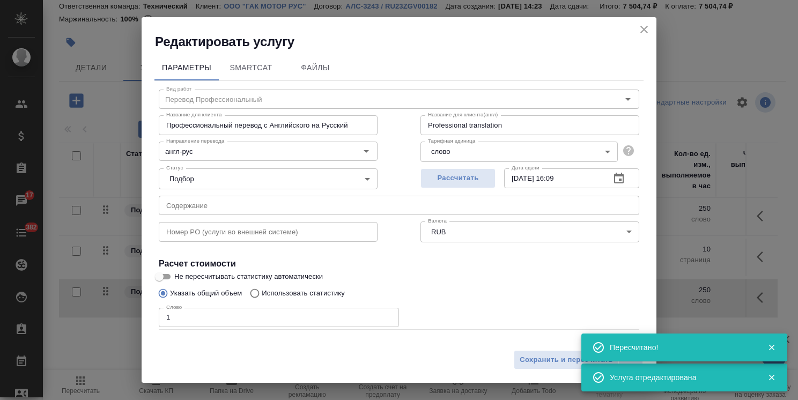
click at [284, 292] on p "Использовать статистику" at bounding box center [303, 293] width 83 height 11
click at [262, 292] on input "Использовать статистику" at bounding box center [253, 293] width 17 height 20
radio input "true"
radio input "false"
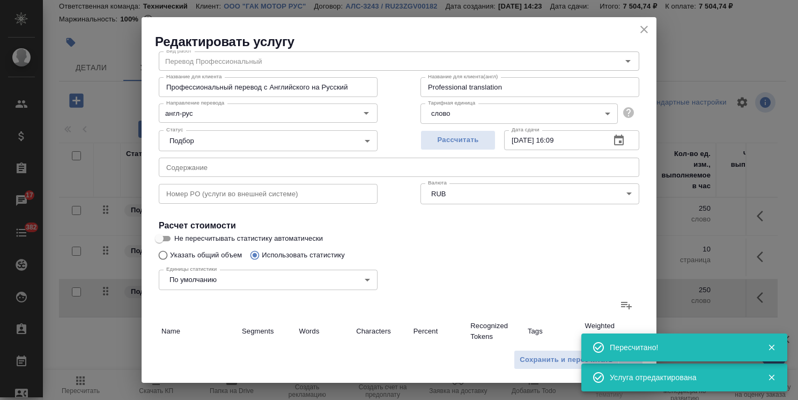
scroll to position [54, 0]
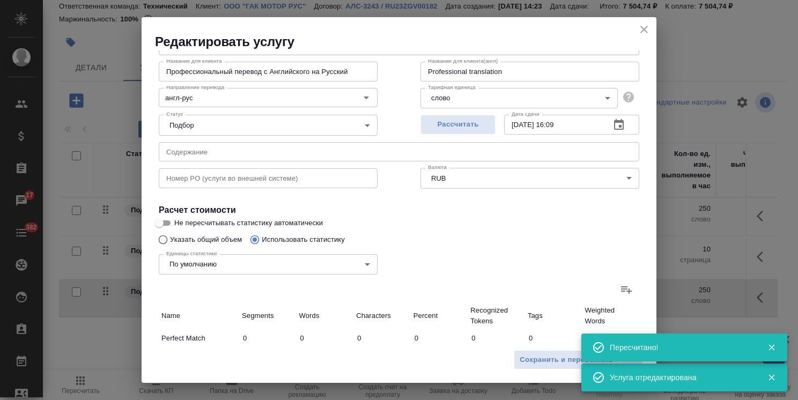
click at [620, 285] on icon at bounding box center [626, 289] width 13 height 13
click at [0, 0] on input "file" at bounding box center [0, 0] width 0 height 0
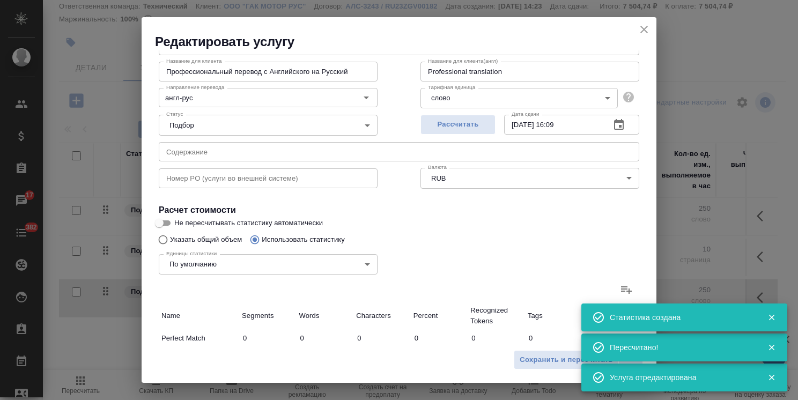
type input "1"
type input "5"
type input "27"
type input "8"
type input "26"
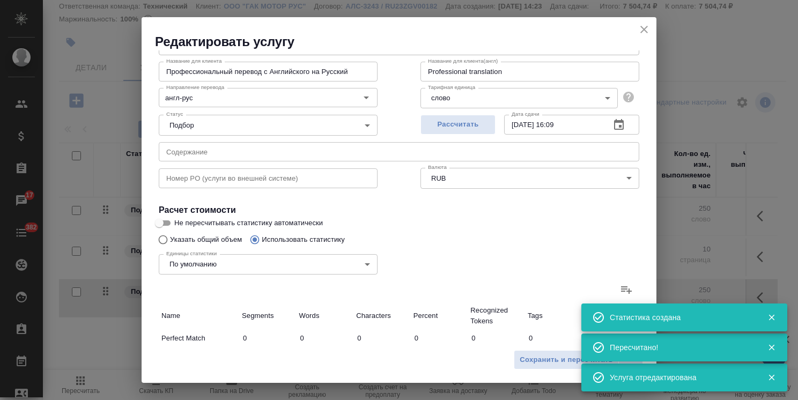
type input "142"
type input "192"
type input "909"
type input "5175"
type input "200"
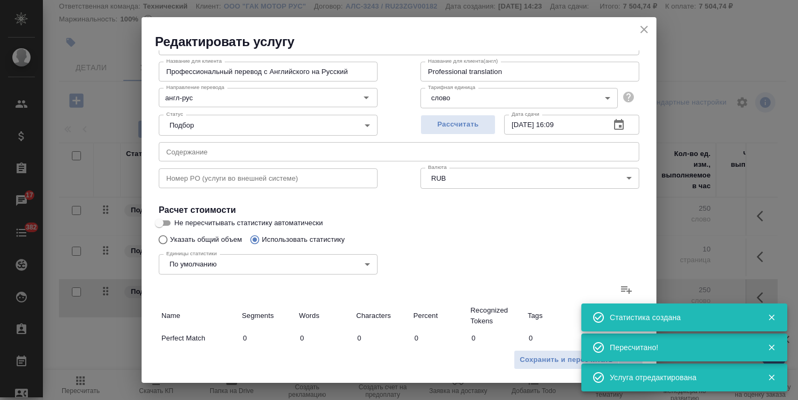
type input "935"
type input "5317"
type input "201"
type input "940"
type input "5344"
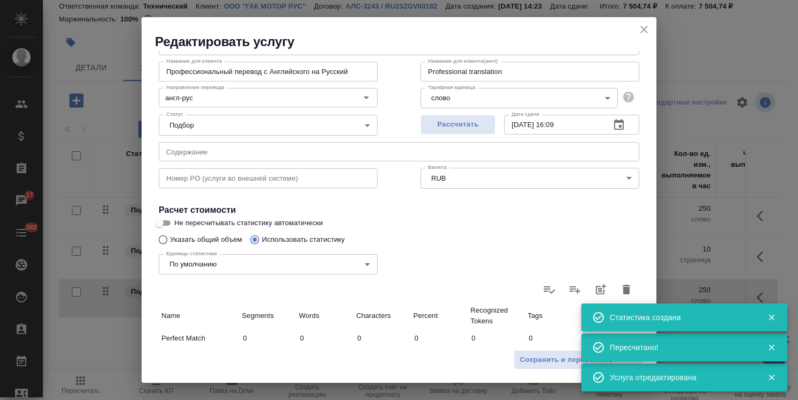
click at [646, 31] on icon "close" at bounding box center [644, 29] width 13 height 13
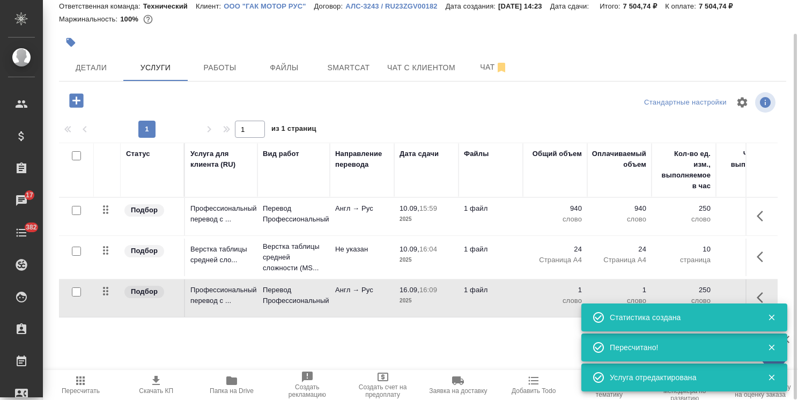
click at [82, 390] on span "Пересчитать" at bounding box center [81, 391] width 38 height 8
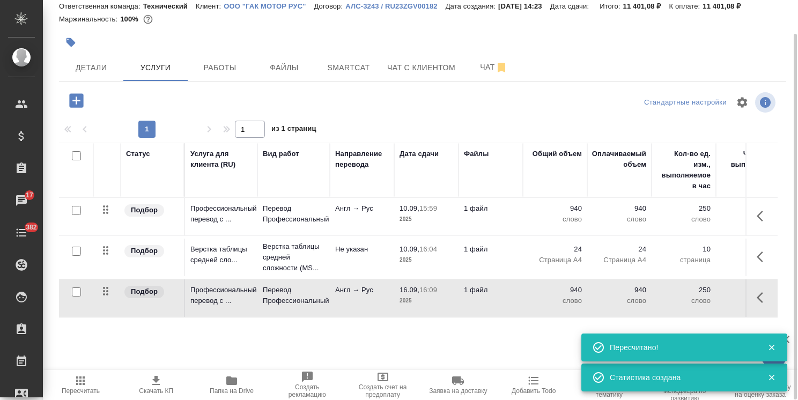
click at [74, 390] on span "Пересчитать" at bounding box center [81, 391] width 38 height 8
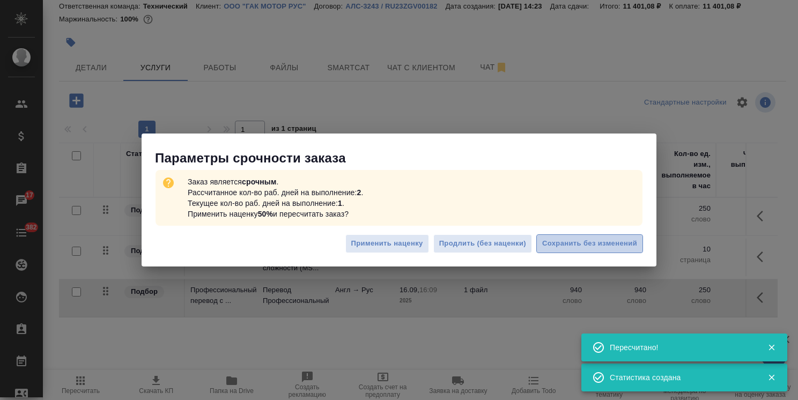
click at [577, 237] on button "Сохранить без изменений" at bounding box center [589, 243] width 107 height 19
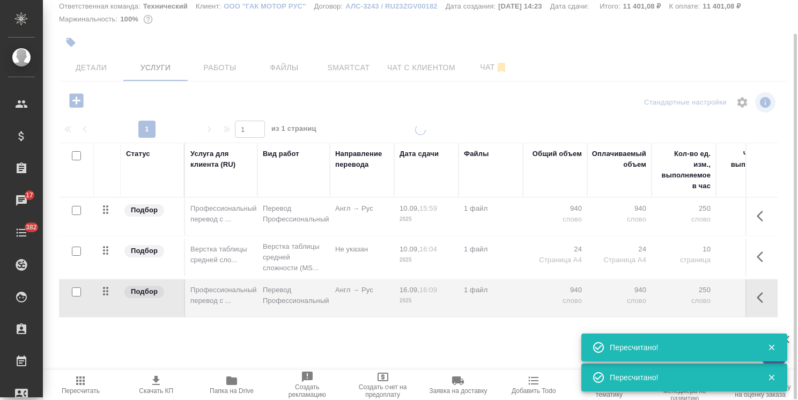
type input "urgent"
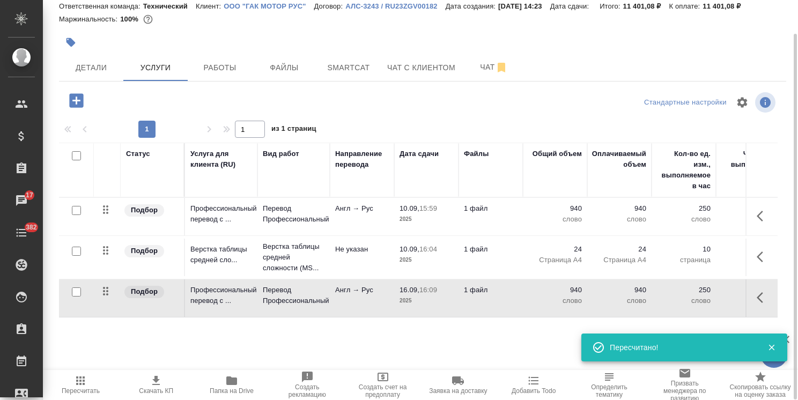
click at [159, 381] on icon "button" at bounding box center [156, 380] width 13 height 13
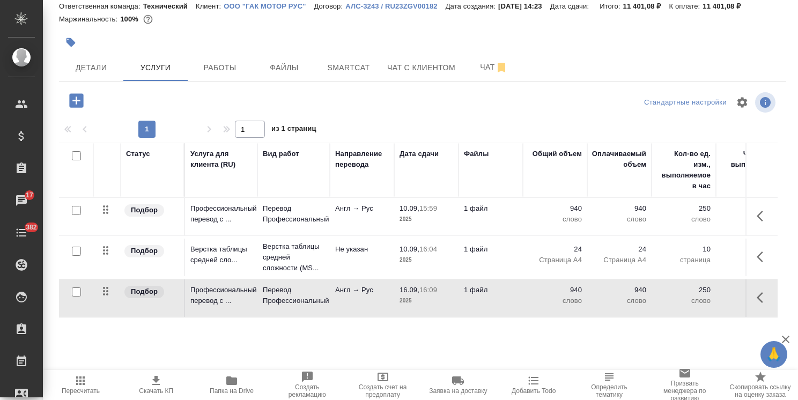
click at [209, 344] on div "Статус Услуга для клиента (RU) Вид работ Направление перевода Дата сдачи Файлы …" at bounding box center [418, 258] width 719 height 231
click at [77, 101] on icon "button" at bounding box center [76, 100] width 19 height 19
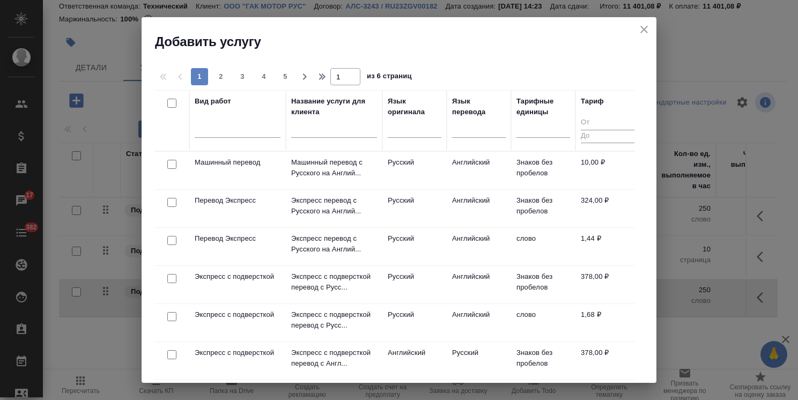
click at [318, 132] on input "text" at bounding box center [334, 130] width 86 height 13
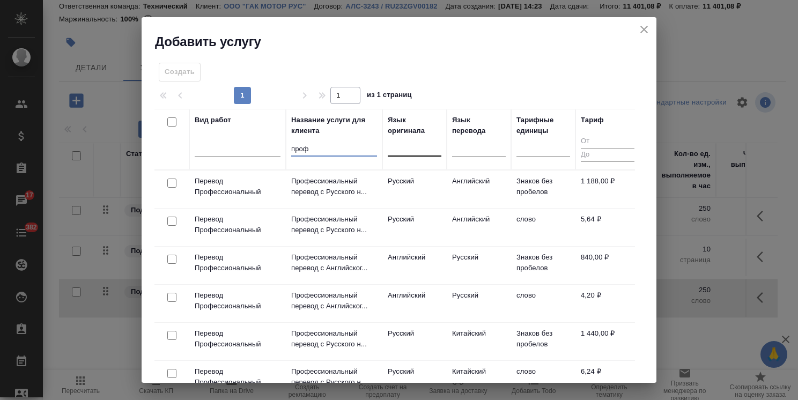
type input "проф"
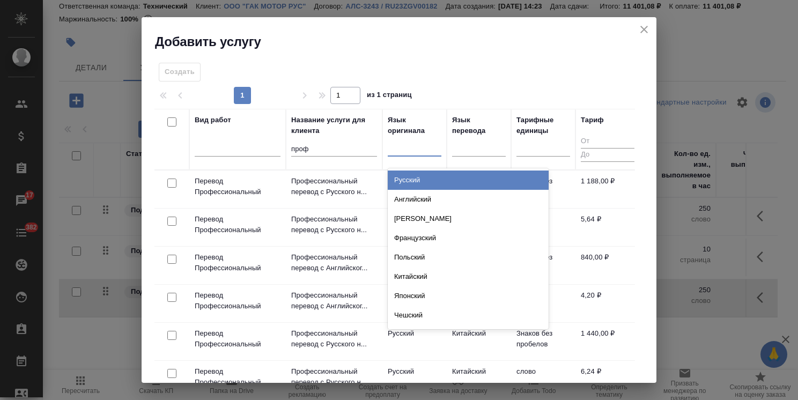
click at [395, 151] on div at bounding box center [415, 146] width 54 height 16
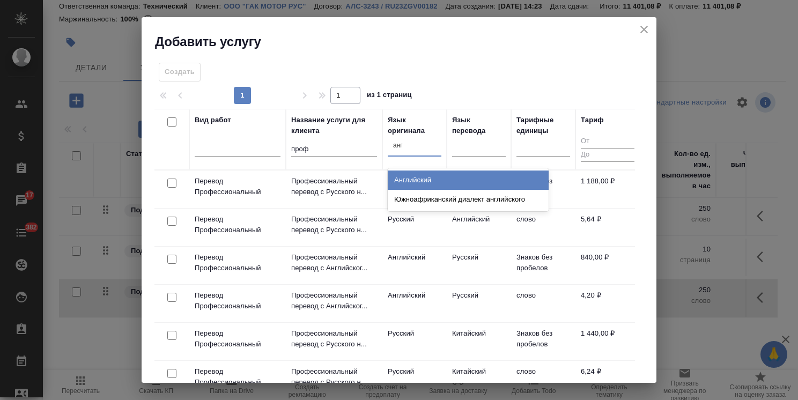
type input "англ"
click at [408, 175] on div "Английский" at bounding box center [468, 180] width 161 height 19
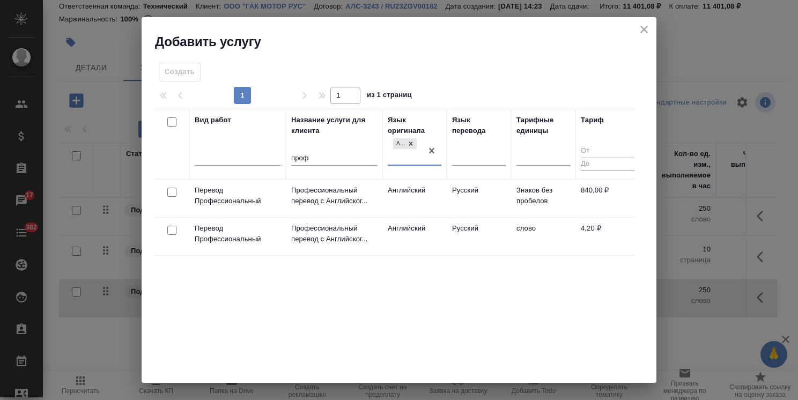
click at [171, 228] on input "checkbox" at bounding box center [171, 230] width 9 height 9
checkbox input "true"
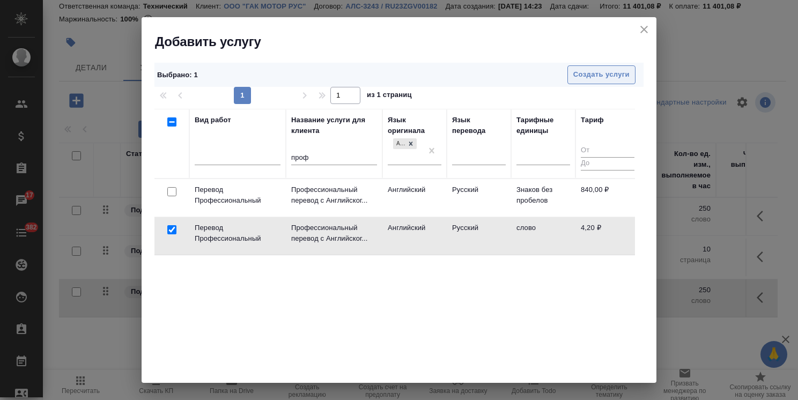
click at [618, 78] on span "Создать услуги" at bounding box center [601, 75] width 56 height 12
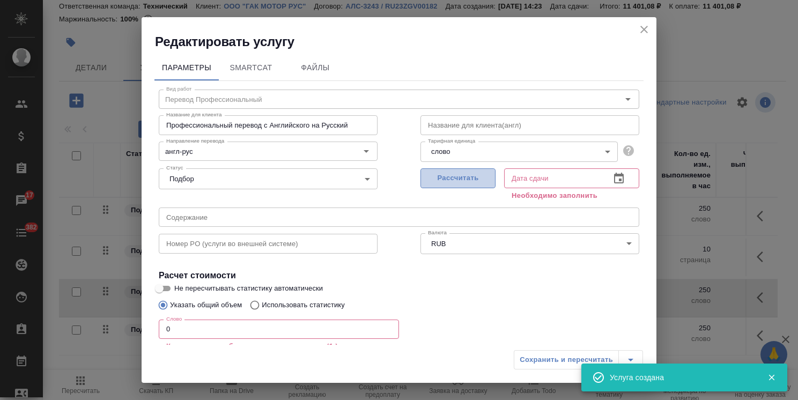
click at [461, 181] on span "Рассчитать" at bounding box center [457, 178] width 63 height 12
type input "16.09.2025 16:09"
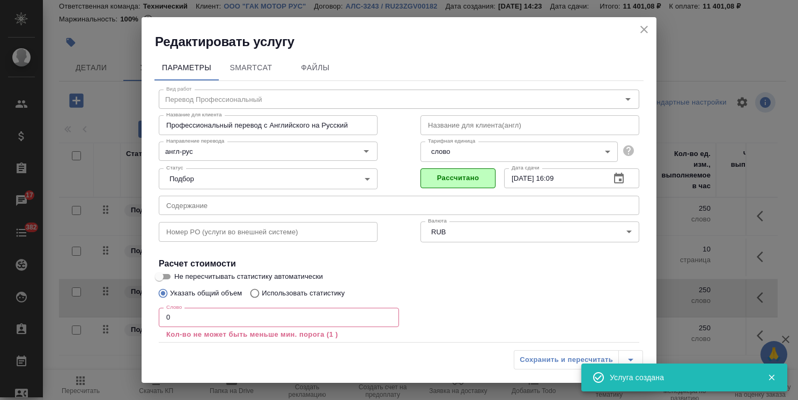
click at [566, 362] on div "Сохранить и пересчитать" at bounding box center [578, 359] width 129 height 19
click at [644, 33] on icon "close" at bounding box center [644, 29] width 13 height 13
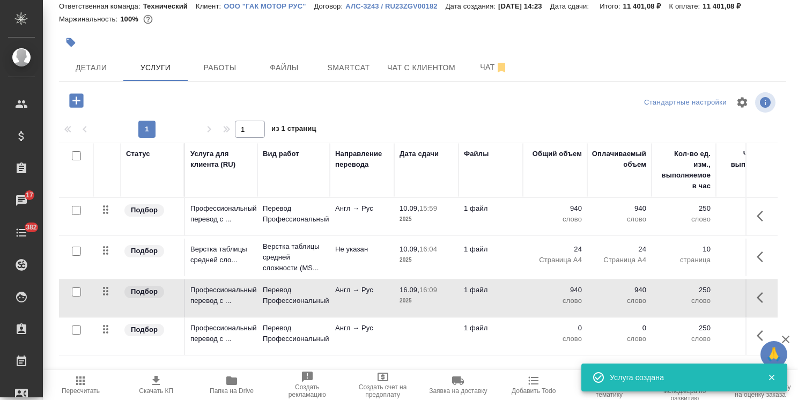
click at [377, 318] on td "Англ → Рус" at bounding box center [362, 337] width 64 height 38
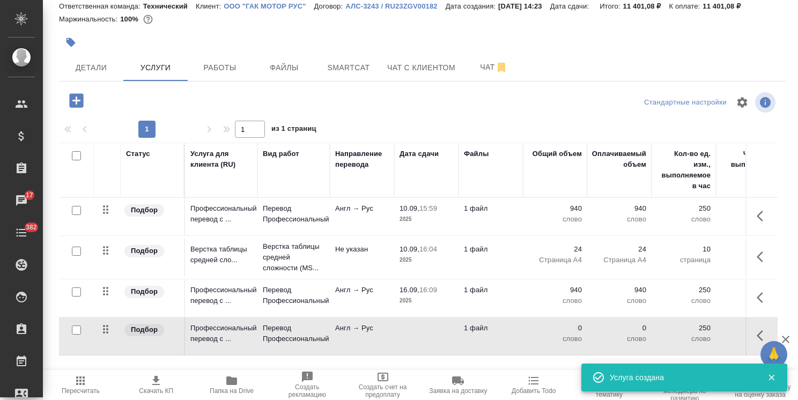
click at [377, 318] on td "Англ → Рус" at bounding box center [362, 337] width 64 height 38
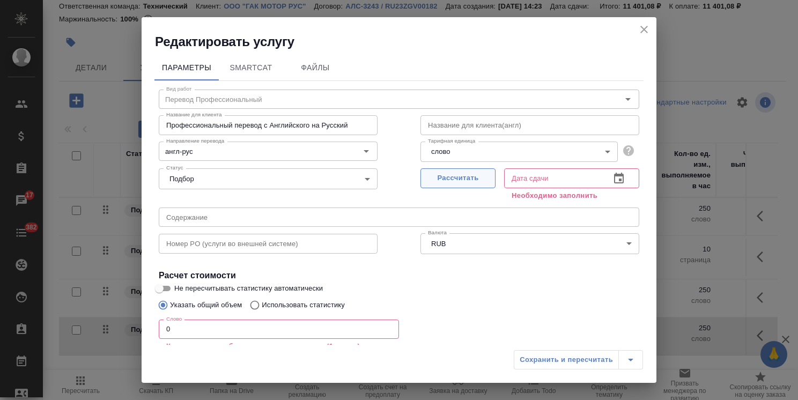
click at [432, 175] on span "Рассчитать" at bounding box center [457, 178] width 63 height 12
type input "16.09.2025 16:10"
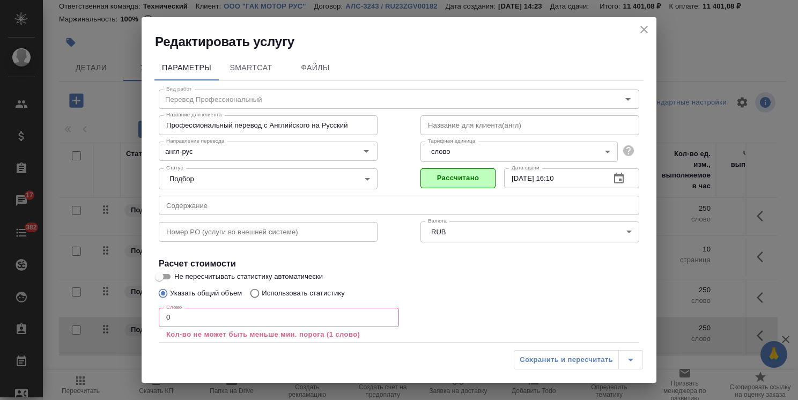
drag, startPoint x: 99, startPoint y: 329, endPoint x: 303, endPoint y: 352, distance: 205.1
click at [93, 329] on div "Редактировать услугу Параметры SmartCat Файлы Вид работ Перевод Профессиональны…" at bounding box center [399, 200] width 798 height 400
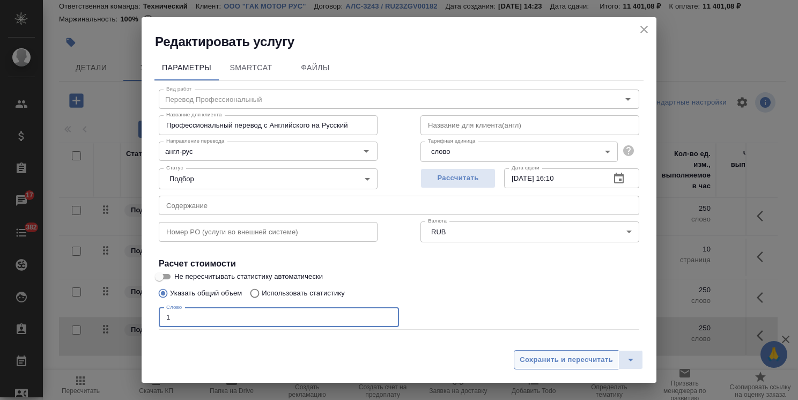
type input "1"
click at [562, 359] on span "Сохранить и пересчитать" at bounding box center [566, 360] width 93 height 12
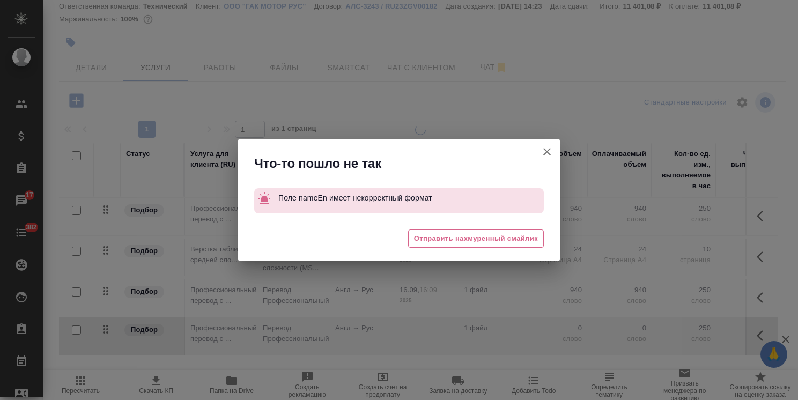
click at [549, 152] on icon "button" at bounding box center [547, 151] width 13 height 13
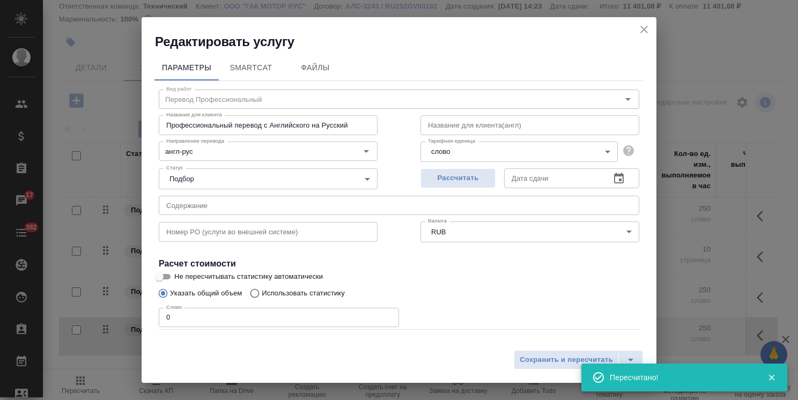
type input "normal"
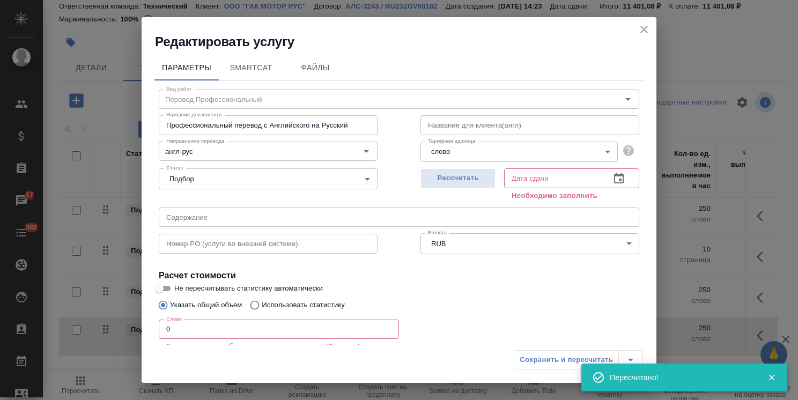
click at [646, 32] on icon "close" at bounding box center [644, 29] width 13 height 13
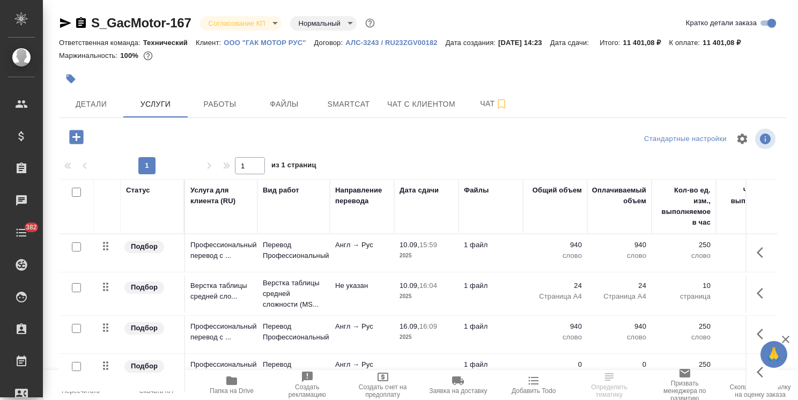
scroll to position [36, 0]
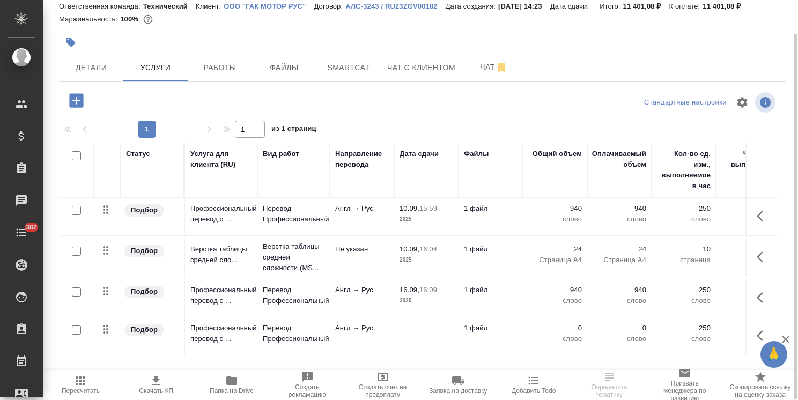
click at [485, 331] on p "1 файл" at bounding box center [491, 328] width 54 height 11
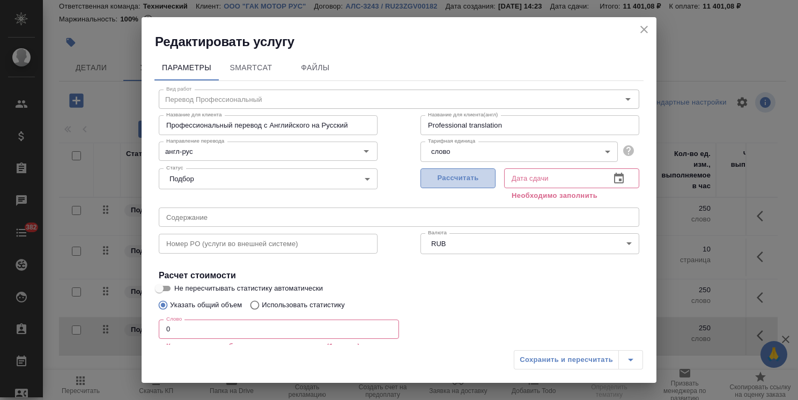
click at [451, 179] on span "Рассчитать" at bounding box center [457, 178] width 63 height 12
type input "[DATE] 16:10"
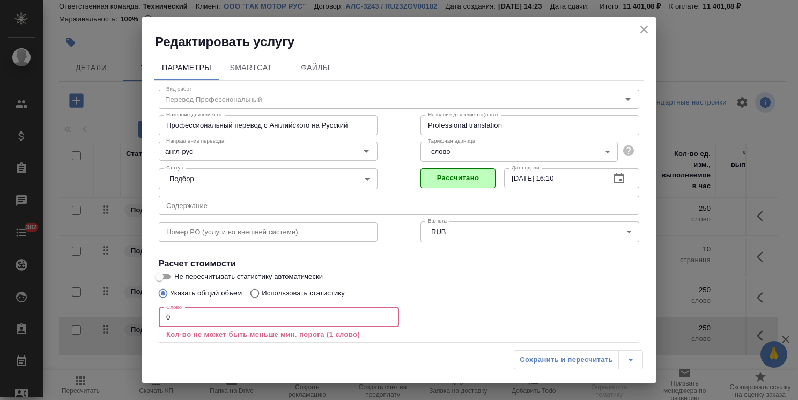
drag, startPoint x: 159, startPoint y: 312, endPoint x: 131, endPoint y: 305, distance: 28.2
click at [132, 305] on div "Редактировать услугу Параметры SmartCat Файлы Вид работ Перевод Профессиональны…" at bounding box center [399, 200] width 798 height 400
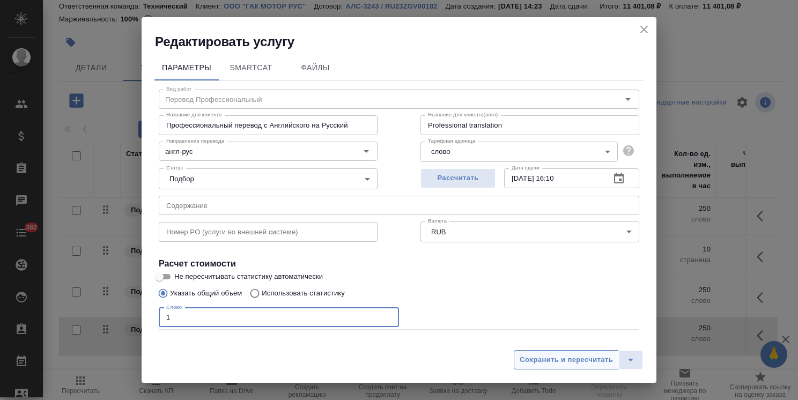
type input "1"
click at [532, 359] on span "Сохранить и пересчитать" at bounding box center [566, 360] width 93 height 12
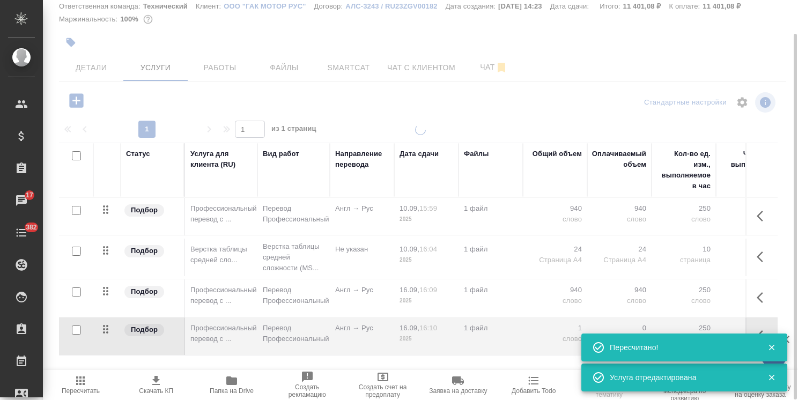
click at [532, 339] on table "Статус Услуга для клиента (RU) Вид работ Направление перевода Дата сдачи Файлы …" at bounding box center [564, 249] width 1011 height 213
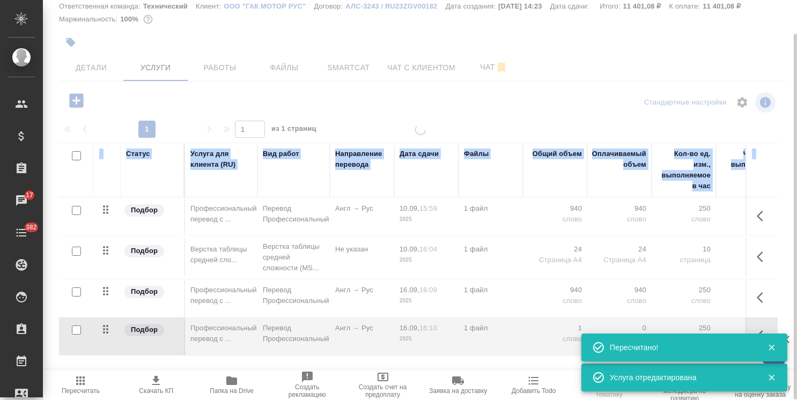
click at [532, 339] on div at bounding box center [420, 243] width 755 height 239
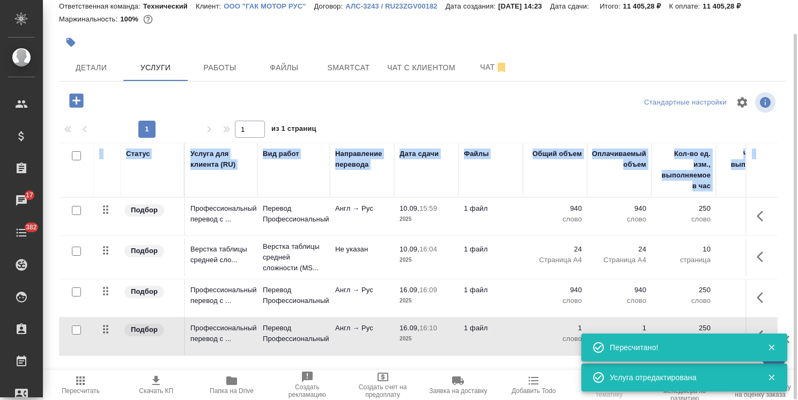
click at [341, 328] on p "Англ → Рус" at bounding box center [362, 328] width 54 height 11
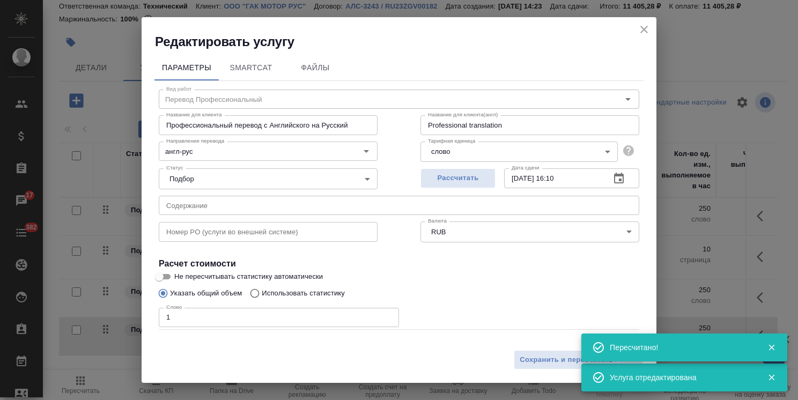
click at [292, 293] on p "Использовать статистику" at bounding box center [303, 293] width 83 height 11
click at [262, 293] on input "Использовать статистику" at bounding box center [253, 293] width 17 height 20
radio input "true"
radio input "false"
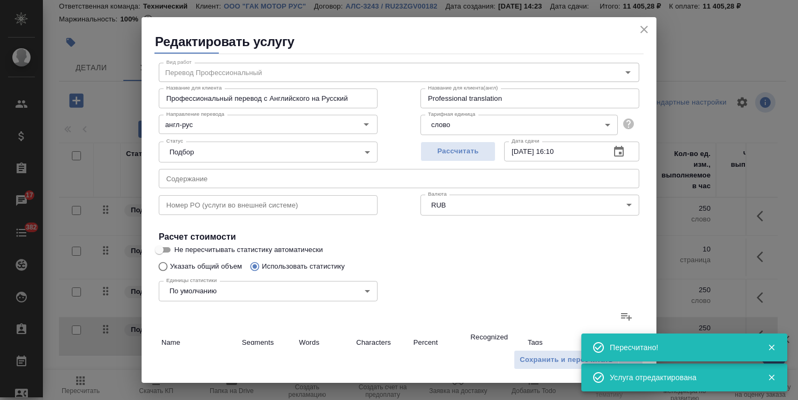
scroll to position [107, 0]
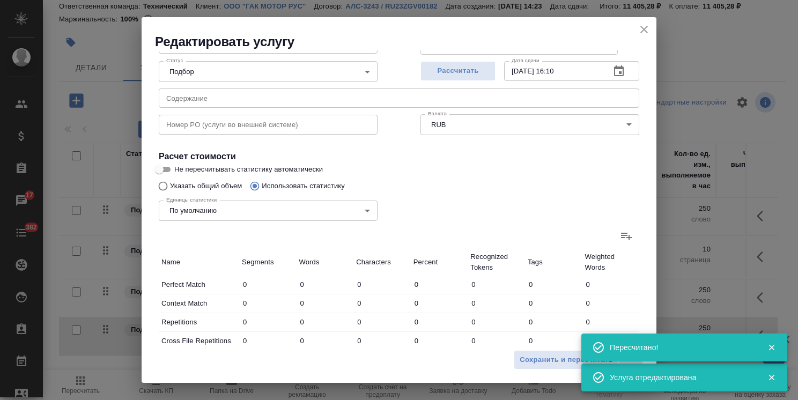
click at [620, 234] on icon at bounding box center [626, 236] width 13 height 13
click at [0, 0] on input "file" at bounding box center [0, 0] width 0 height 0
click at [620, 240] on icon at bounding box center [626, 236] width 13 height 13
click at [0, 0] on input "file" at bounding box center [0, 0] width 0 height 0
type input "1"
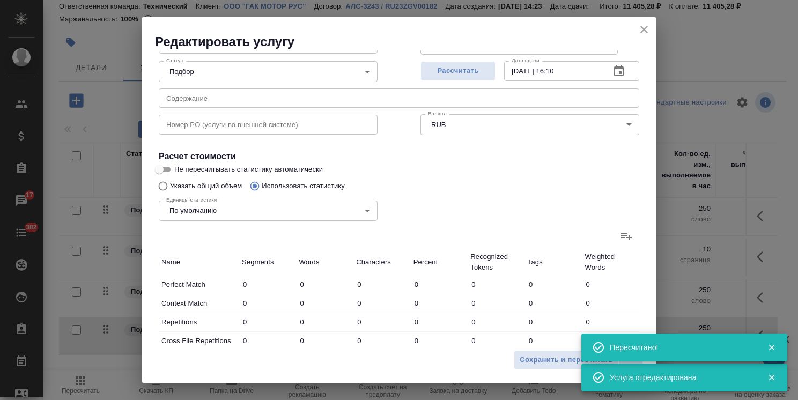
type input "5"
type input "27"
type input "8"
type input "26"
type input "142"
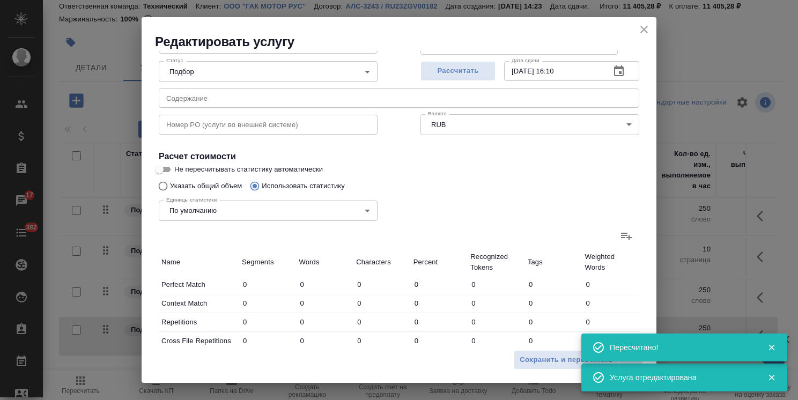
type input "192"
type input "909"
type input "5175"
type input "200"
type input "935"
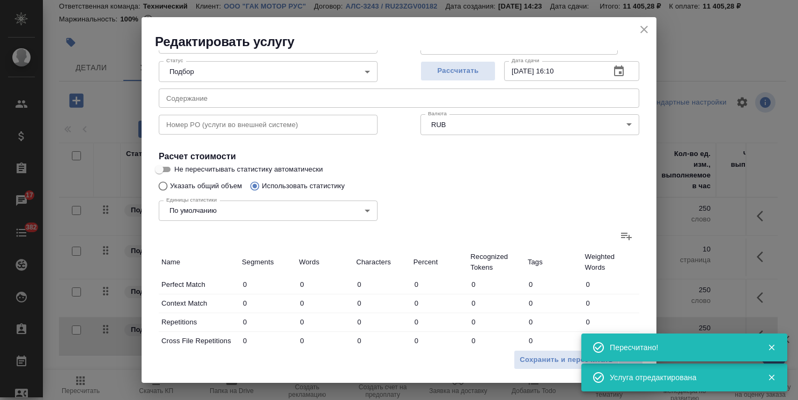
type input "5317"
type input "201"
type input "940"
type input "5344"
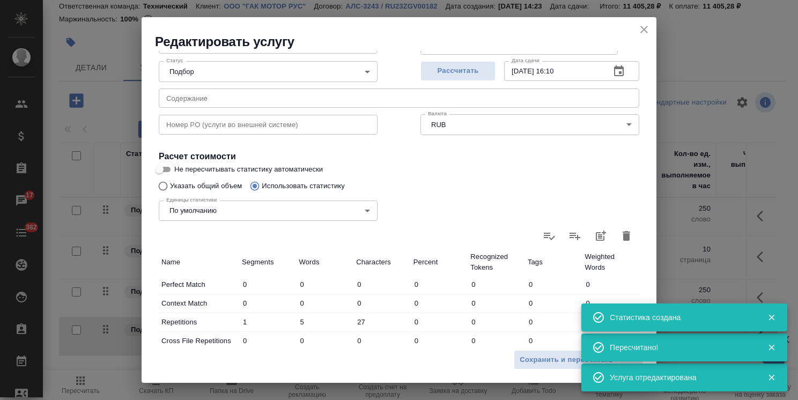
click at [646, 29] on icon "close" at bounding box center [644, 29] width 13 height 13
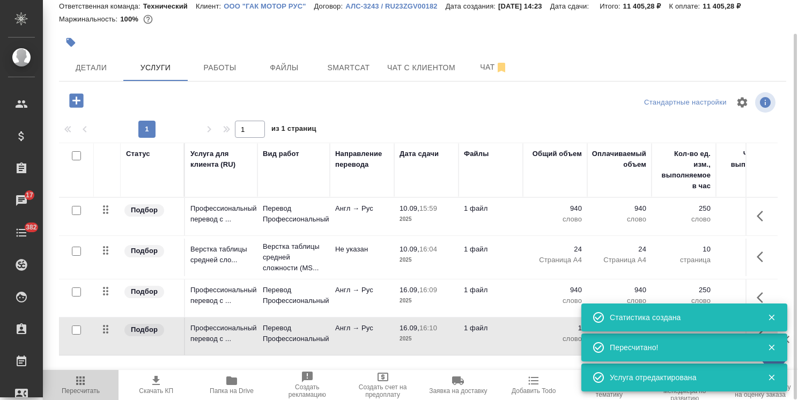
click at [96, 387] on span "Пересчитать" at bounding box center [81, 391] width 38 height 8
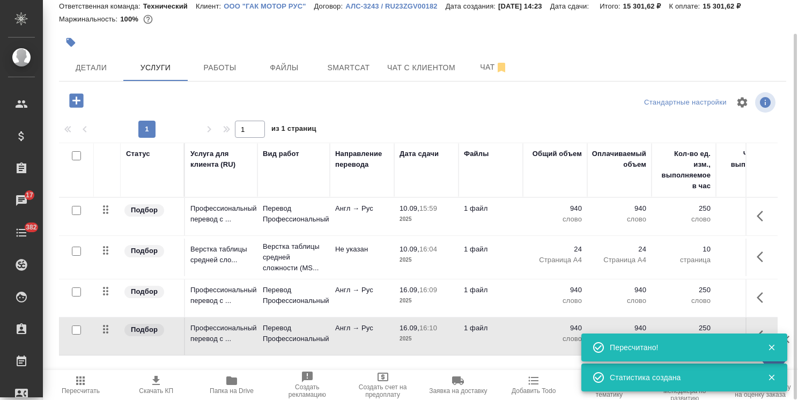
click at [96, 387] on span "Пересчитать" at bounding box center [81, 391] width 38 height 8
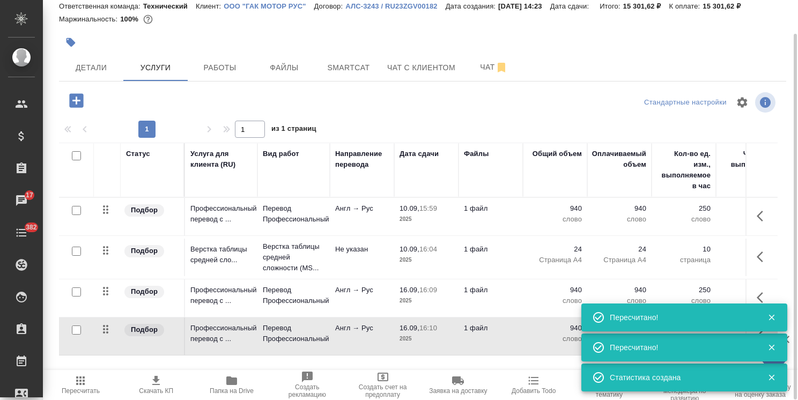
click at [156, 386] on icon "button" at bounding box center [156, 380] width 13 height 13
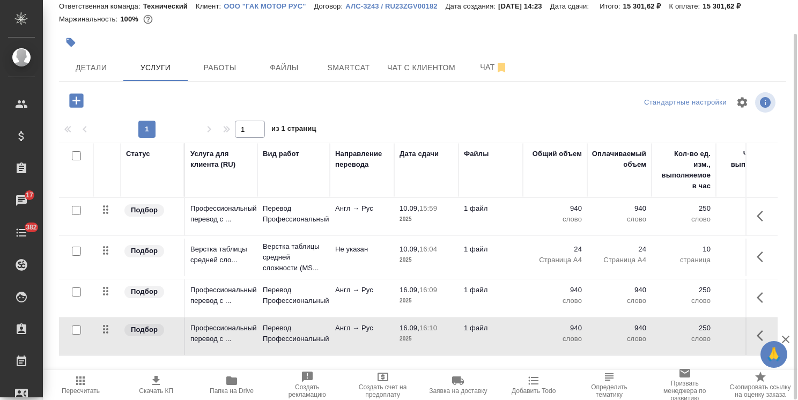
click at [79, 95] on icon "button" at bounding box center [76, 100] width 14 height 14
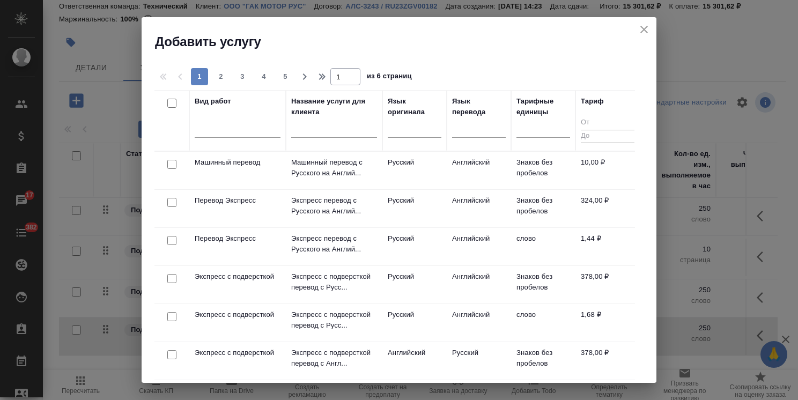
click at [345, 132] on input "text" at bounding box center [334, 130] width 86 height 13
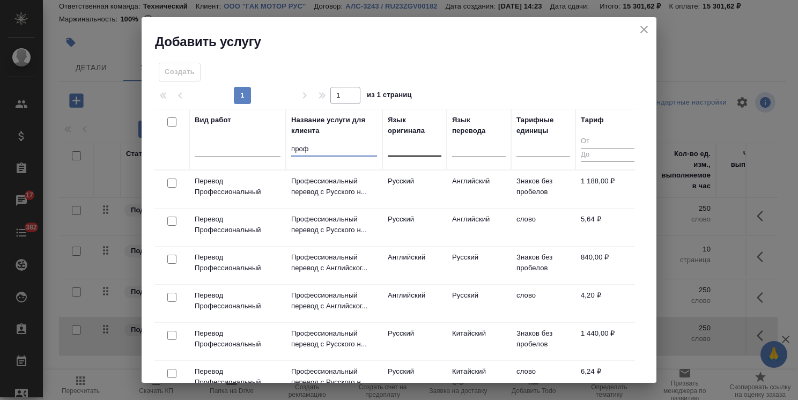
type input "проф"
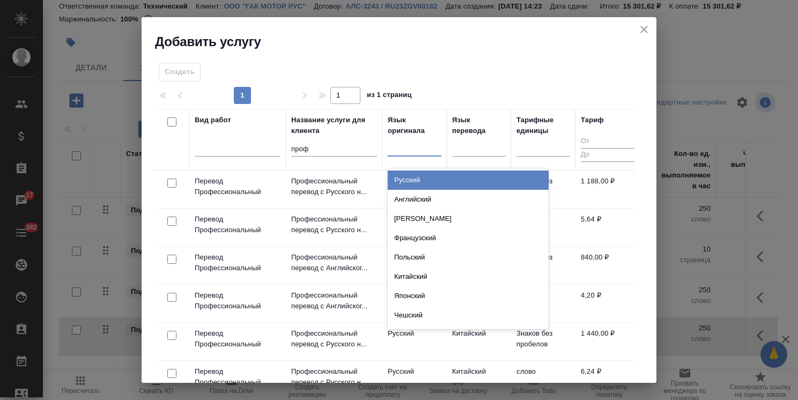
click at [403, 145] on div at bounding box center [415, 146] width 54 height 16
type input "англ"
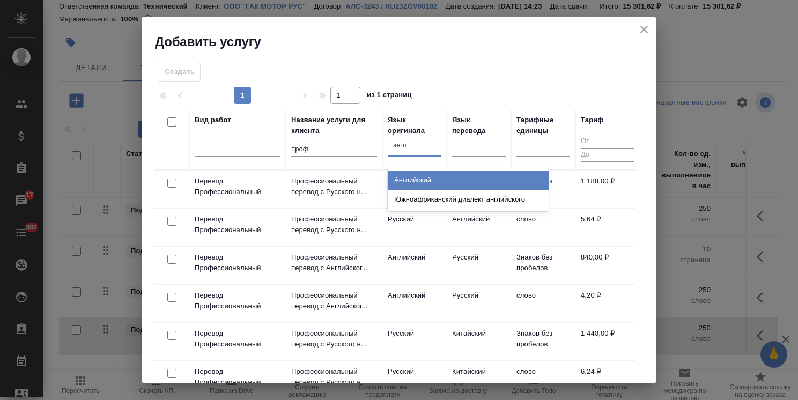
click at [406, 180] on div "Английский" at bounding box center [468, 180] width 161 height 19
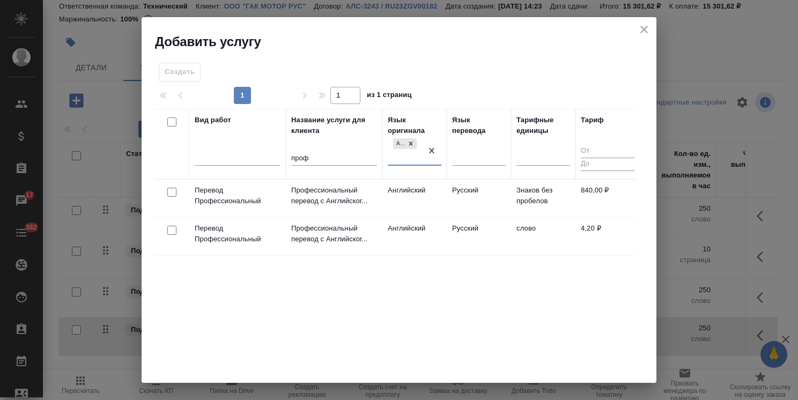
click at [171, 228] on input "checkbox" at bounding box center [171, 230] width 9 height 9
checkbox input "true"
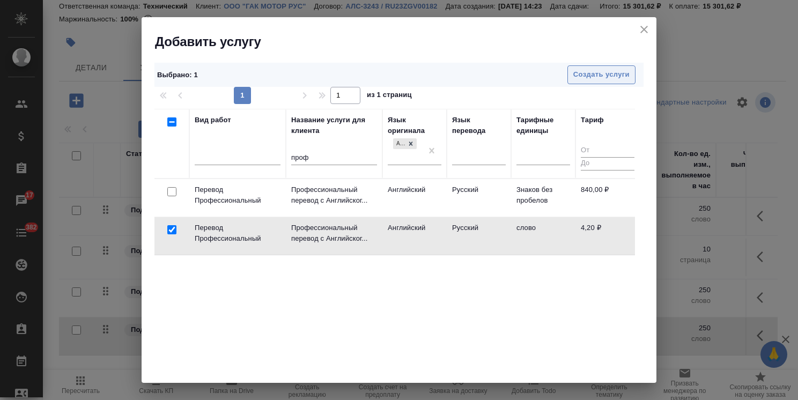
click at [579, 75] on span "Создать услуги" at bounding box center [601, 75] width 56 height 12
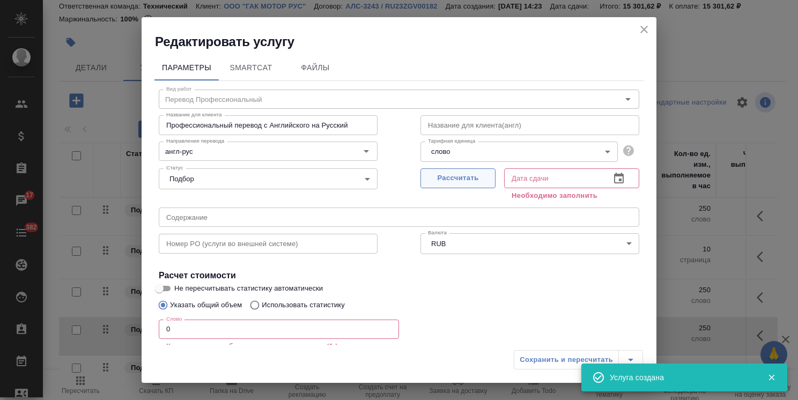
click at [438, 177] on span "Рассчитать" at bounding box center [457, 178] width 63 height 12
type input "16.09.2025 16:10"
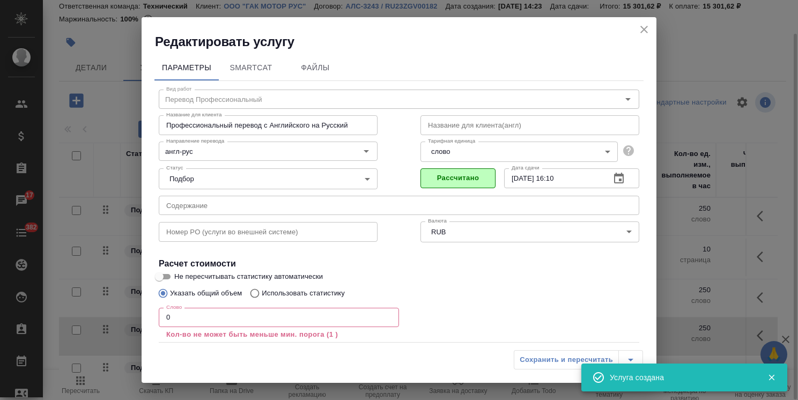
click at [646, 25] on icon "close" at bounding box center [644, 29] width 13 height 13
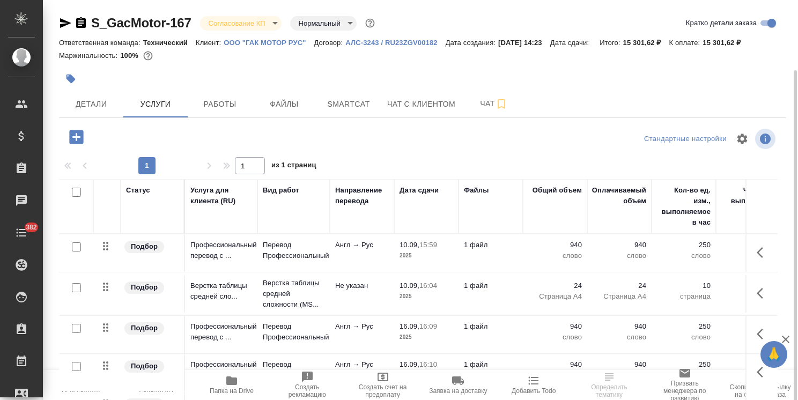
scroll to position [36, 0]
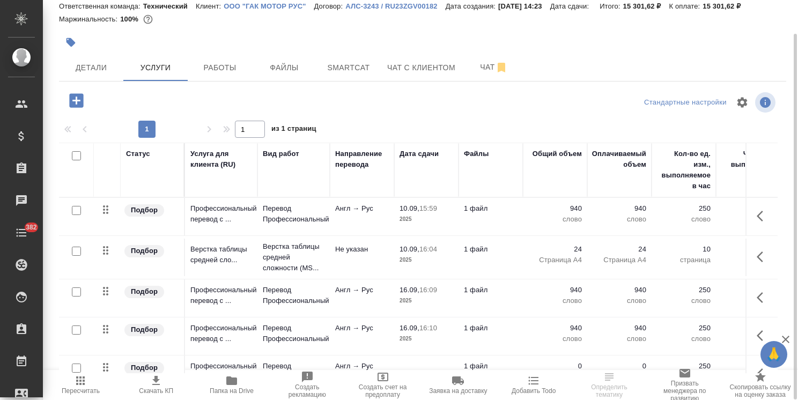
click at [778, 253] on div "Статус Услуга для клиента (RU) Вид работ Направление перевода Дата сдачи Файлы …" at bounding box center [422, 258] width 727 height 231
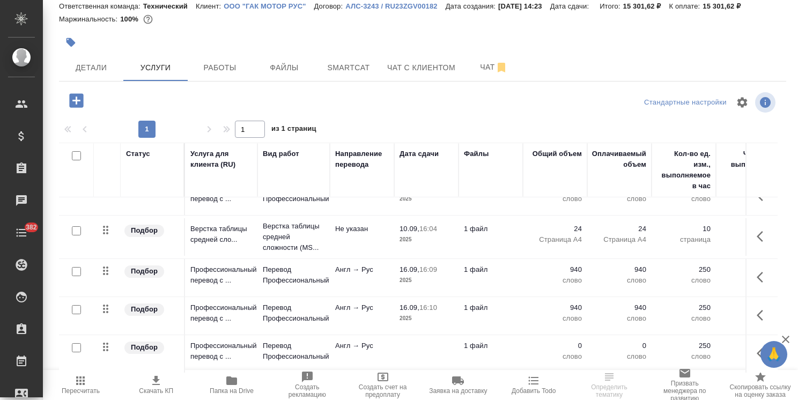
click at [372, 350] on td "Англ → Рус" at bounding box center [362, 354] width 64 height 38
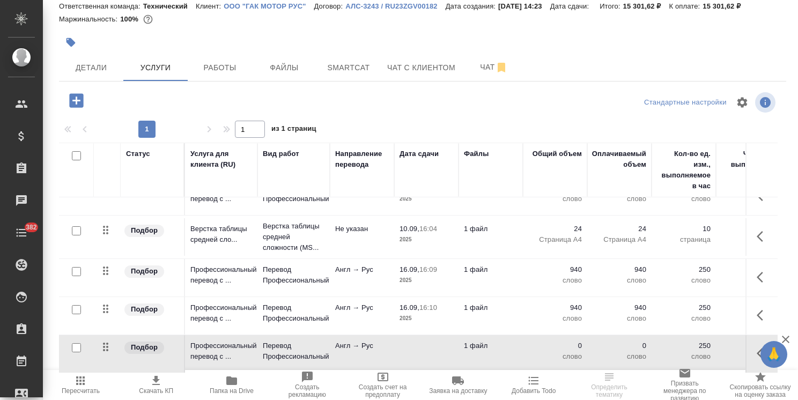
click at [372, 350] on td "Англ → Рус" at bounding box center [362, 354] width 64 height 38
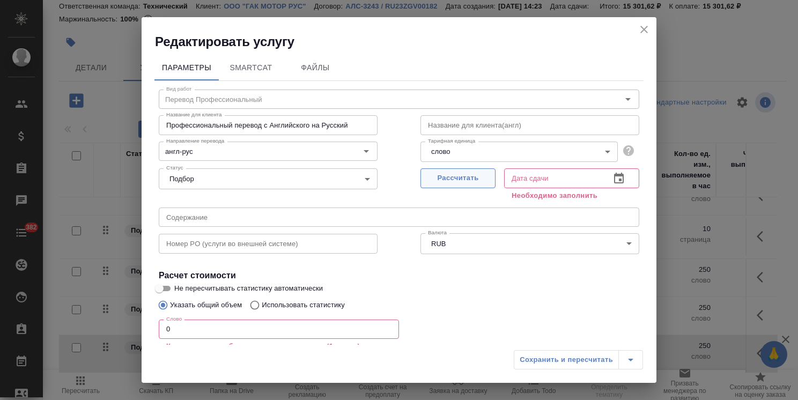
click at [429, 176] on span "Рассчитать" at bounding box center [457, 178] width 63 height 12
type input "[DATE] 16:11"
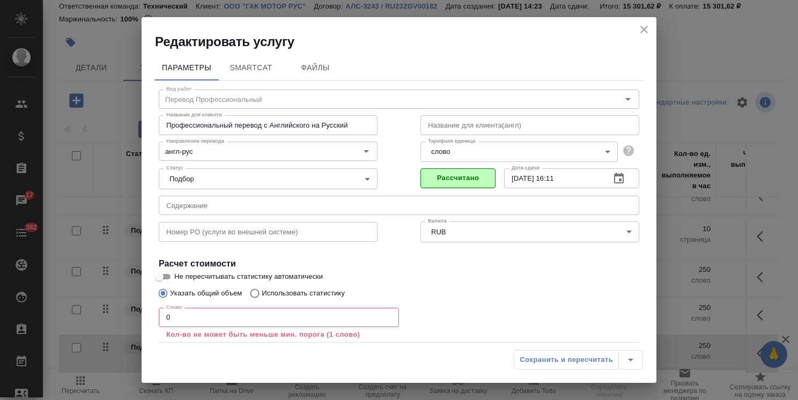
drag, startPoint x: 185, startPoint y: 312, endPoint x: 117, endPoint y: 318, distance: 67.3
click at [117, 318] on div "Редактировать услугу Параметры SmartCat Файлы Вид работ Перевод Профессиональны…" at bounding box center [399, 200] width 798 height 400
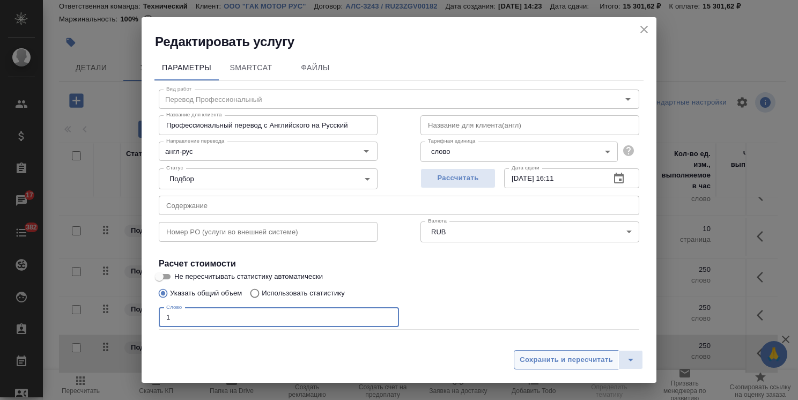
type input "1"
click at [526, 353] on button "Сохранить и пересчитать" at bounding box center [566, 359] width 105 height 19
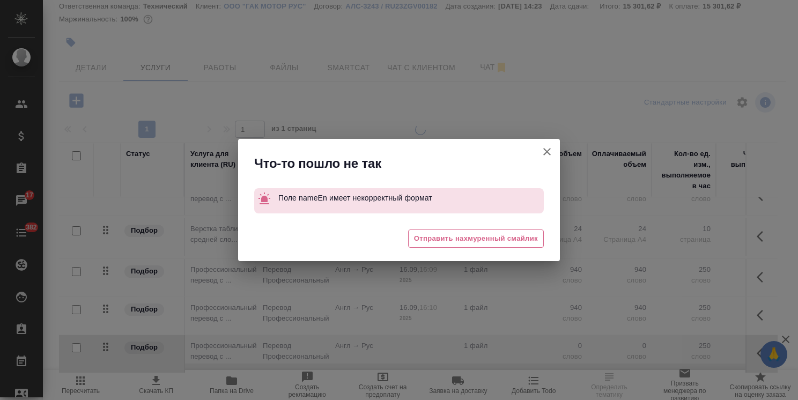
click at [545, 156] on icon "button" at bounding box center [547, 151] width 13 height 13
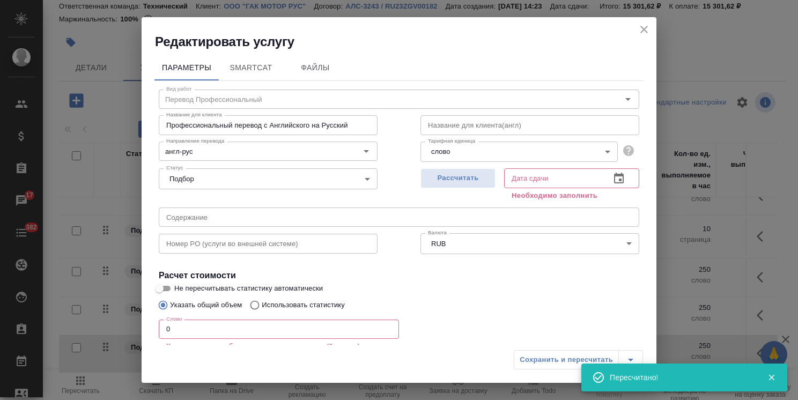
scroll to position [54, 0]
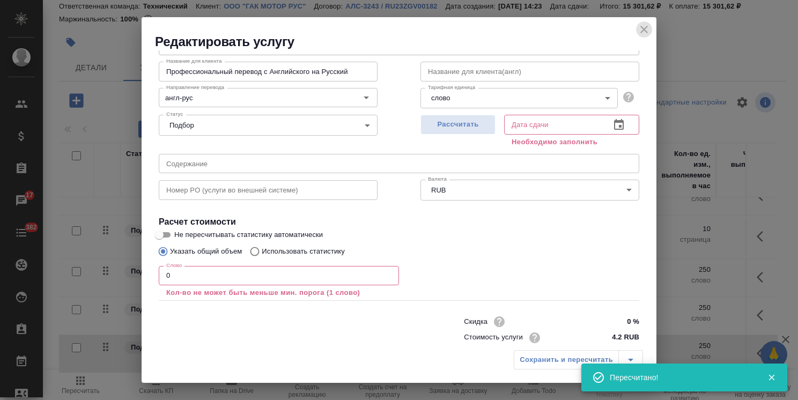
click at [641, 27] on icon "close" at bounding box center [644, 29] width 13 height 13
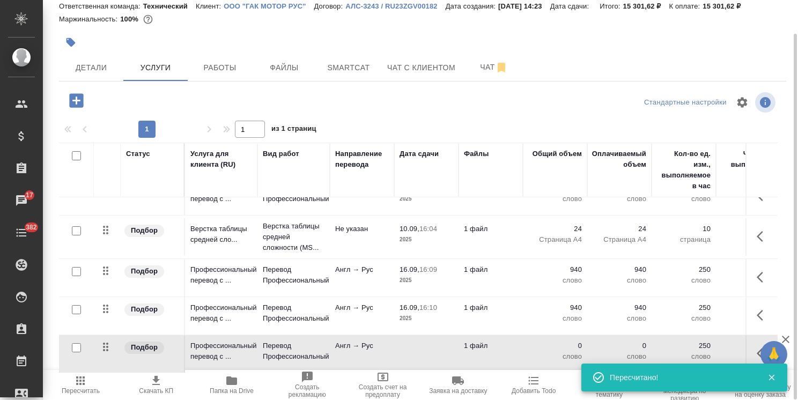
click at [537, 351] on p "слово" at bounding box center [555, 356] width 54 height 11
click at [537, 346] on div "0" at bounding box center [555, 349] width 54 height 16
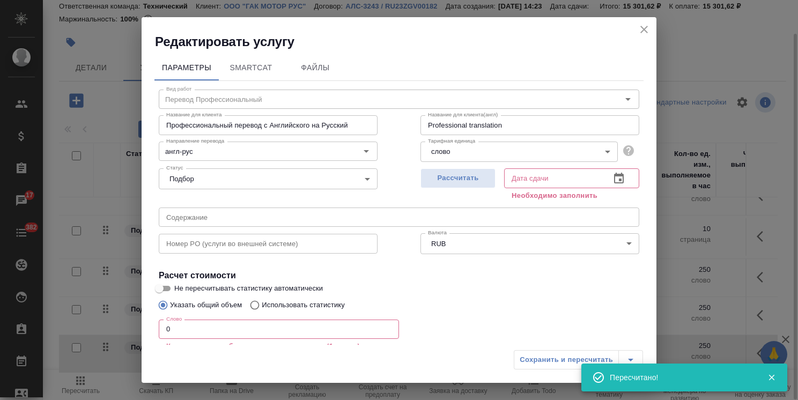
click at [647, 28] on icon "close" at bounding box center [644, 29] width 13 height 13
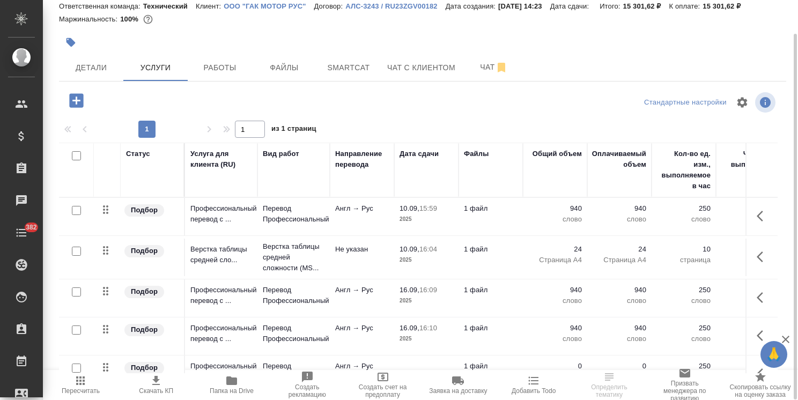
scroll to position [27, 0]
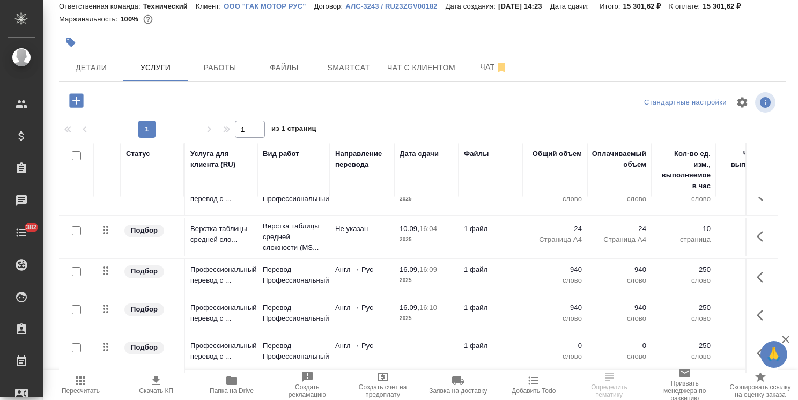
click at [782, 338] on icon "button" at bounding box center [785, 339] width 13 height 13
click at [577, 341] on p "0" at bounding box center [555, 346] width 54 height 11
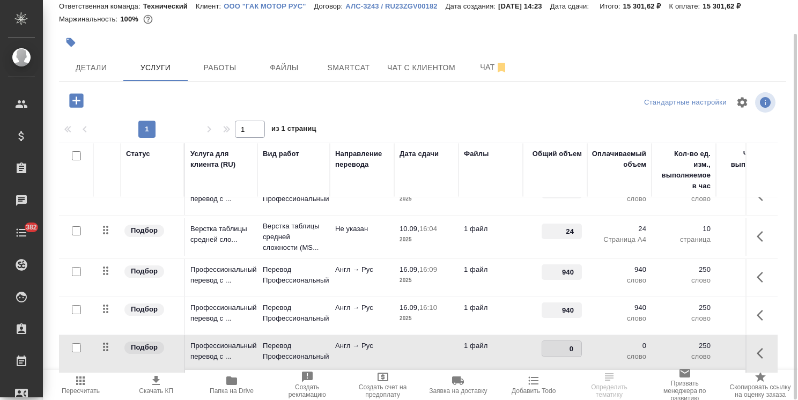
click at [577, 341] on input "0" at bounding box center [561, 349] width 39 height 16
click at [614, 351] on p "слово" at bounding box center [620, 356] width 54 height 11
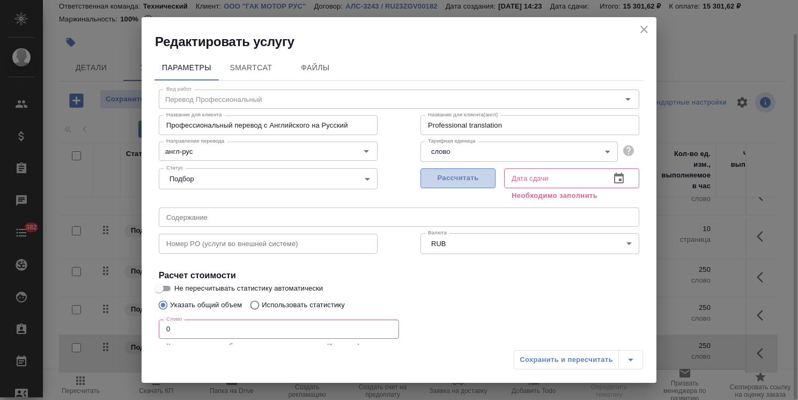
click at [464, 178] on span "Рассчитать" at bounding box center [457, 178] width 63 height 12
type input "[DATE] 16:11"
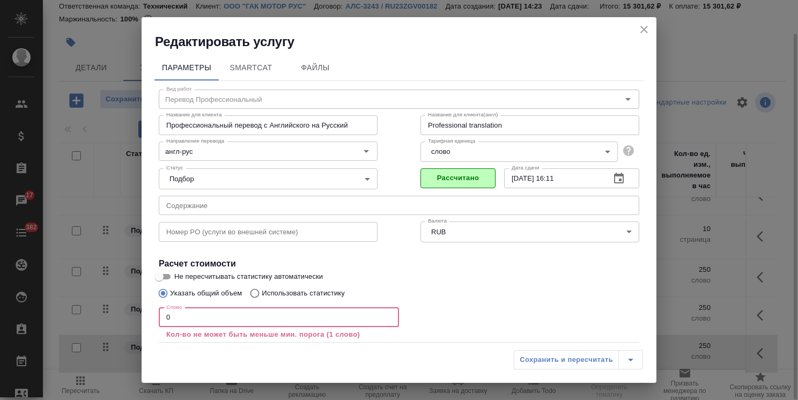
drag, startPoint x: 210, startPoint y: 321, endPoint x: 134, endPoint y: 319, distance: 75.7
click at [135, 319] on div "Редактировать услугу Параметры SmartCat Файлы Вид работ Перевод Профессиональны…" at bounding box center [399, 200] width 798 height 400
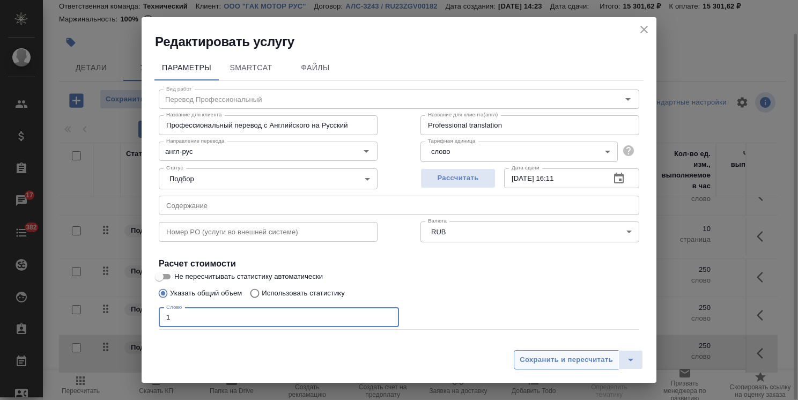
type input "1"
click at [552, 363] on span "Сохранить и пересчитать" at bounding box center [566, 360] width 93 height 12
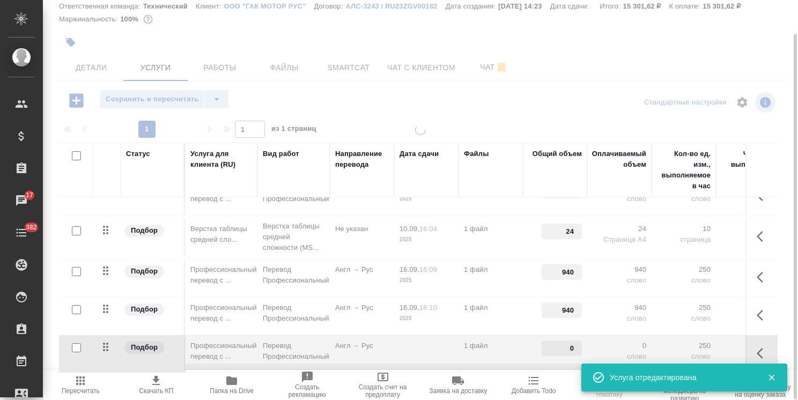
type input "1"
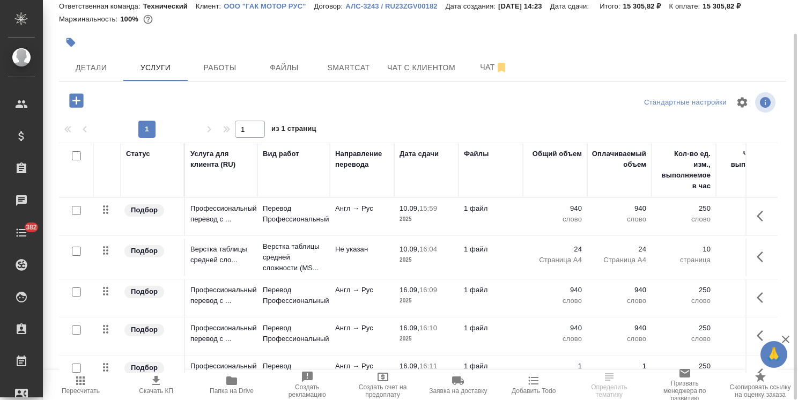
scroll to position [27, 0]
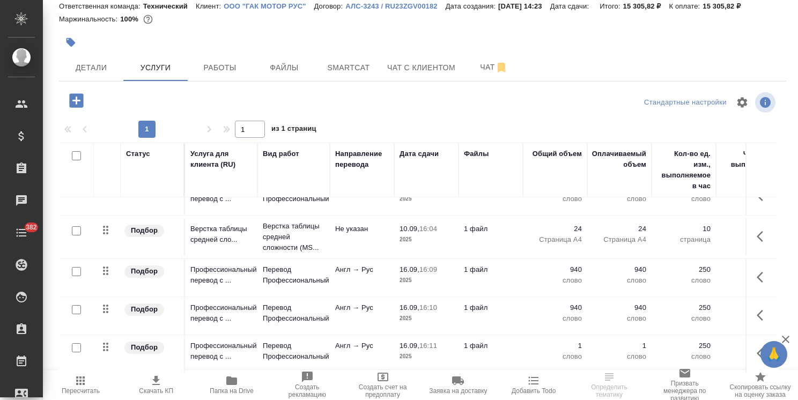
click at [788, 340] on icon "button" at bounding box center [785, 339] width 13 height 13
click at [510, 344] on td "1 файл" at bounding box center [491, 354] width 64 height 38
click at [508, 344] on td "1 файл" at bounding box center [491, 354] width 64 height 38
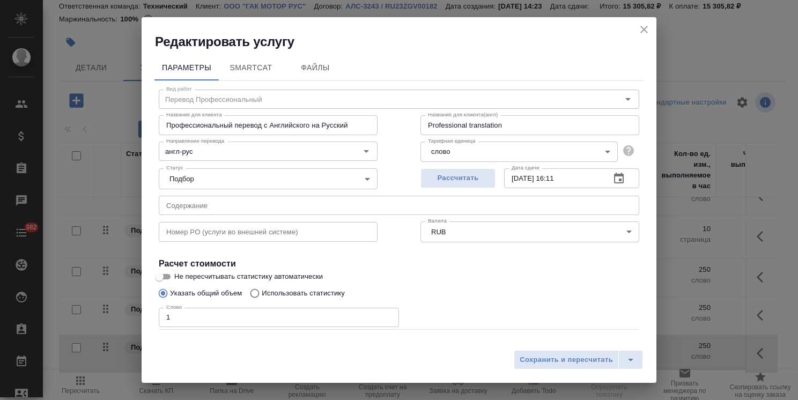
click at [307, 293] on p "Использовать статистику" at bounding box center [303, 293] width 83 height 11
click at [262, 293] on input "Использовать статистику" at bounding box center [253, 293] width 17 height 20
radio input "true"
radio input "false"
click at [614, 338] on label at bounding box center [627, 343] width 26 height 26
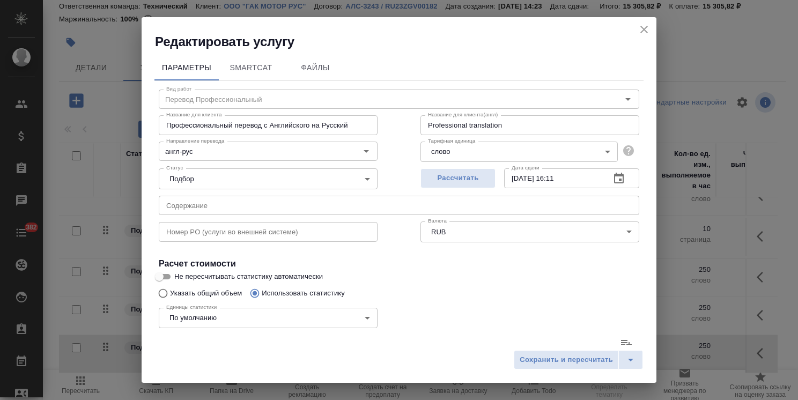
click at [0, 0] on input "file" at bounding box center [0, 0] width 0 height 0
type input "1"
type input "5"
type input "27"
type input "8"
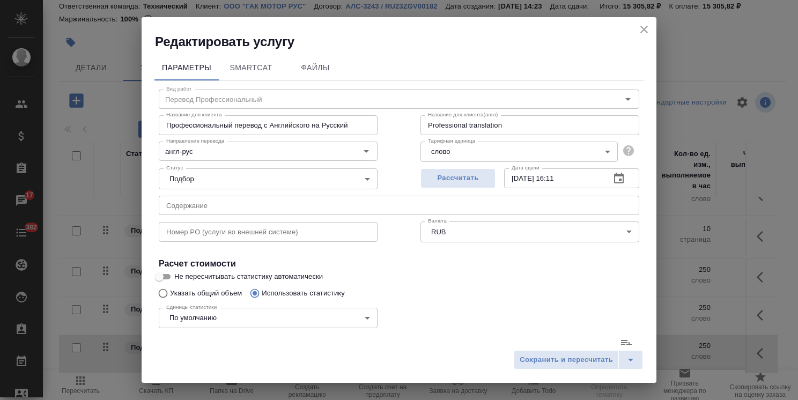
type input "26"
type input "142"
type input "192"
type input "909"
type input "5175"
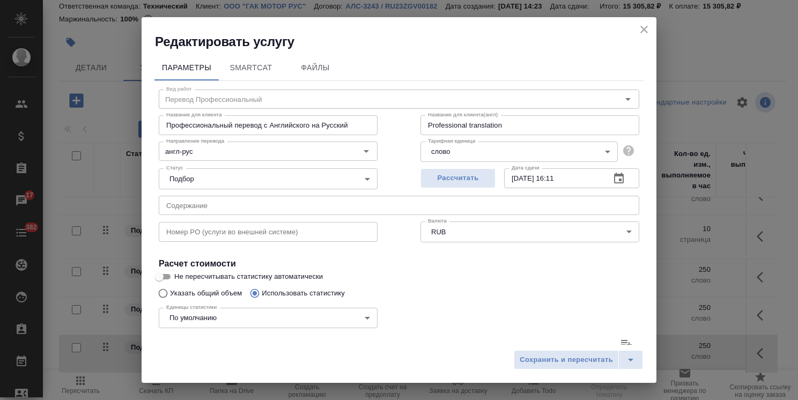
type input "200"
type input "935"
type input "5317"
type input "201"
type input "940"
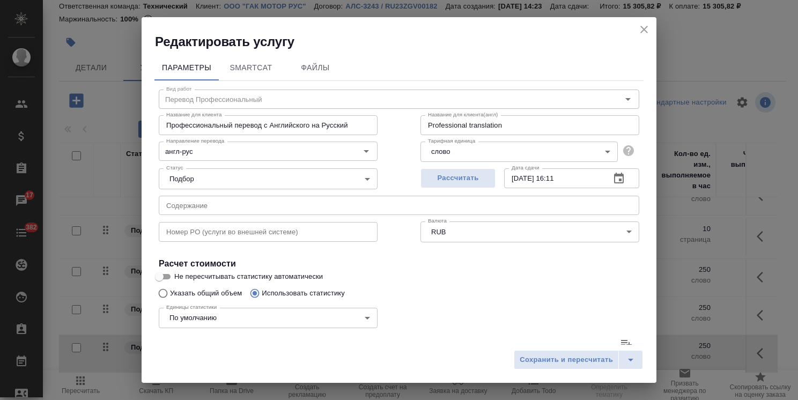
type input "5344"
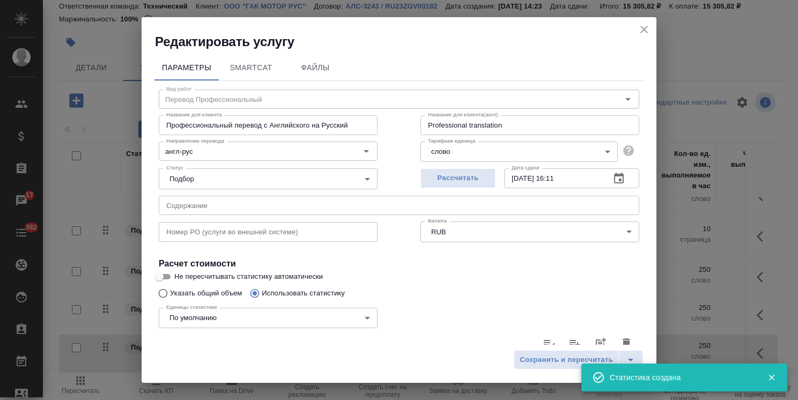
click at [644, 33] on icon "close" at bounding box center [644, 29] width 13 height 13
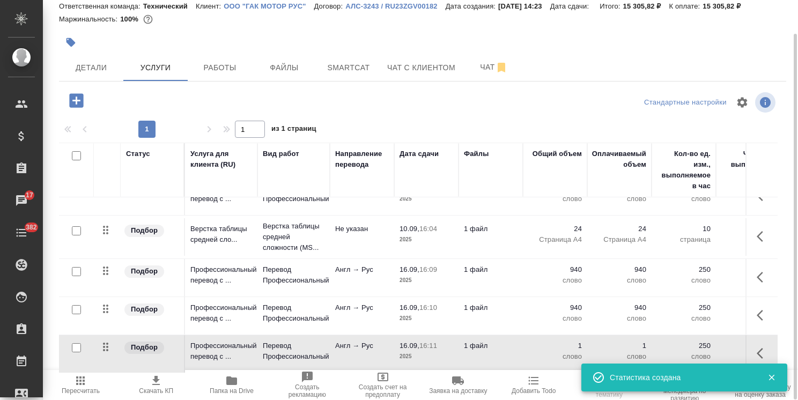
click at [83, 380] on icon "button" at bounding box center [80, 381] width 9 height 9
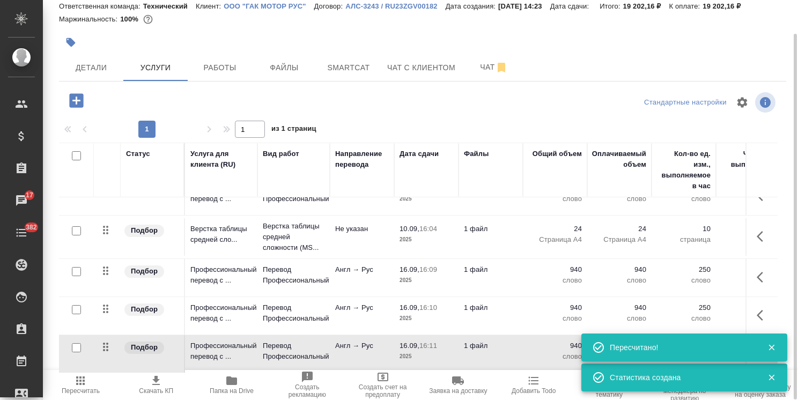
click at [77, 98] on icon "button" at bounding box center [76, 100] width 19 height 19
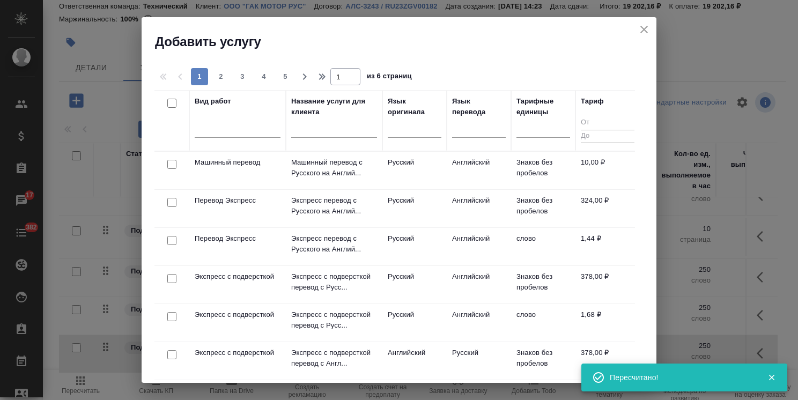
click at [337, 131] on input "text" at bounding box center [334, 130] width 86 height 13
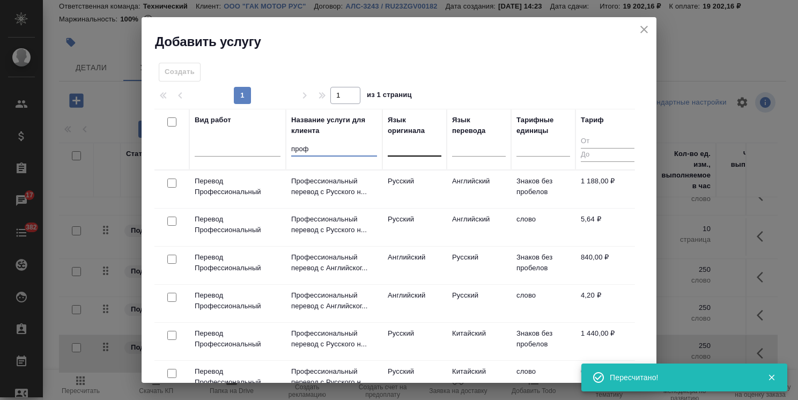
type input "проф"
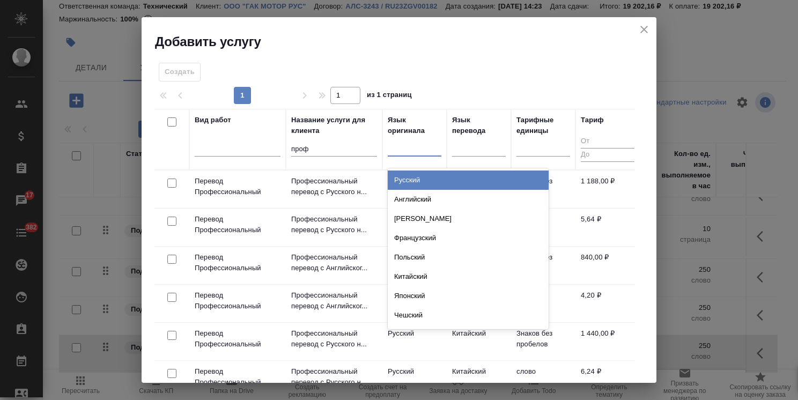
click at [402, 147] on div at bounding box center [415, 146] width 54 height 16
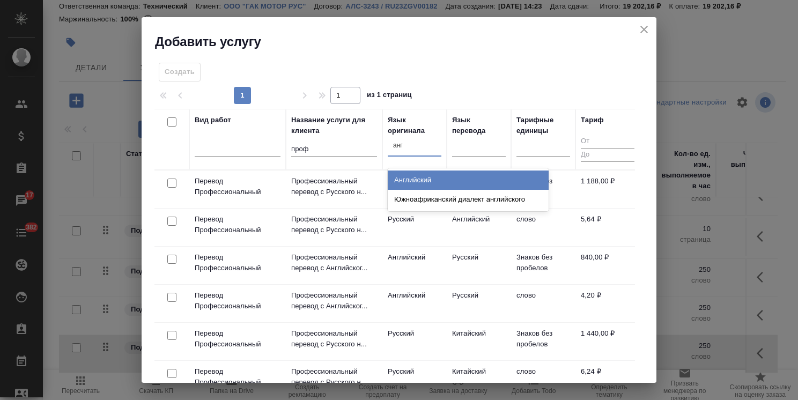
type input "англ"
click at [410, 180] on div "Английский" at bounding box center [468, 180] width 161 height 19
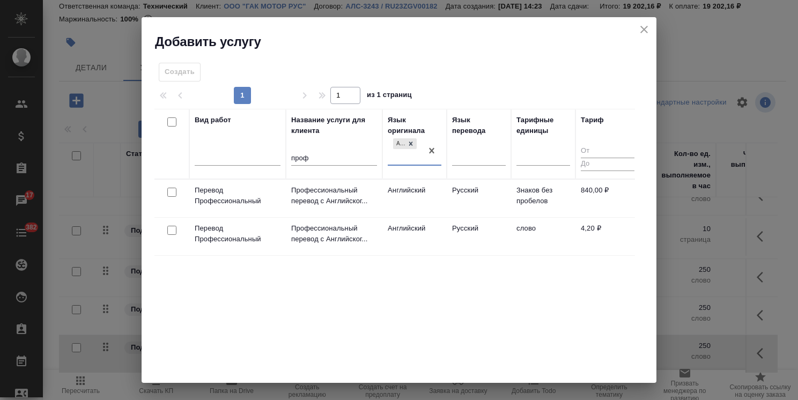
click at [174, 229] on input "checkbox" at bounding box center [171, 230] width 9 height 9
checkbox input "true"
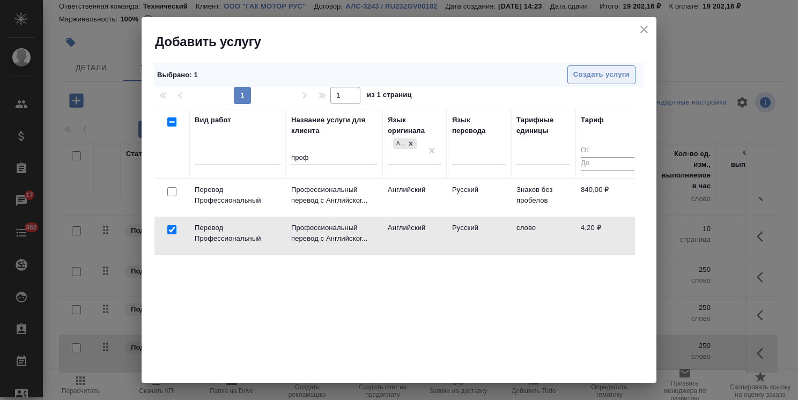
click at [589, 80] on span "Создать услуги" at bounding box center [601, 75] width 56 height 12
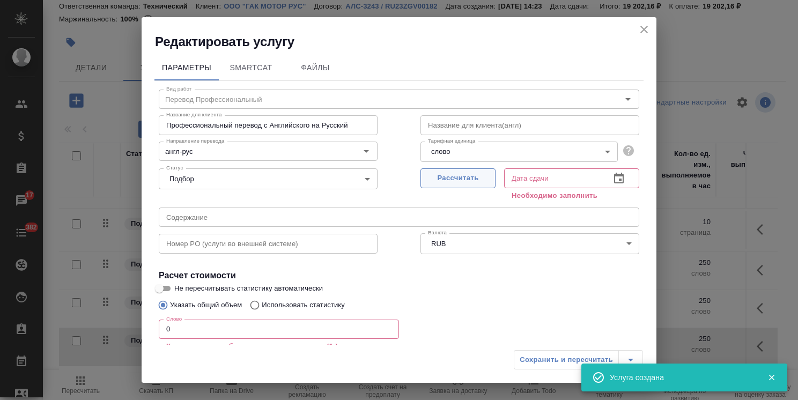
click at [443, 183] on span "Рассчитать" at bounding box center [457, 178] width 63 height 12
type input "16.09.2025 16:11"
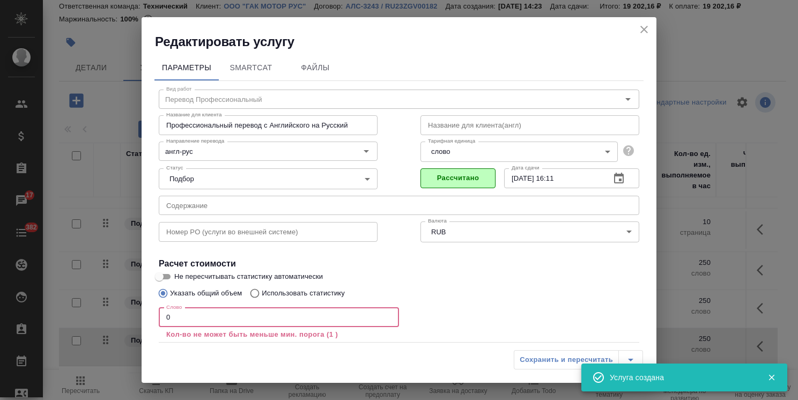
drag, startPoint x: 191, startPoint y: 322, endPoint x: 154, endPoint y: 318, distance: 36.7
click at [160, 318] on input "0" at bounding box center [279, 317] width 240 height 19
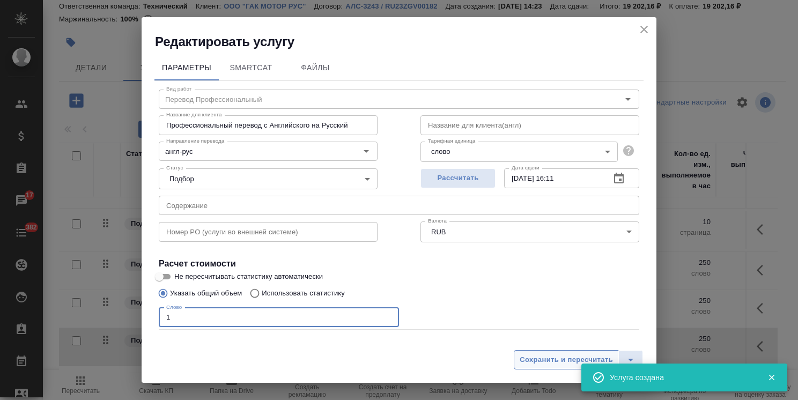
type input "1"
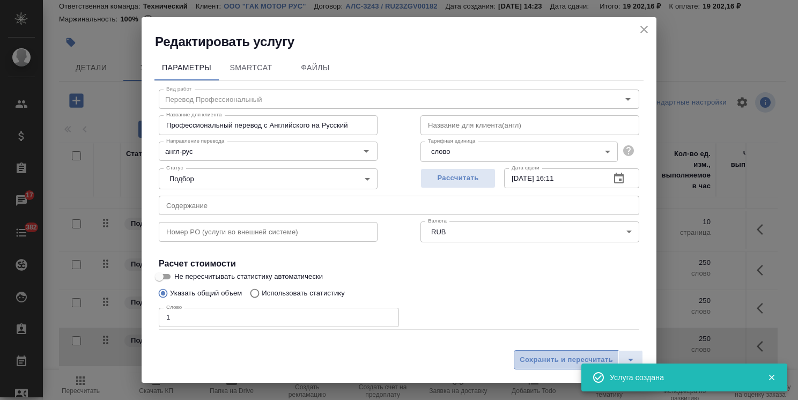
click at [523, 354] on span "Сохранить и пересчитать" at bounding box center [566, 360] width 93 height 12
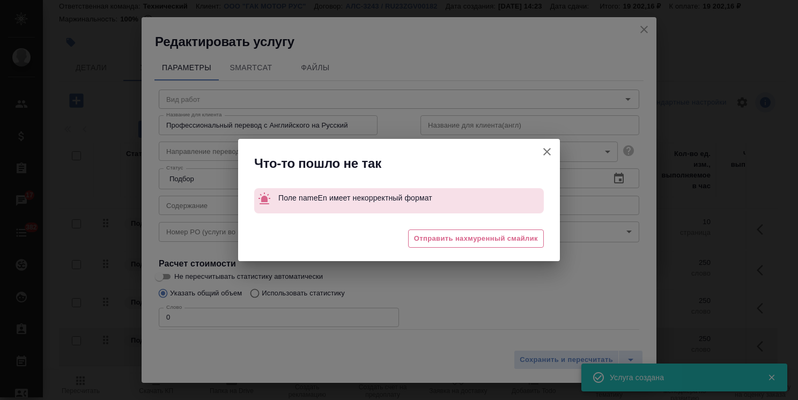
type input "Перевод Профессиональный"
type input "англ-рус"
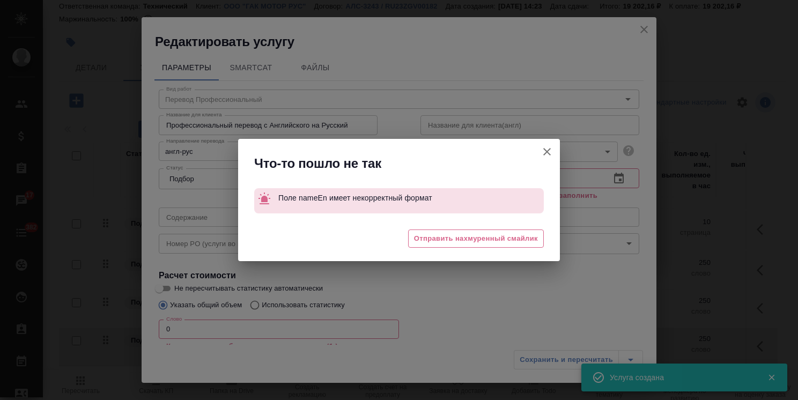
click at [549, 153] on icon "button" at bounding box center [547, 152] width 8 height 8
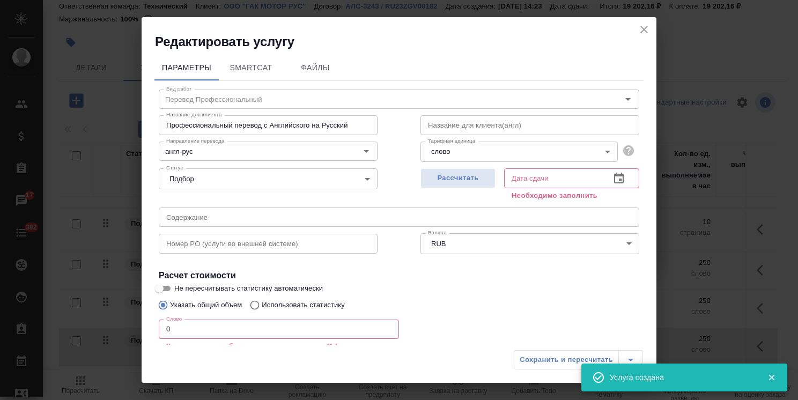
click at [640, 33] on icon "close" at bounding box center [644, 29] width 13 height 13
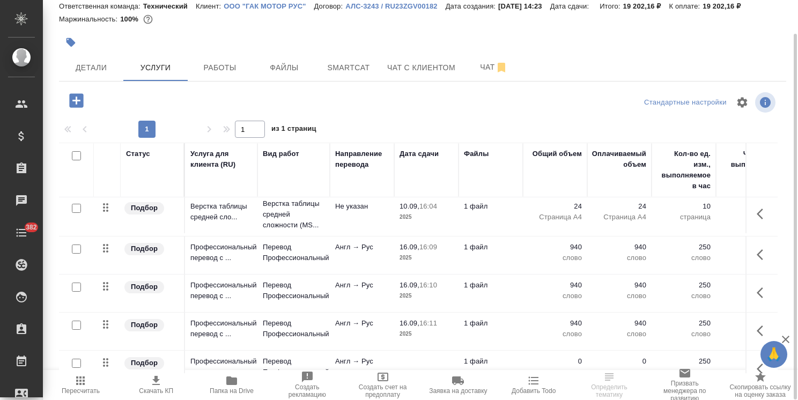
scroll to position [65, 0]
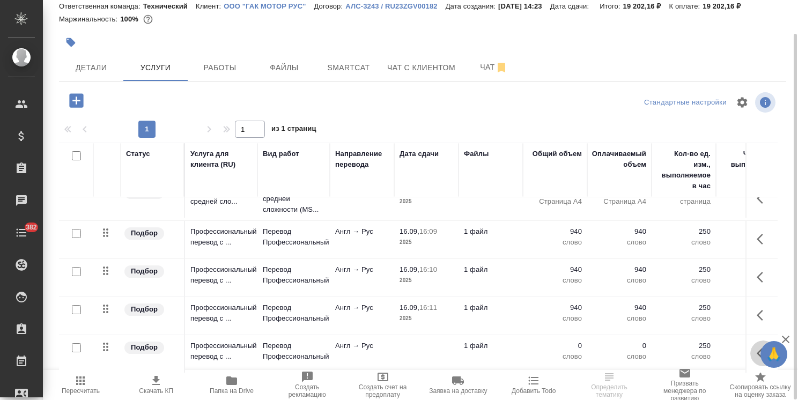
click at [757, 347] on icon "button" at bounding box center [763, 353] width 13 height 13
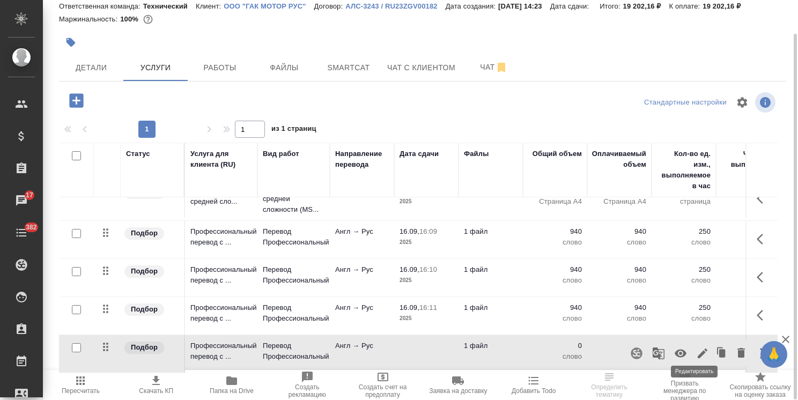
click at [700, 347] on icon "button" at bounding box center [702, 353] width 13 height 13
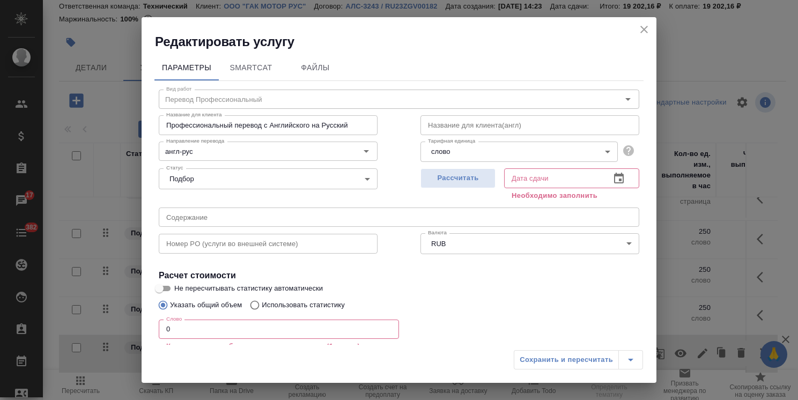
click at [290, 306] on p "Использовать статистику" at bounding box center [303, 305] width 83 height 11
click at [262, 306] on input "Использовать статистику" at bounding box center [253, 305] width 17 height 20
radio input "true"
radio input "false"
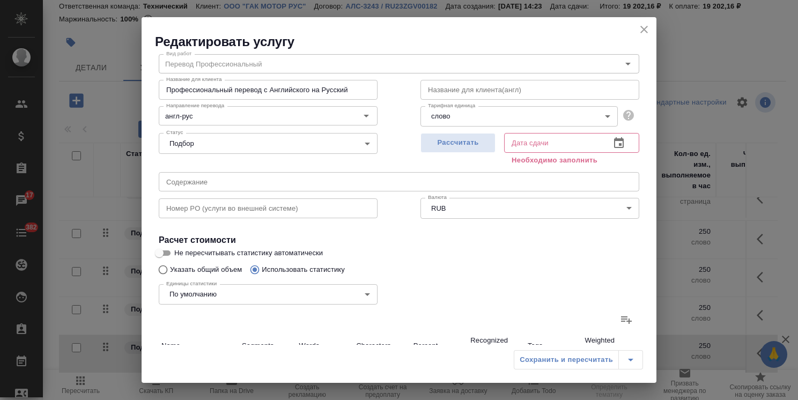
scroll to position [54, 0]
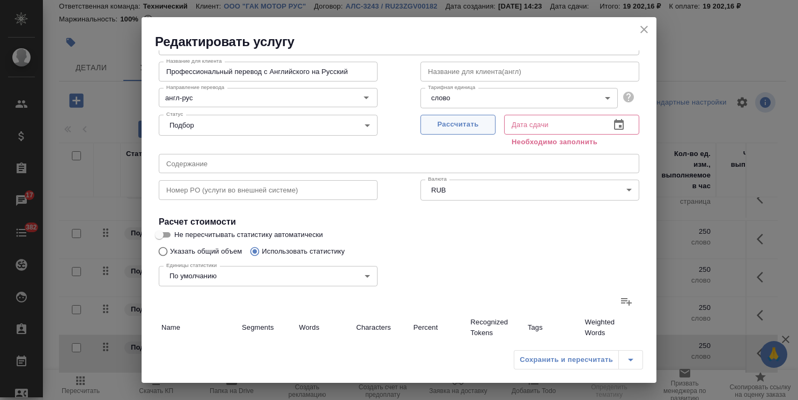
click at [466, 134] on button "Рассчитать" at bounding box center [458, 125] width 75 height 20
type input "16.09.2025 16:11"
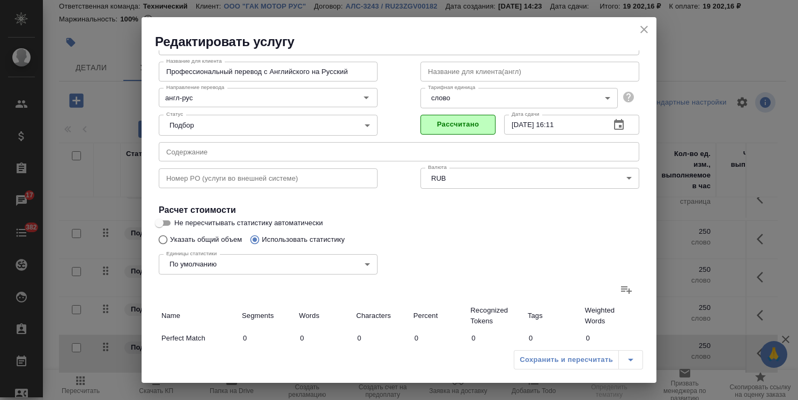
click at [614, 293] on label at bounding box center [627, 290] width 26 height 26
click at [0, 0] on input "file" at bounding box center [0, 0] width 0 height 0
type input "1"
type input "5"
type input "27"
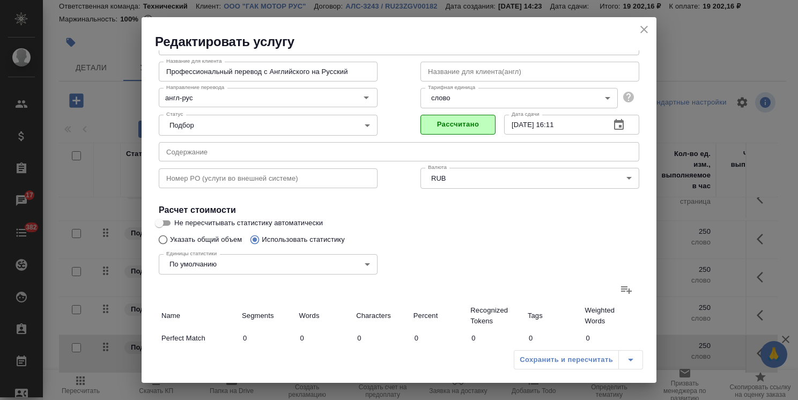
type input "8"
type input "26"
type input "142"
type input "192"
type input "909"
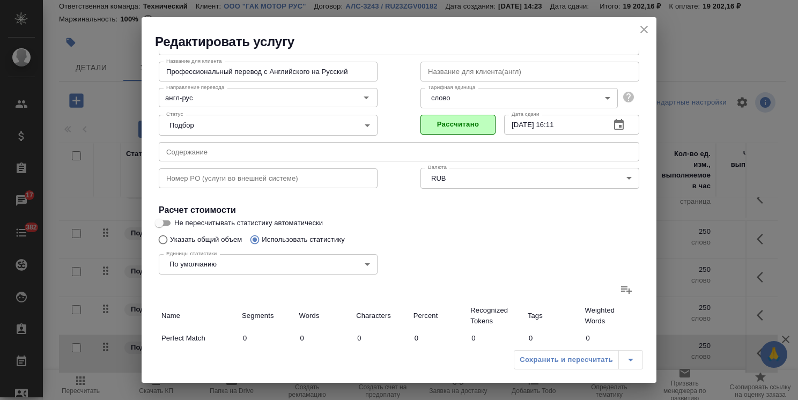
type input "5175"
type input "200"
type input "935"
type input "5317"
type input "201"
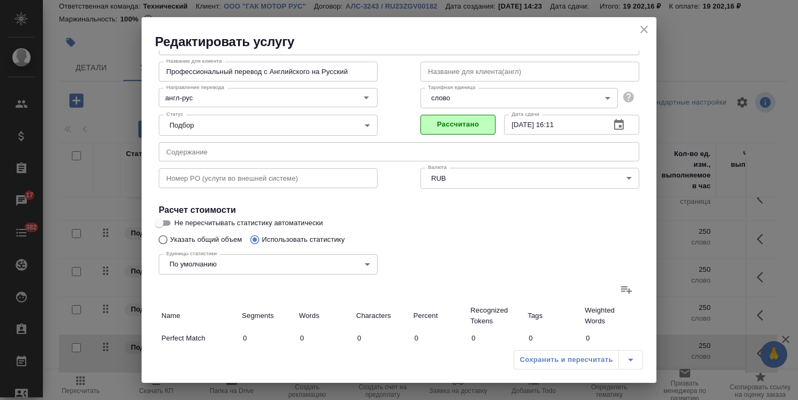
type input "940"
type input "5344"
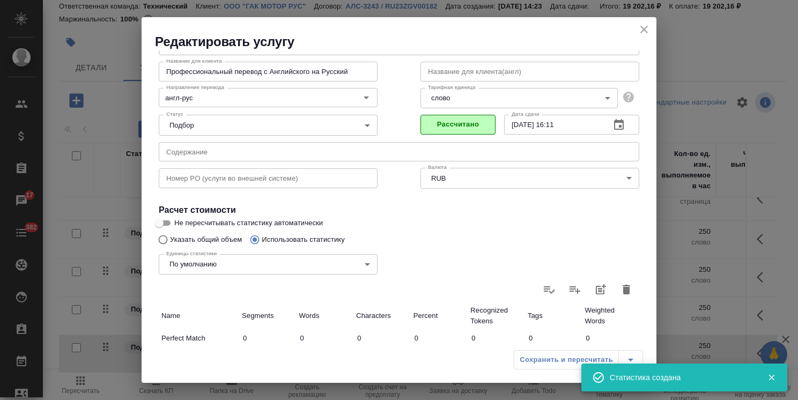
click at [647, 32] on icon "close" at bounding box center [644, 30] width 8 height 8
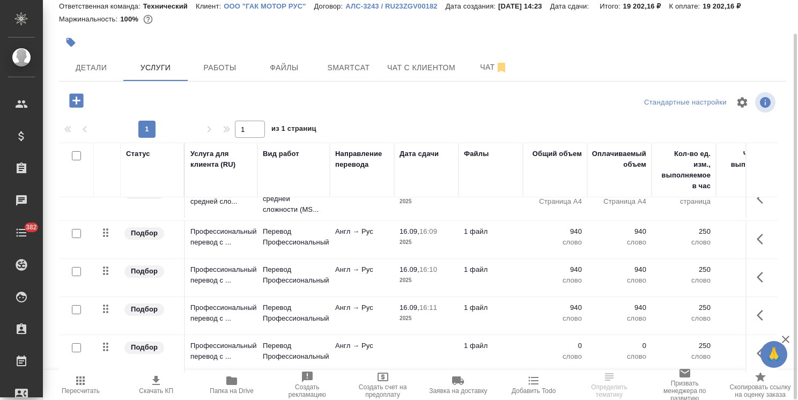
scroll to position [65, 0]
click at [669, 351] on p "слово" at bounding box center [684, 356] width 54 height 11
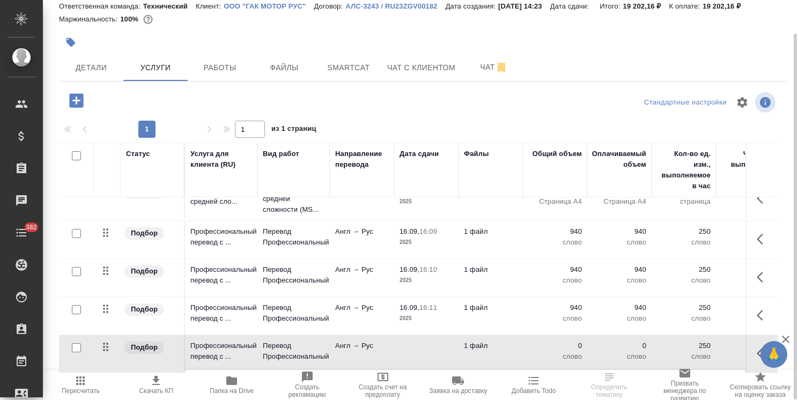
click at [669, 351] on p "слово" at bounding box center [684, 356] width 54 height 11
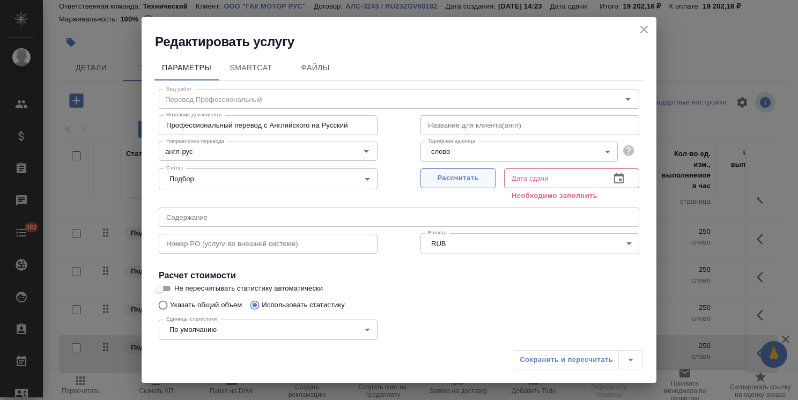
click at [452, 175] on span "Рассчитать" at bounding box center [457, 178] width 63 height 12
type input "[DATE] 16:12"
click at [456, 181] on span "Рассчитано" at bounding box center [457, 178] width 63 height 12
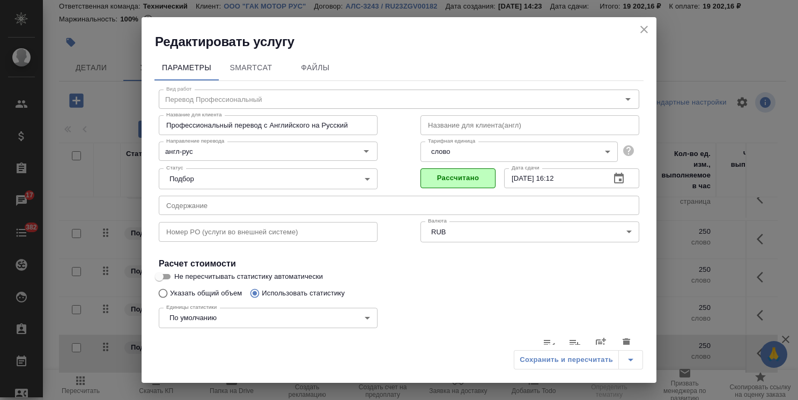
click at [542, 362] on div "Сохранить и пересчитать" at bounding box center [578, 359] width 129 height 19
click at [643, 29] on icon "close" at bounding box center [644, 29] width 13 height 13
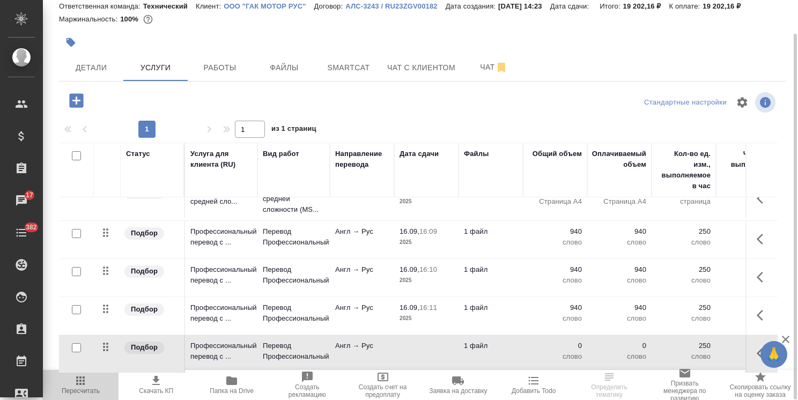
click at [100, 386] on span "Пересчитать" at bounding box center [80, 384] width 63 height 20
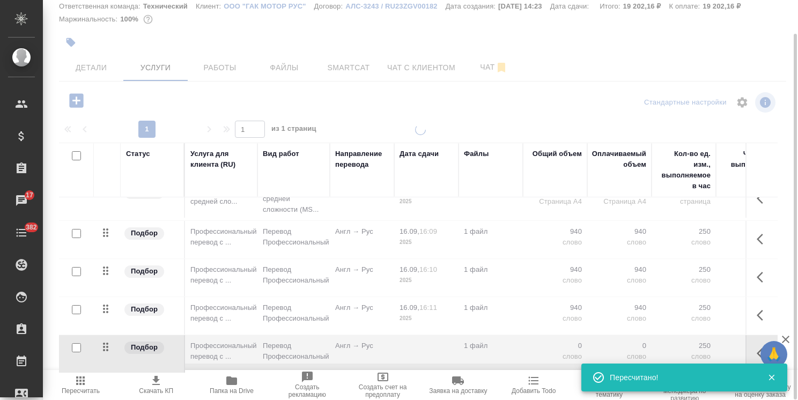
type input "normal"
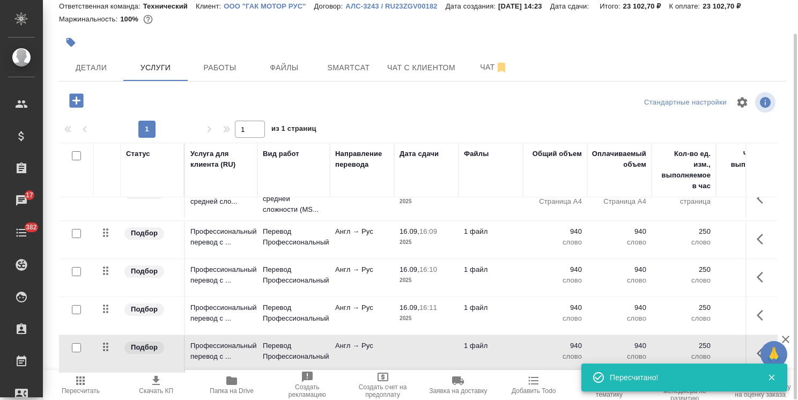
click at [544, 341] on p "940" at bounding box center [555, 346] width 54 height 11
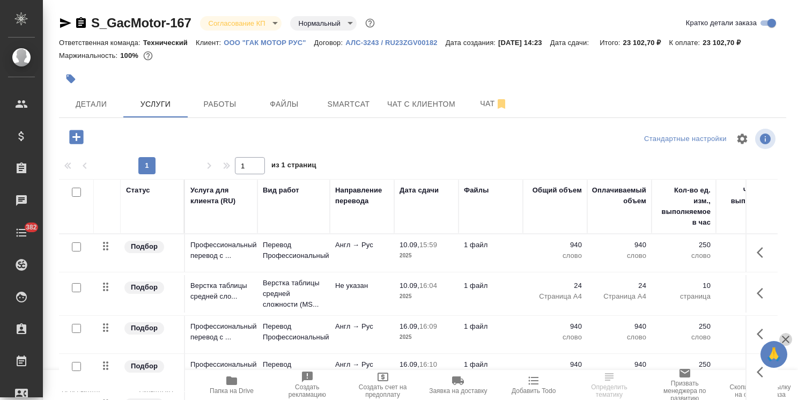
click at [785, 338] on icon "button" at bounding box center [785, 339] width 13 height 13
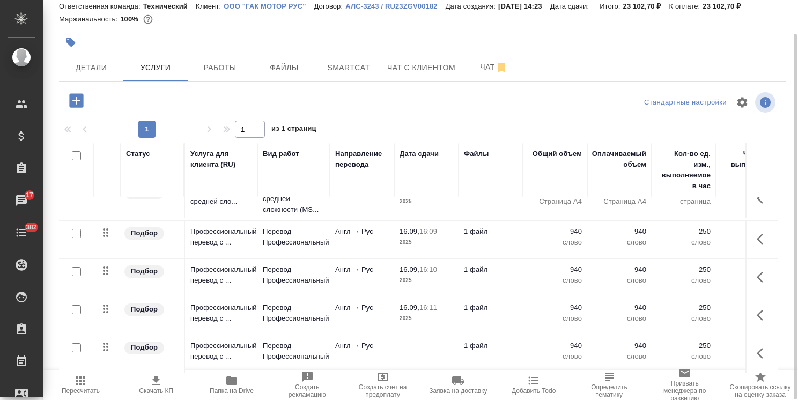
scroll to position [65, 0]
click at [77, 384] on icon "button" at bounding box center [80, 381] width 9 height 9
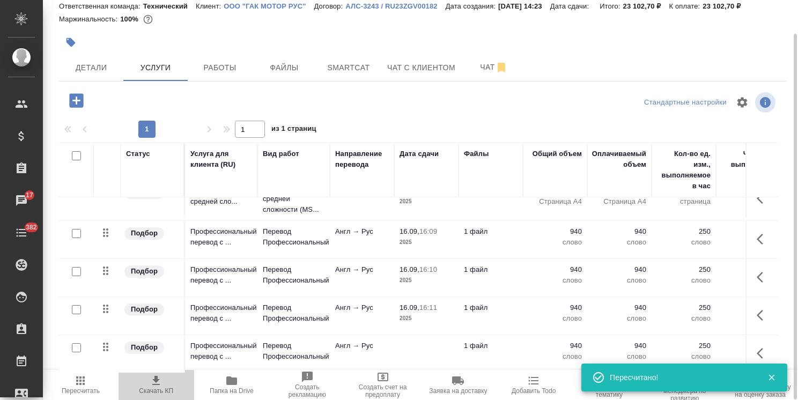
click at [154, 379] on icon "button" at bounding box center [156, 380] width 13 height 13
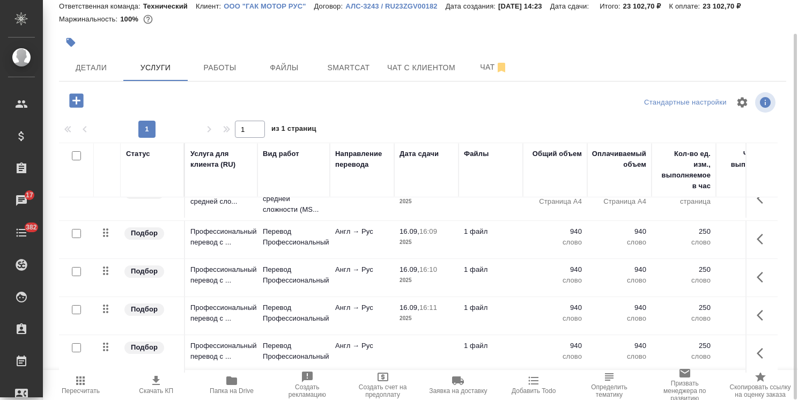
click at [302, 98] on div at bounding box center [422, 103] width 242 height 26
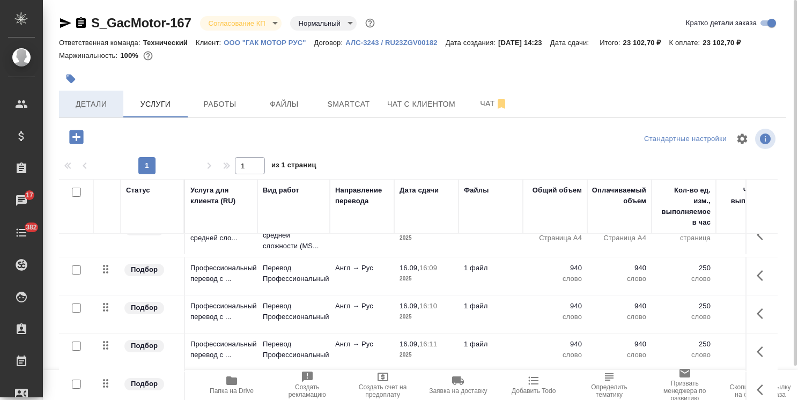
click at [79, 105] on span "Детали" at bounding box center [90, 104] width 51 height 13
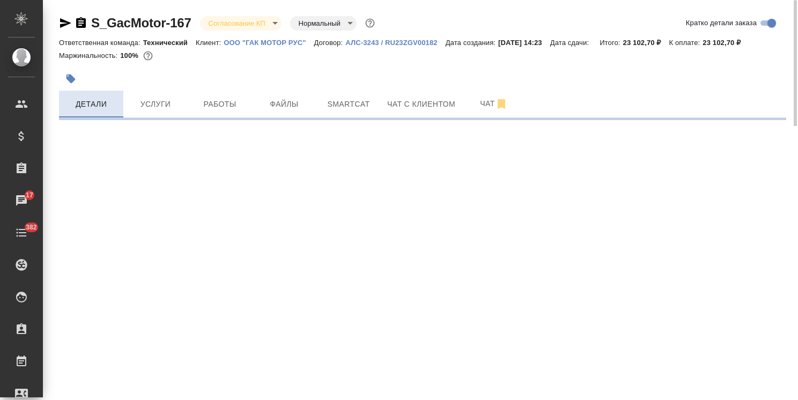
select select "RU"
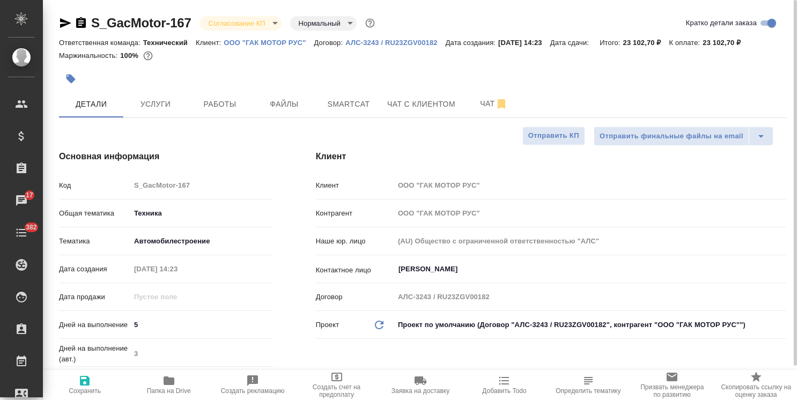
type textarea "x"
drag, startPoint x: 197, startPoint y: 13, endPoint x: 74, endPoint y: 11, distance: 123.4
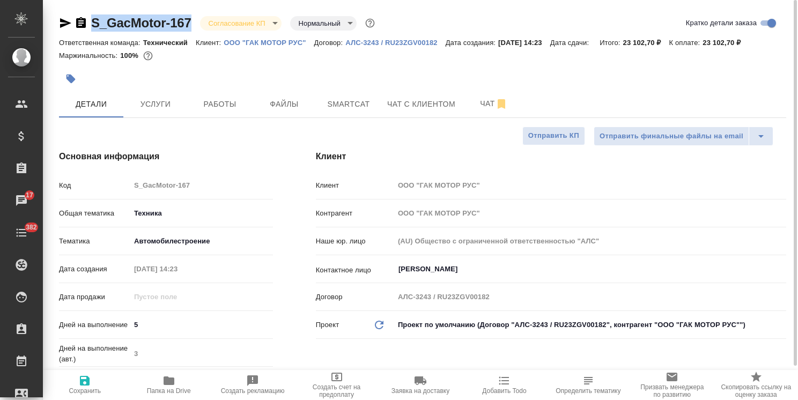
copy link "S_GacMotor-167"
type textarea "x"
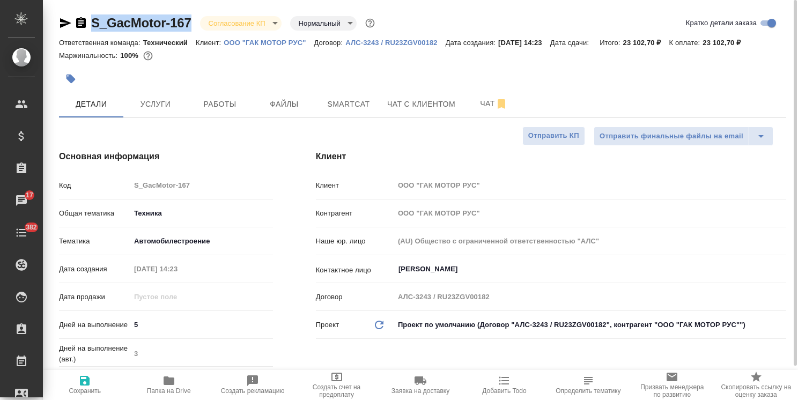
type textarea "x"
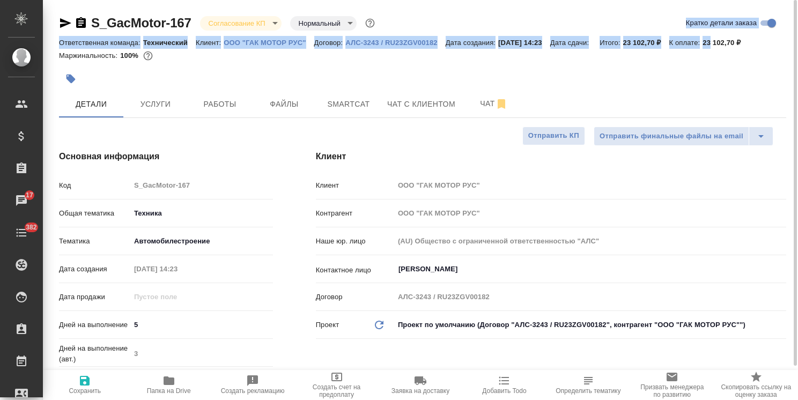
drag, startPoint x: 760, startPoint y: 35, endPoint x: 732, endPoint y: 41, distance: 29.0
click at [725, 43] on div "S_GacMotor-167 Согласование КП kpNegotiation Нормальный normal Кратко детали за…" at bounding box center [422, 40] width 727 height 53
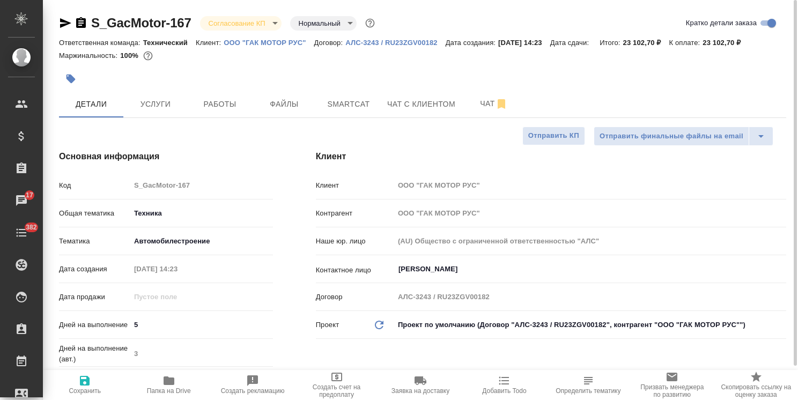
click at [747, 48] on div "Ответственная команда: Технический Клиент: ООО "ГАК МОТОР РУС" Договор: АЛС-324…" at bounding box center [422, 42] width 727 height 13
drag, startPoint x: 765, startPoint y: 38, endPoint x: 717, endPoint y: 41, distance: 48.4
click at [717, 41] on div "Ответственная команда: Технический Клиент: ООО "ГАК МОТОР РУС" Договор: АЛС-324…" at bounding box center [422, 42] width 727 height 13
copy p "23 102,70 ₽"
type textarea "x"
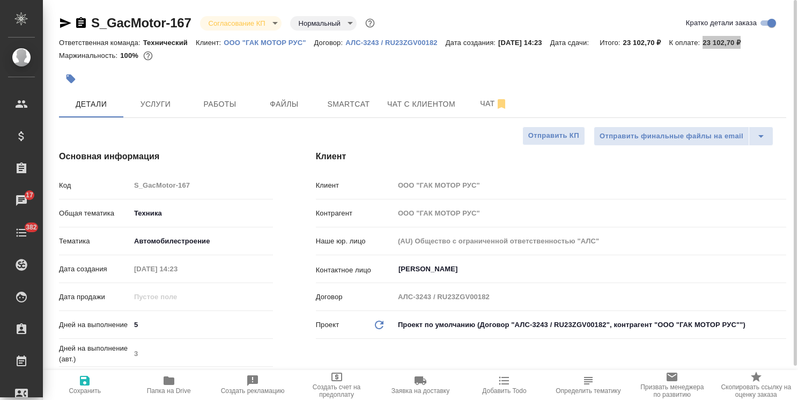
type textarea "x"
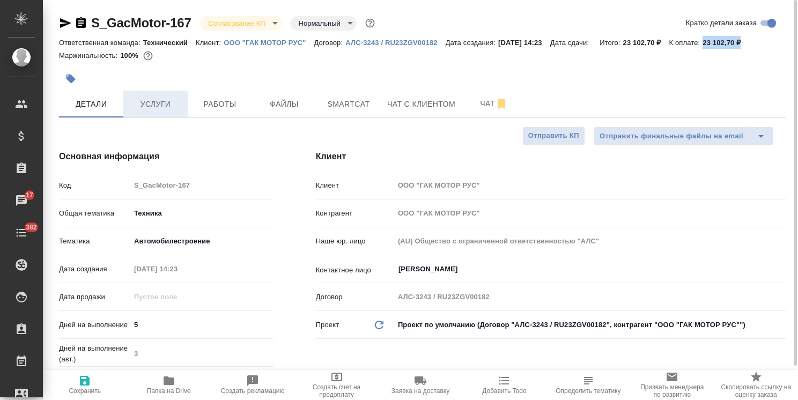
click at [174, 106] on span "Услуги" at bounding box center [155, 104] width 51 height 13
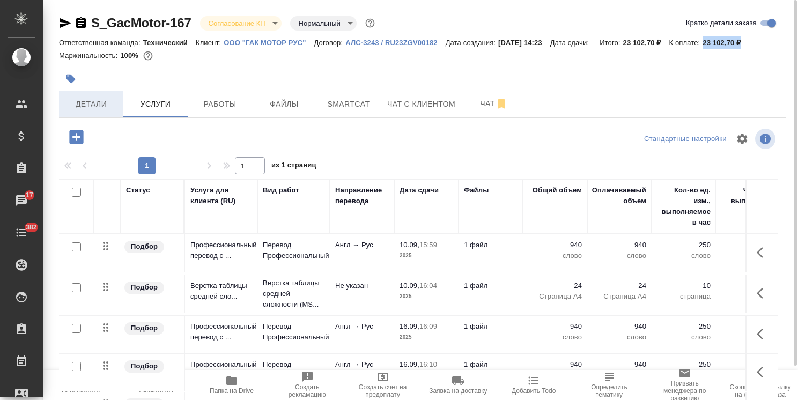
click at [88, 96] on button "Детали" at bounding box center [91, 104] width 64 height 27
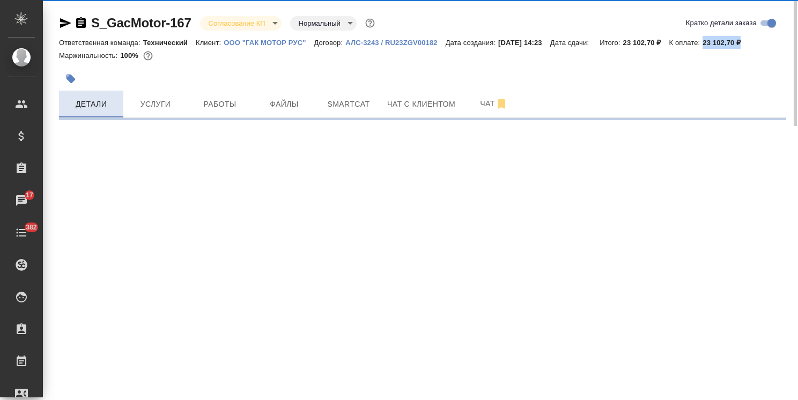
select select "RU"
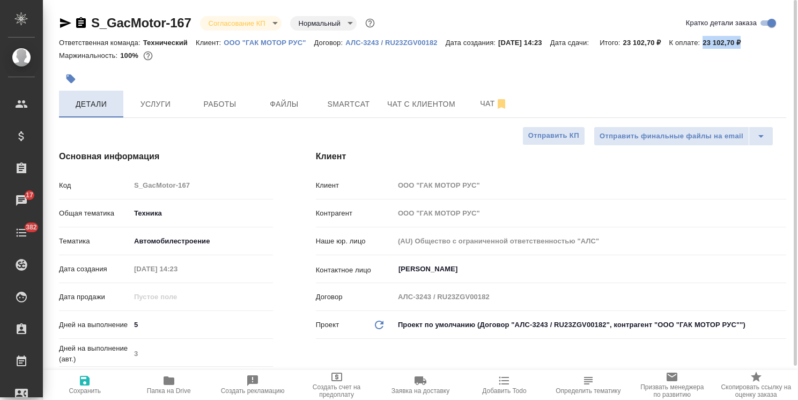
type textarea "x"
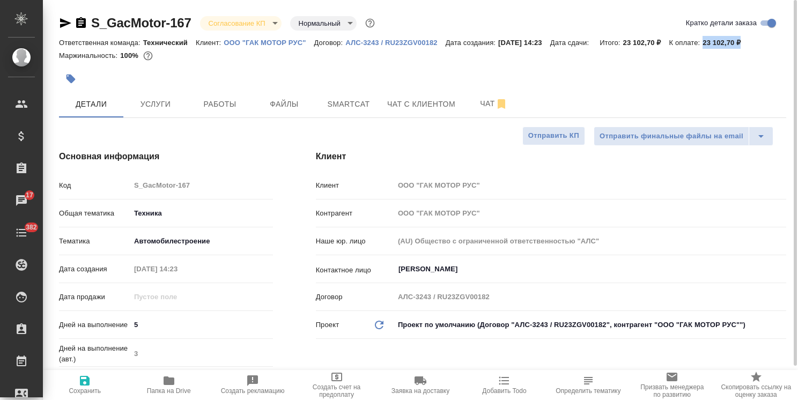
type textarea "x"
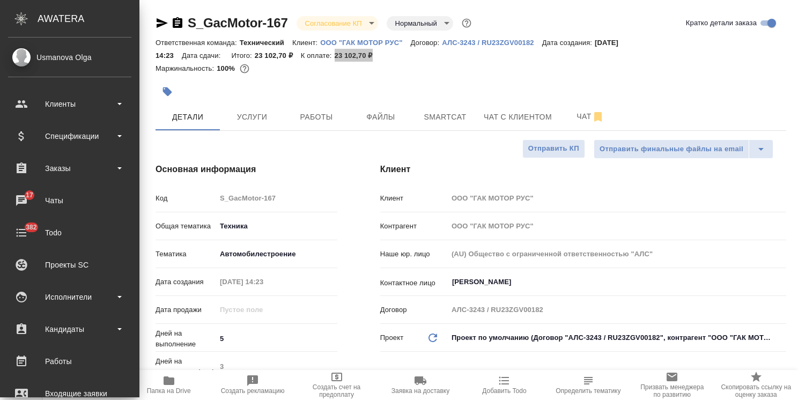
type textarea "x"
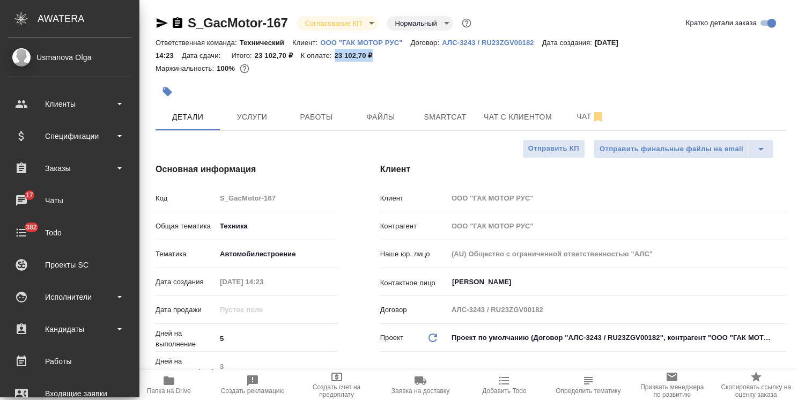
type textarea "x"
click at [567, 91] on div at bounding box center [366, 92] width 421 height 24
type textarea "x"
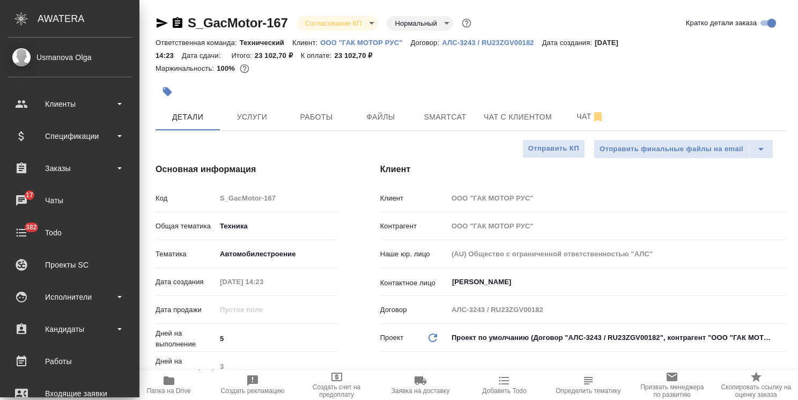
type textarea "x"
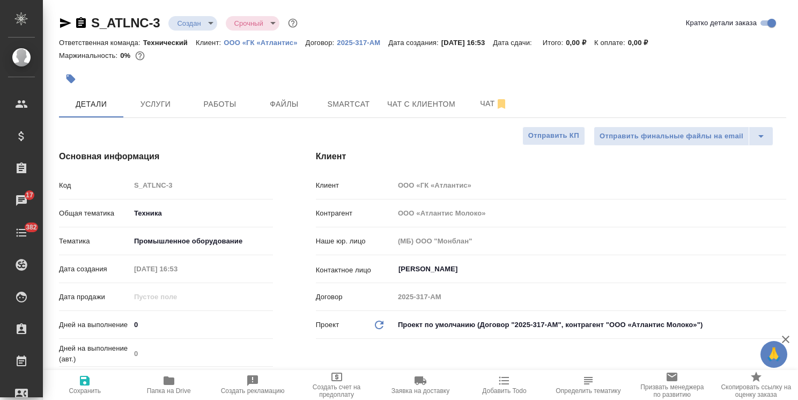
select select "RU"
